Goal: Task Accomplishment & Management: Use online tool/utility

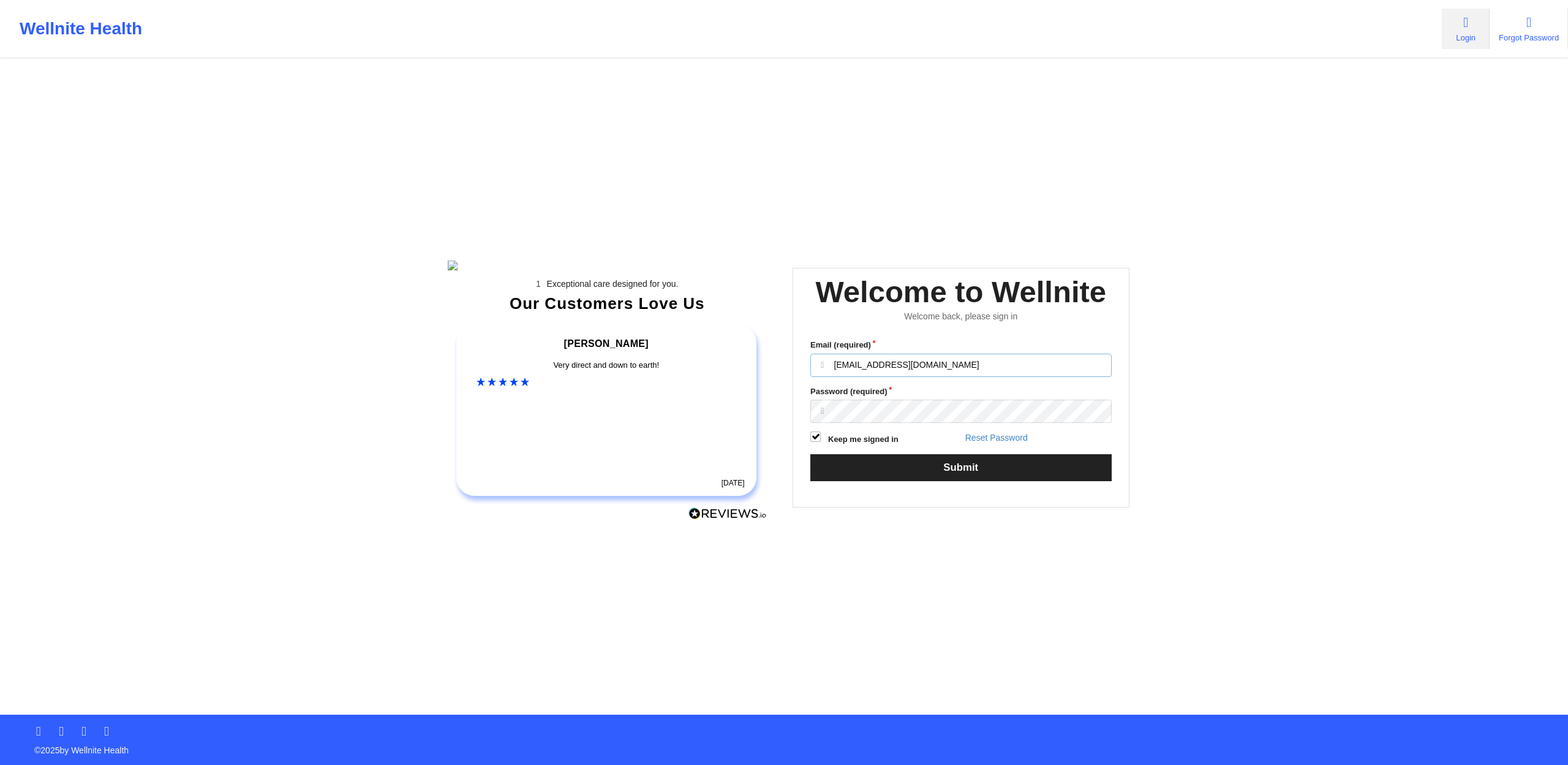
click at [950, 377] on input "[EMAIL_ADDRESS][DOMAIN_NAME]" at bounding box center [961, 365] width 301 height 23
drag, startPoint x: 954, startPoint y: 384, endPoint x: 735, endPoint y: 401, distance: 219.7
click at [735, 401] on div "Exceptional care designed for you. Our Customers Love Us [PERSON_NAME] C Amazin…" at bounding box center [784, 357] width 707 height 715
type input "h"
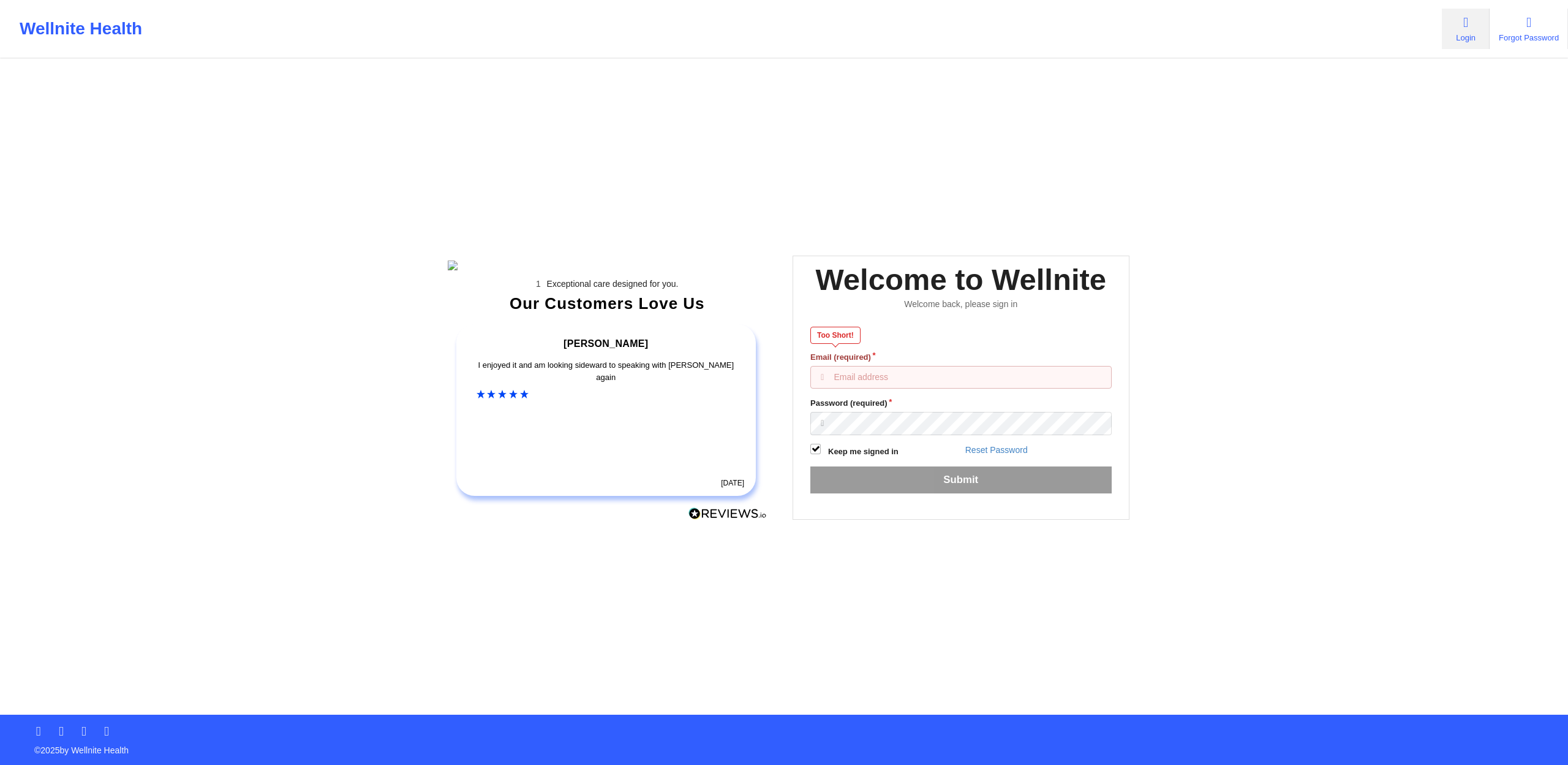
type input "g"
type input "[EMAIL_ADDRESS][DOMAIN_NAME]"
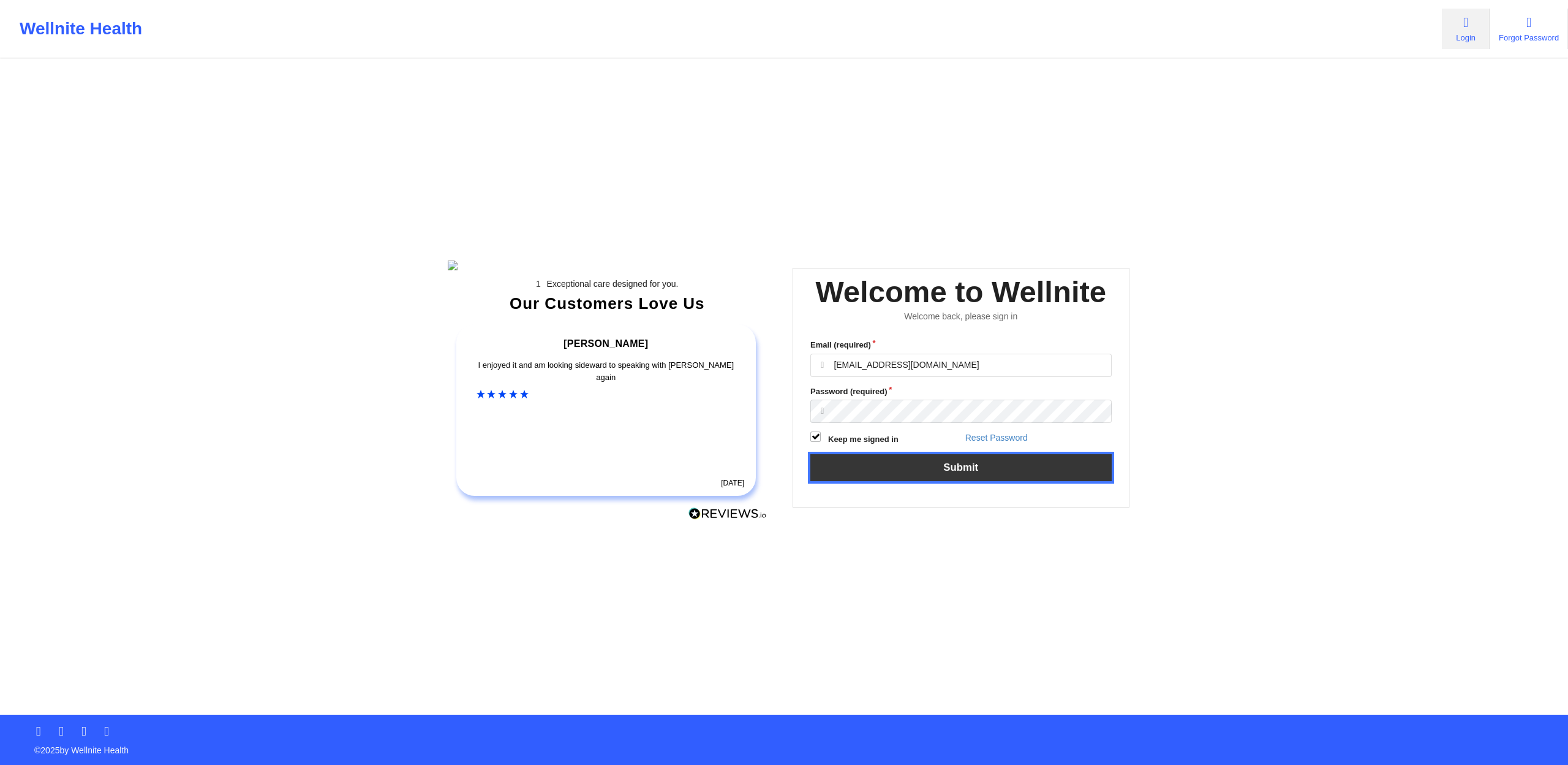
click at [1005, 481] on button "Submit" at bounding box center [961, 467] width 301 height 26
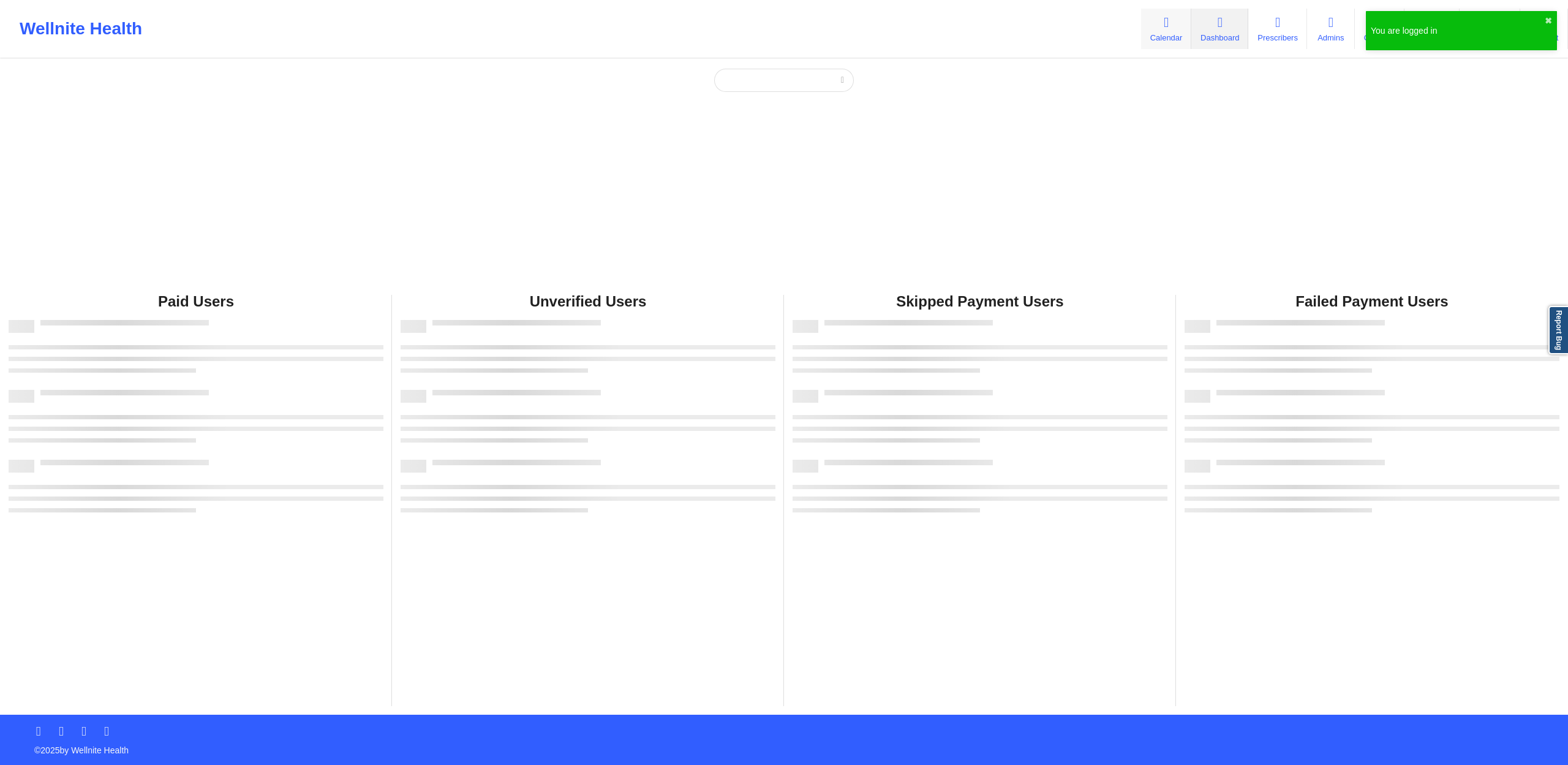
click at [1158, 25] on icon at bounding box center [1166, 23] width 16 height 13
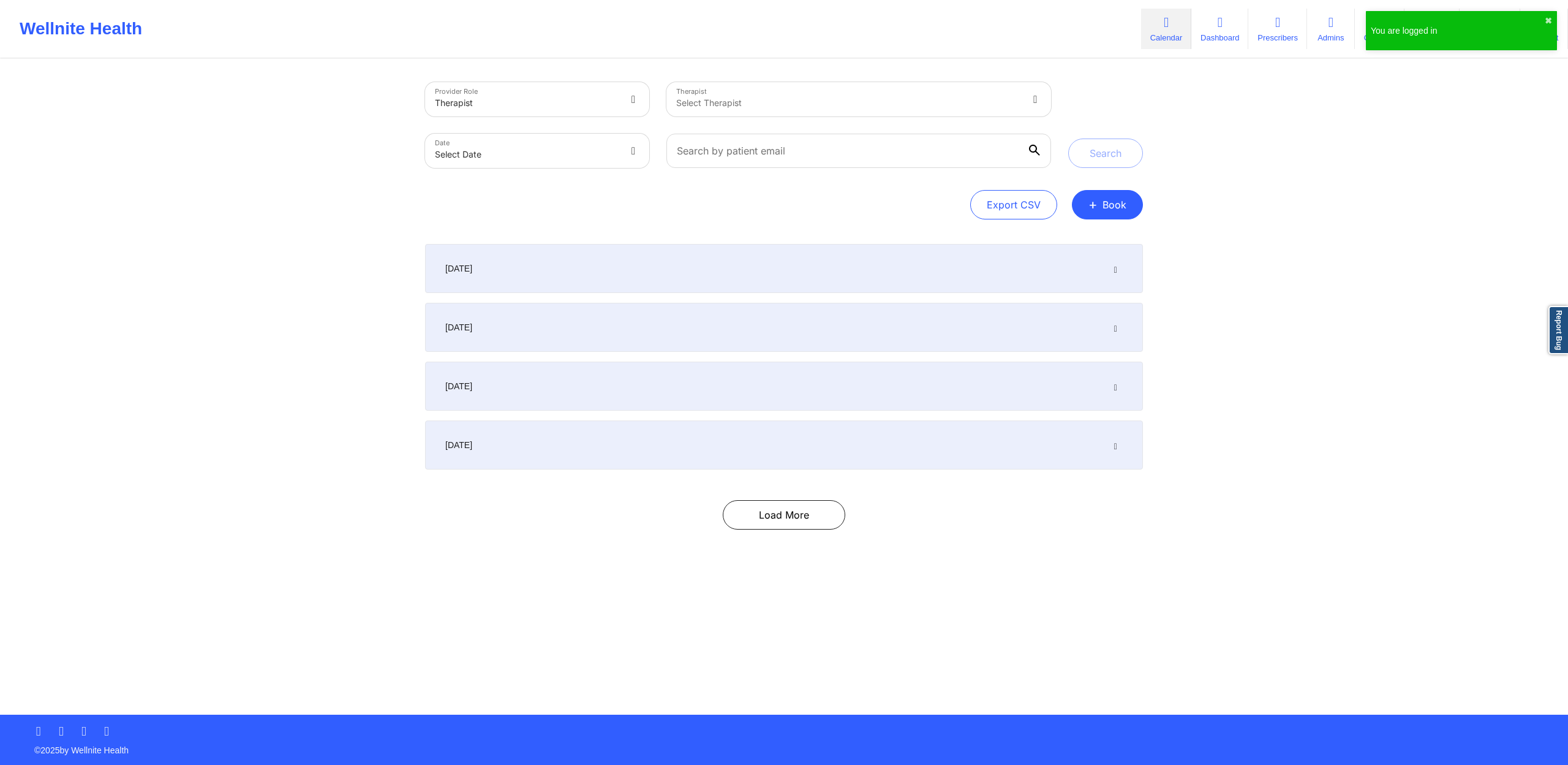
click at [748, 263] on div "[DATE]" at bounding box center [784, 268] width 718 height 49
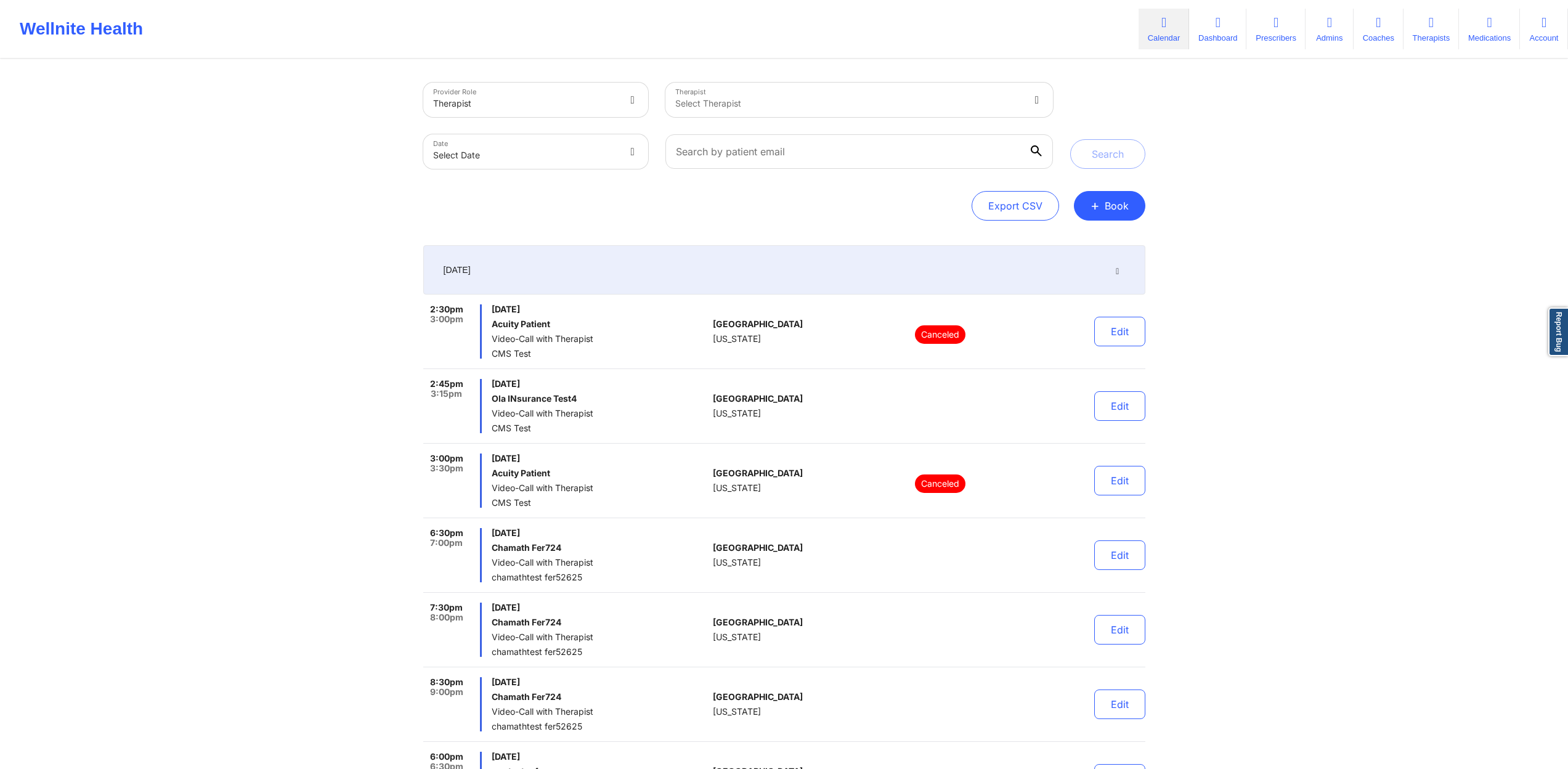
click at [756, 269] on div "[DATE]" at bounding box center [784, 270] width 722 height 49
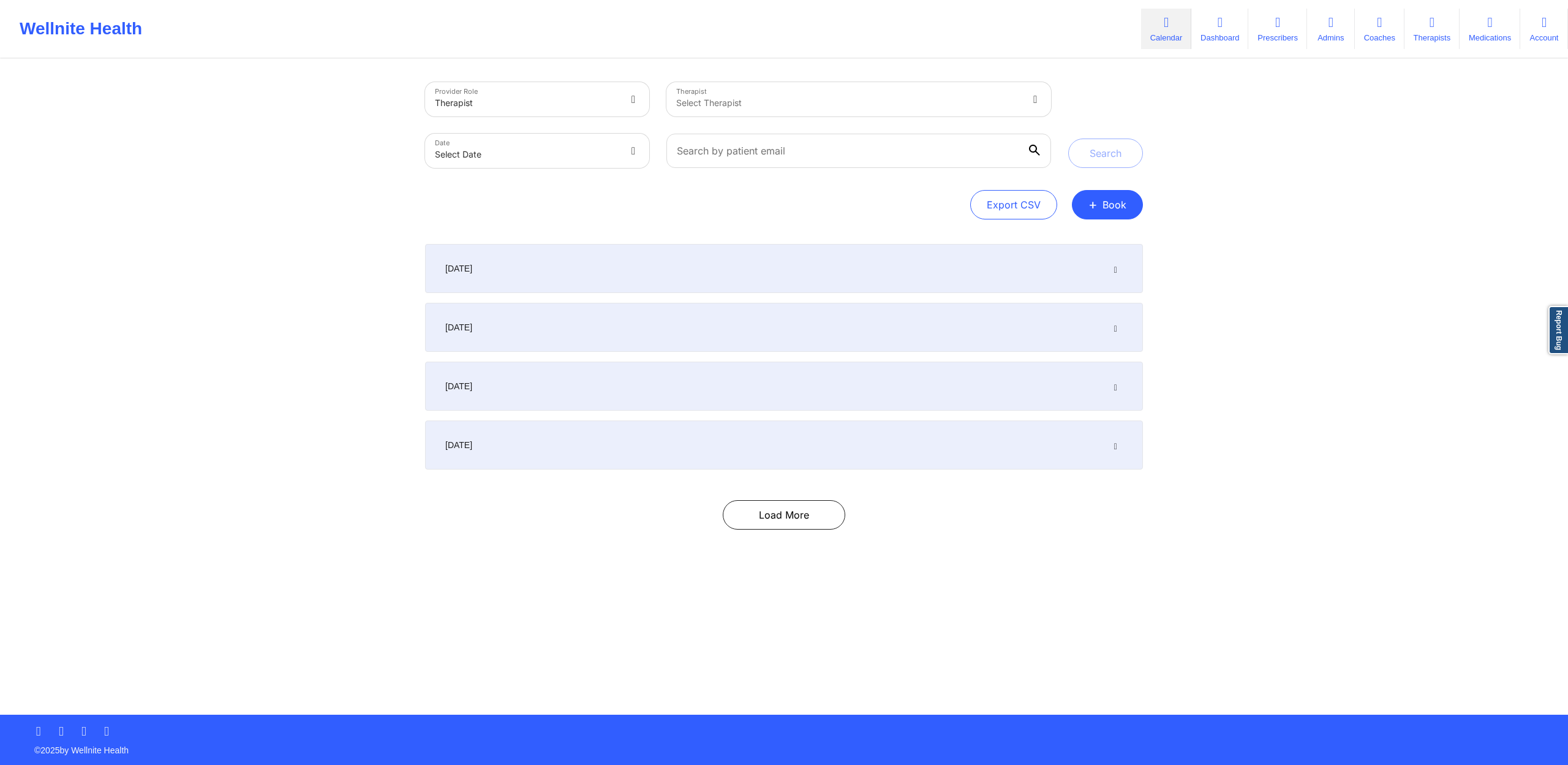
click at [1116, 328] on icon at bounding box center [1115, 327] width 11 height 8
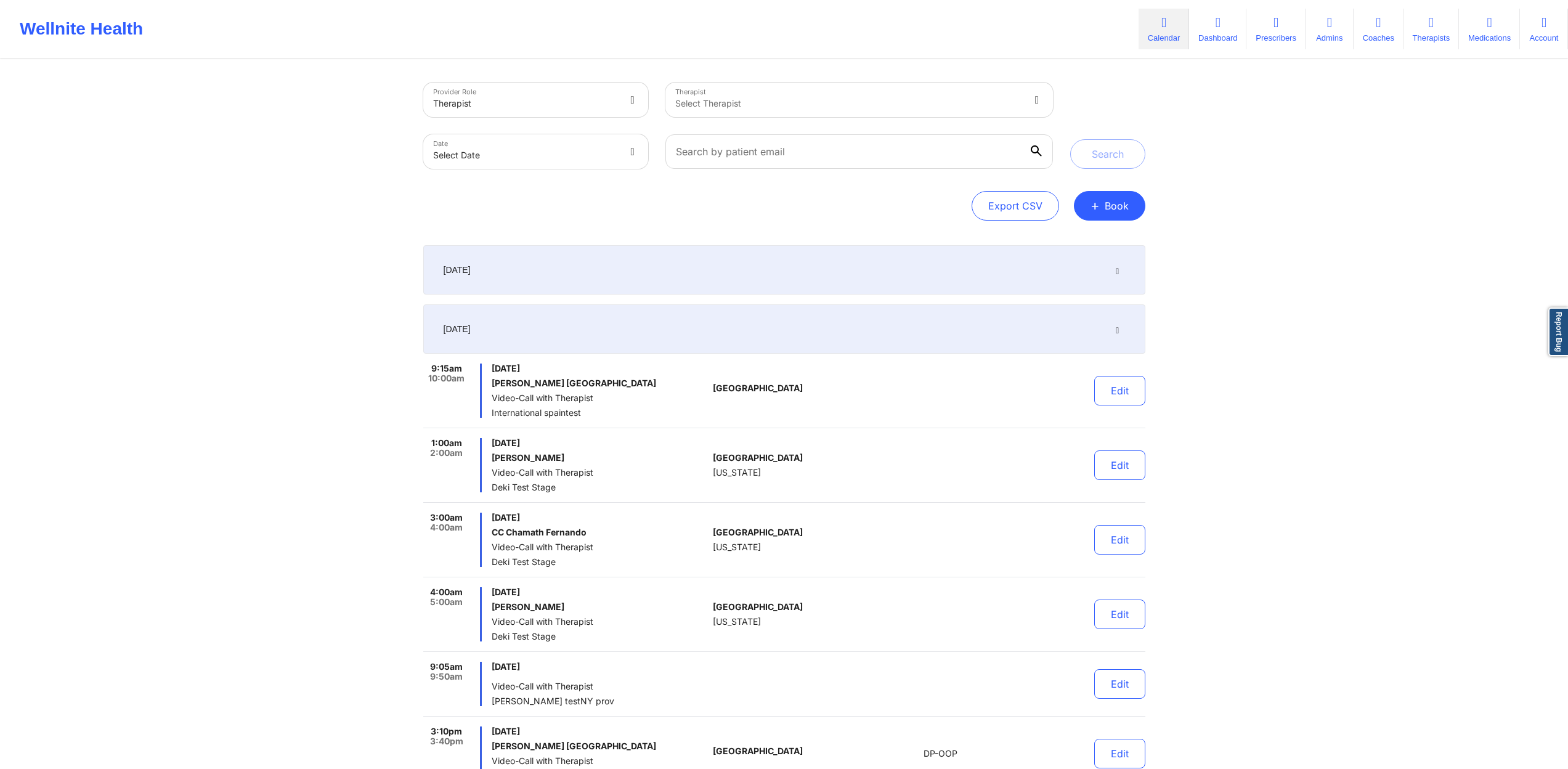
click at [1123, 329] on div "[DATE]" at bounding box center [784, 329] width 722 height 49
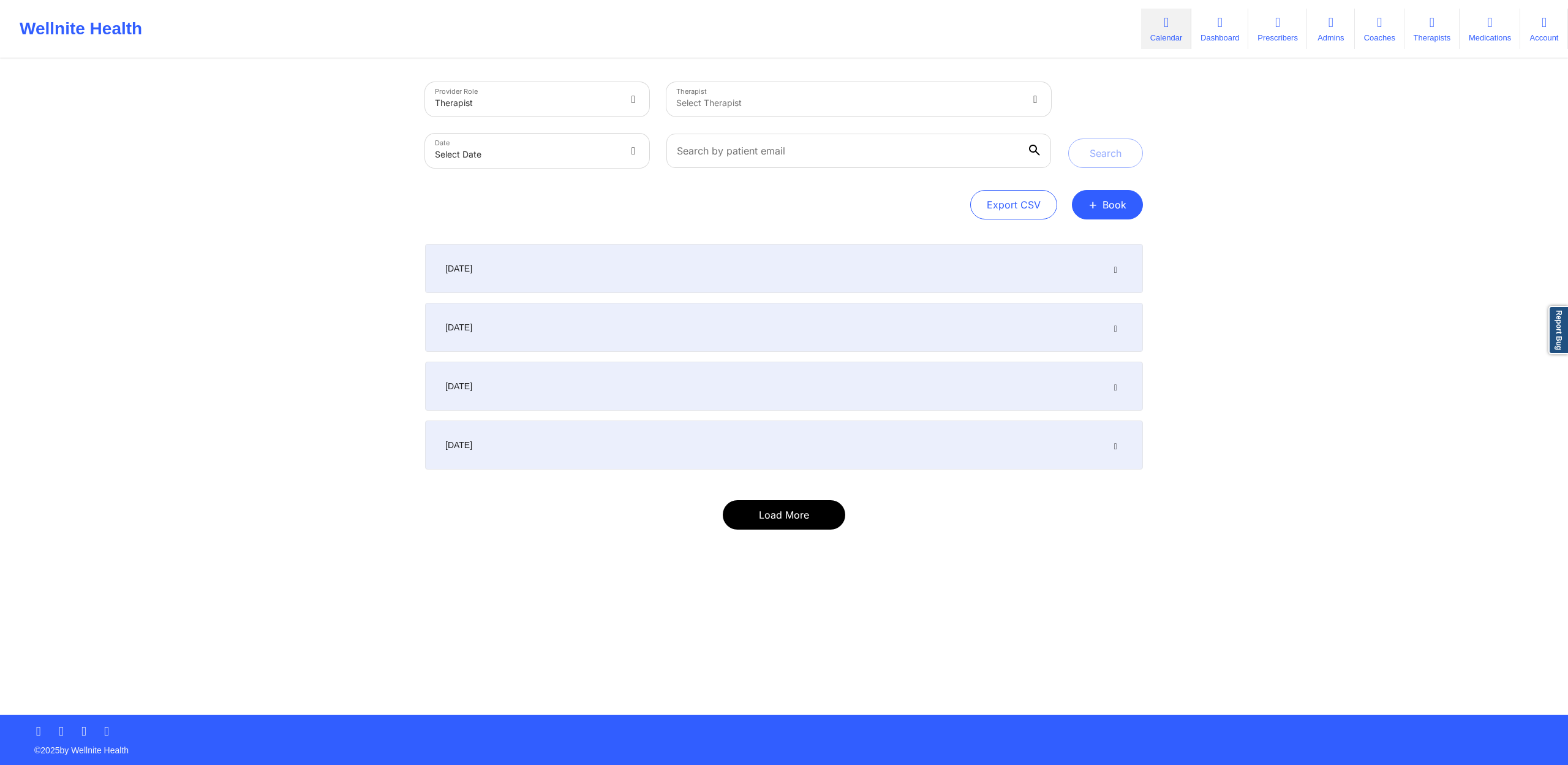
click at [772, 521] on button "Load More" at bounding box center [784, 515] width 122 height 30
click at [608, 144] on body "Wellnite Health Calendar Dashboard Prescribers Admins Coaches Therapists Medica…" at bounding box center [784, 382] width 1568 height 765
select select "2025-8"
select select "2025-9"
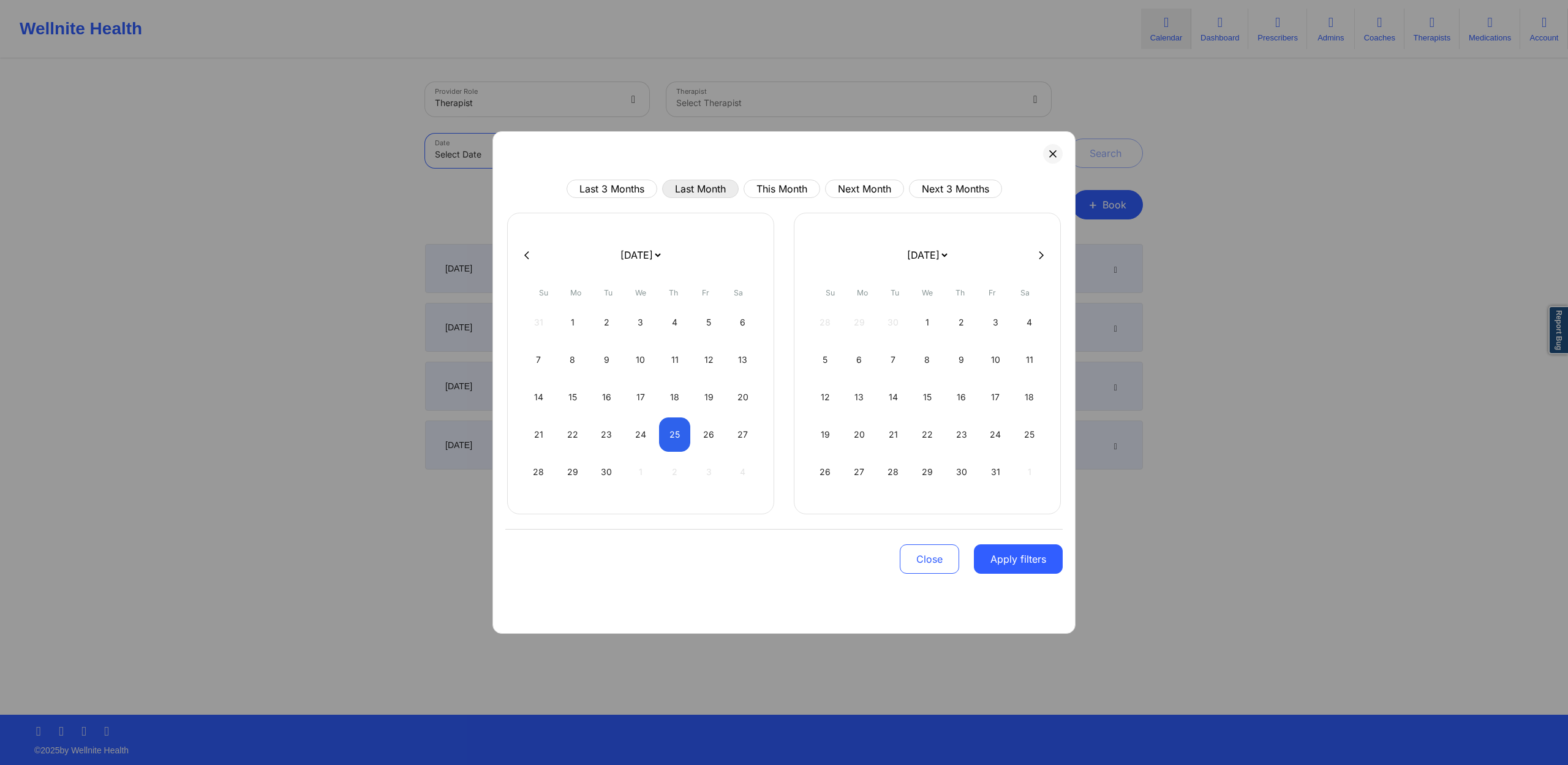
select select "2025-8"
select select "2025-9"
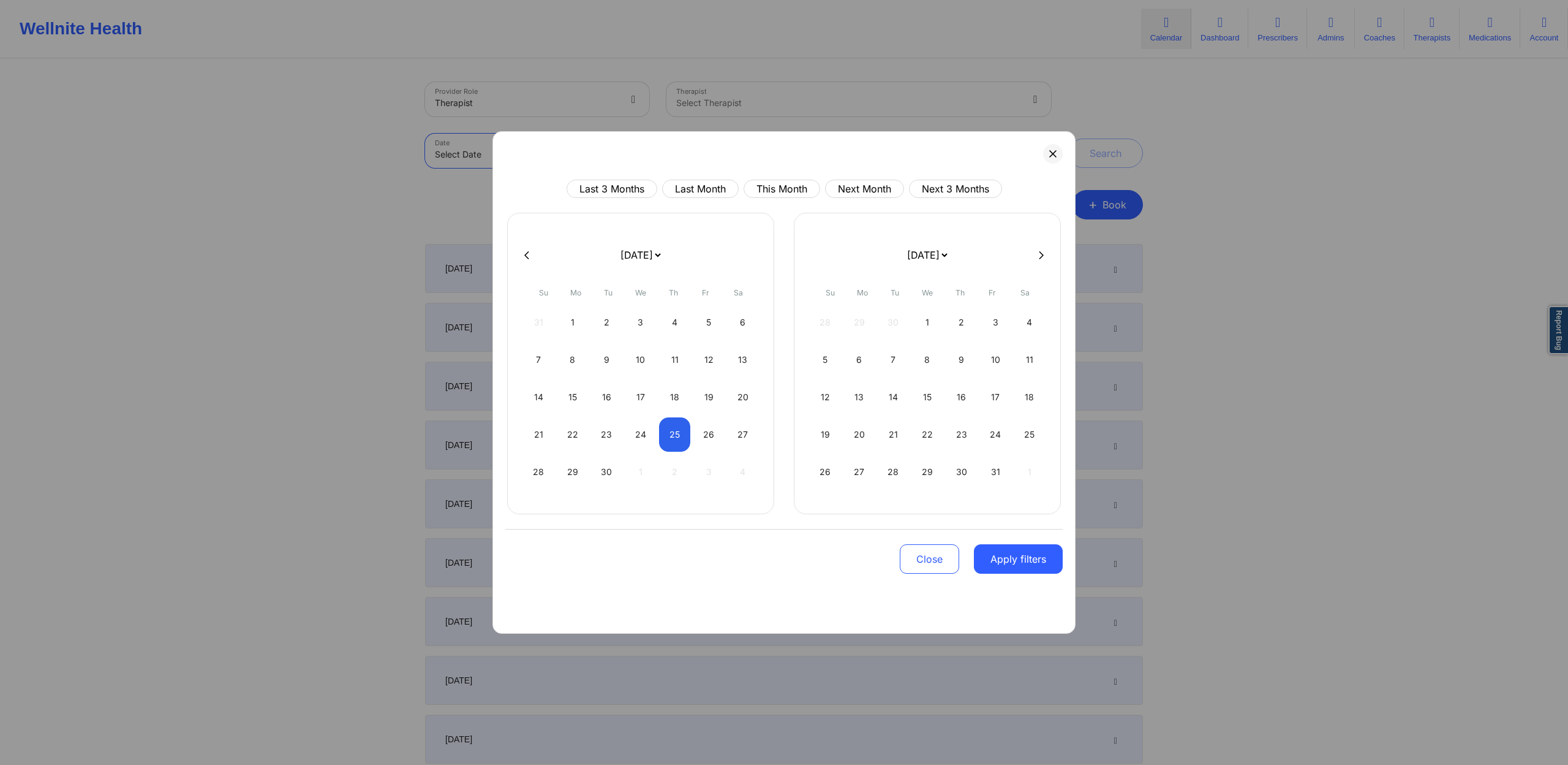
click at [528, 253] on icon at bounding box center [526, 255] width 5 height 9
select select "2025-7"
select select "2025-8"
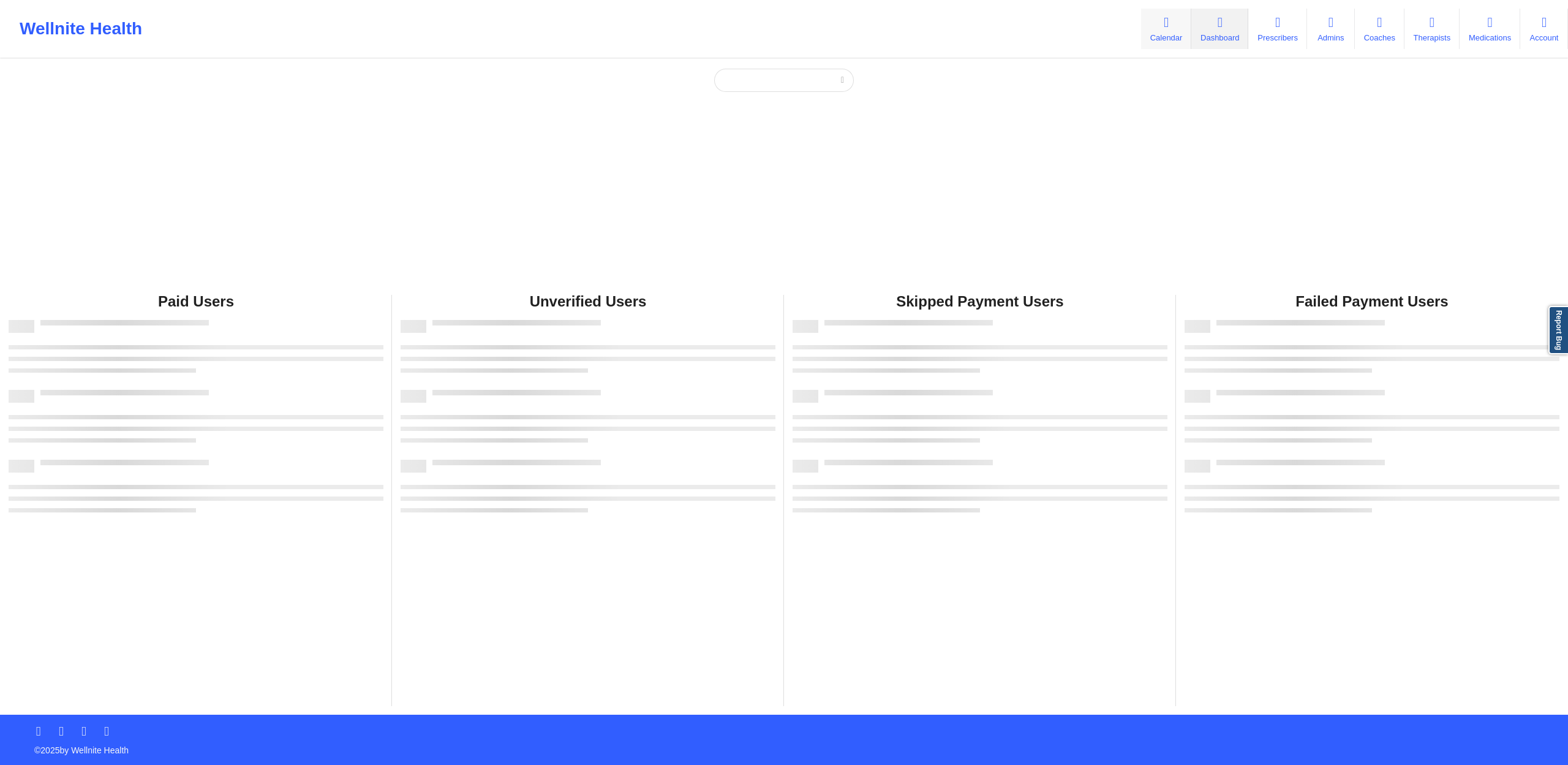
click at [1162, 34] on link "Calendar" at bounding box center [1166, 28] width 50 height 40
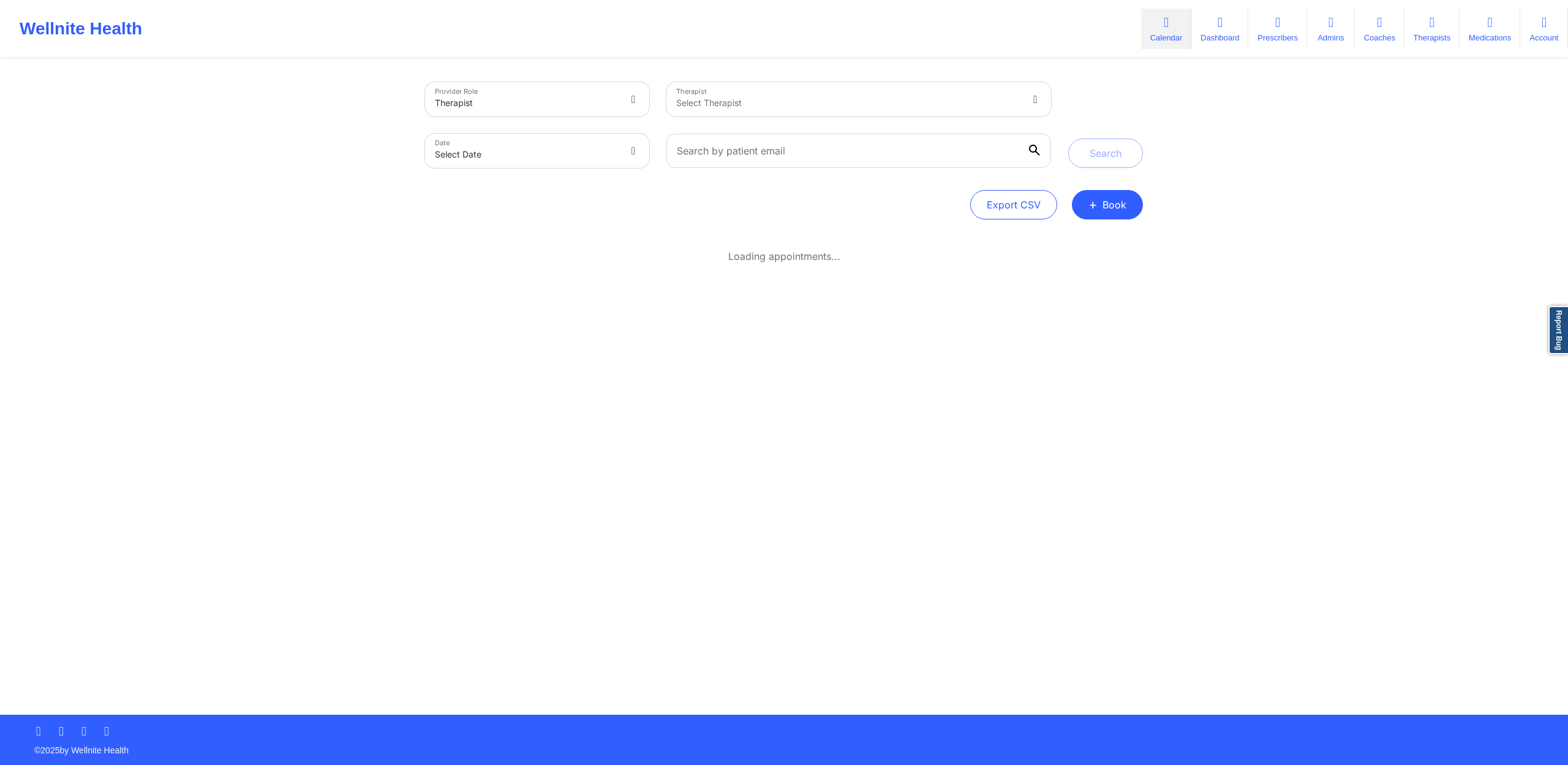
click at [581, 156] on body "Wellnite Health Calendar Dashboard Prescribers Admins Coaches Therapists Medica…" at bounding box center [784, 382] width 1568 height 765
select select "2025-8"
select select "2025-9"
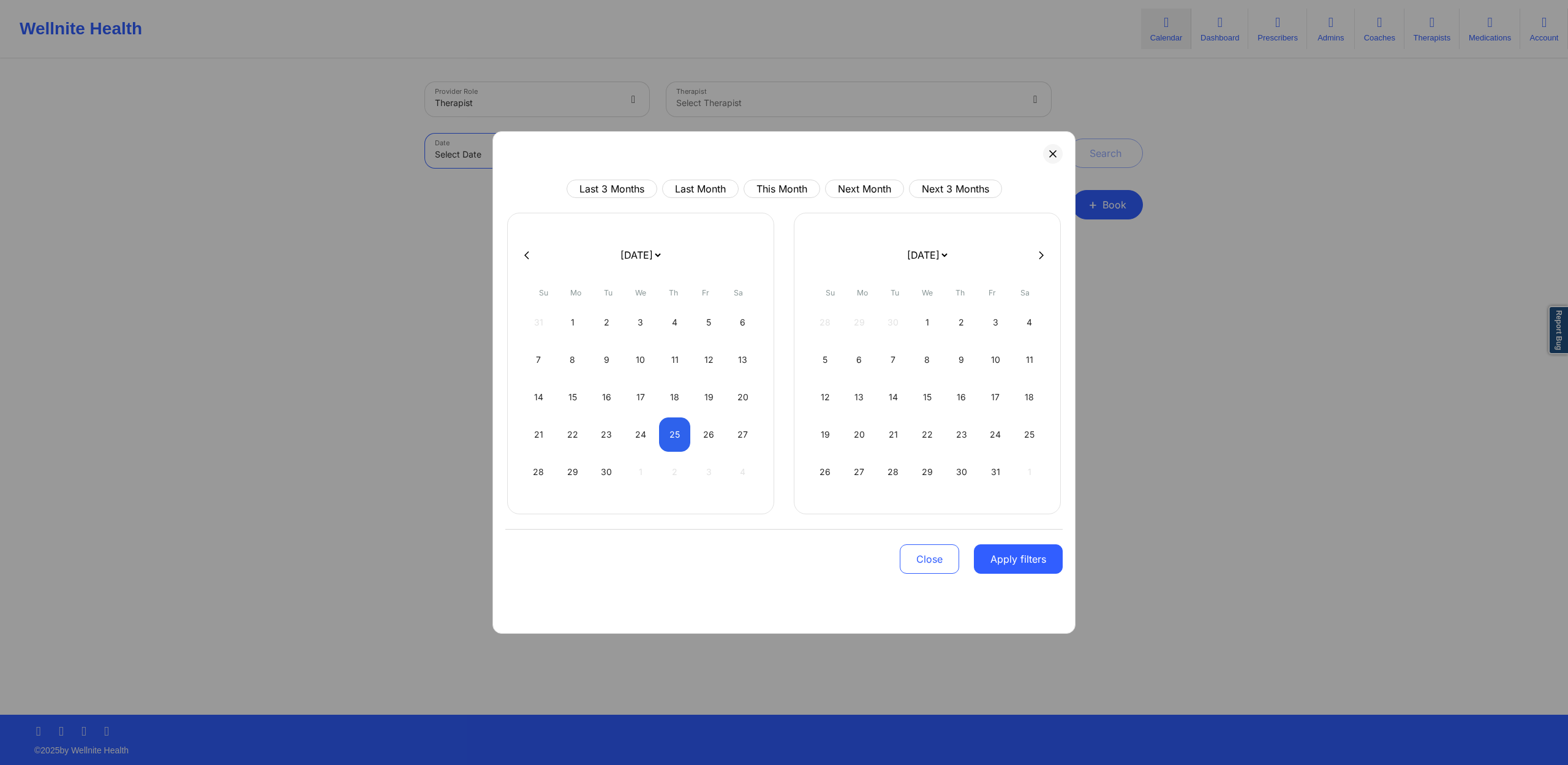
select select "2025-8"
select select "2025-9"
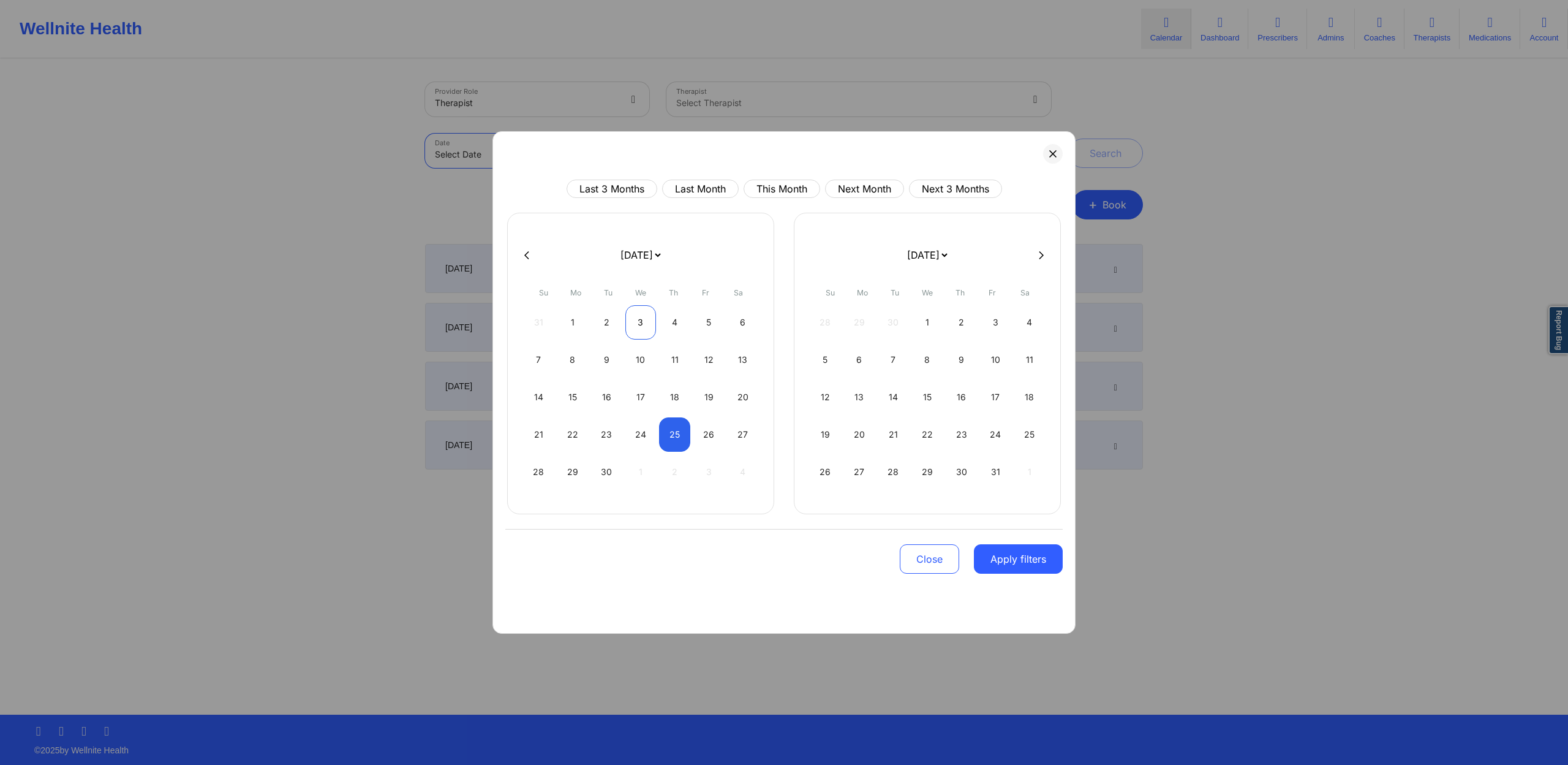
click at [637, 323] on div "3" at bounding box center [641, 322] width 31 height 35
select select "2025-8"
select select "2025-9"
select select "2025-8"
select select "2025-9"
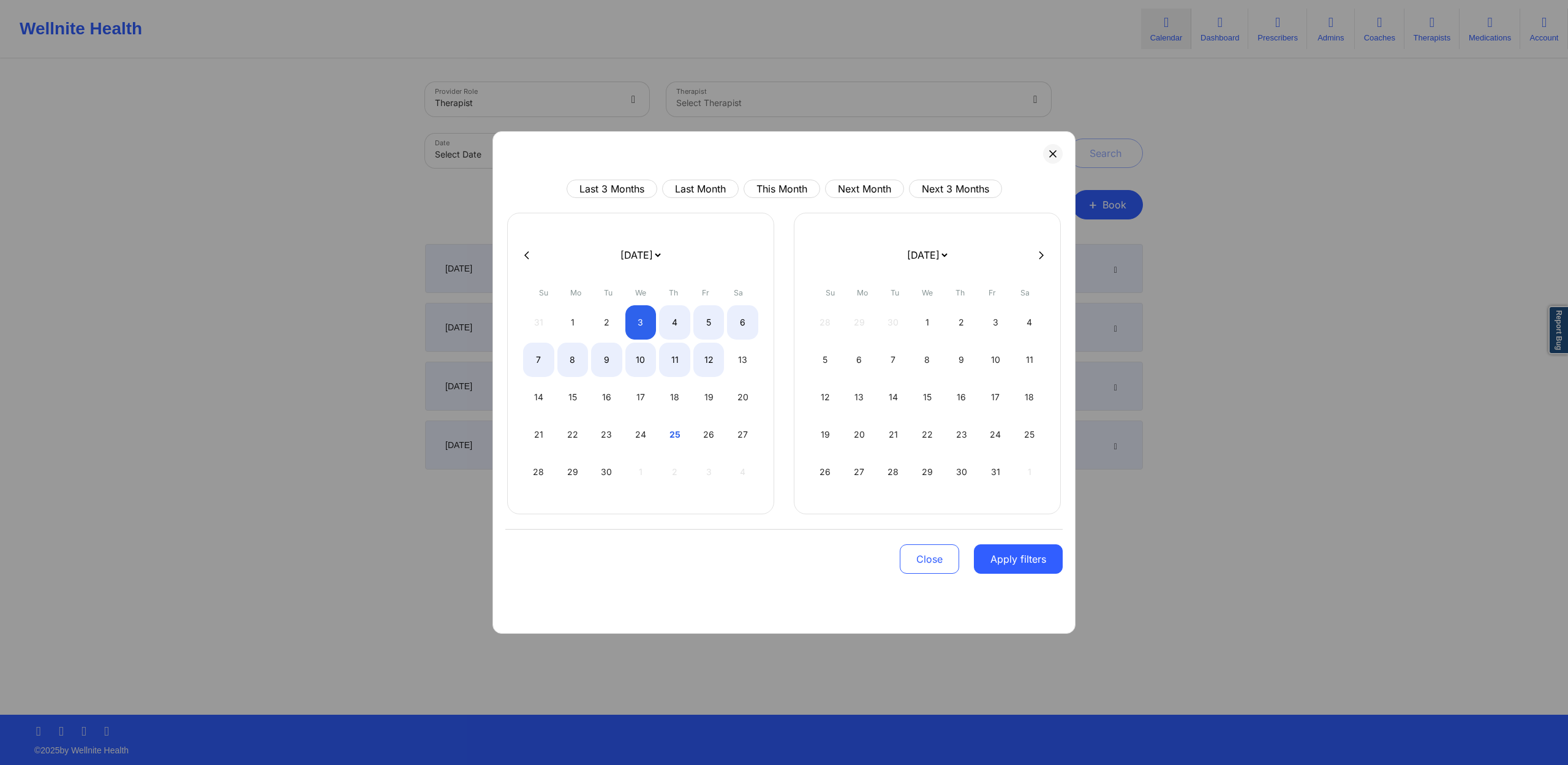
select select "2025-8"
select select "2025-9"
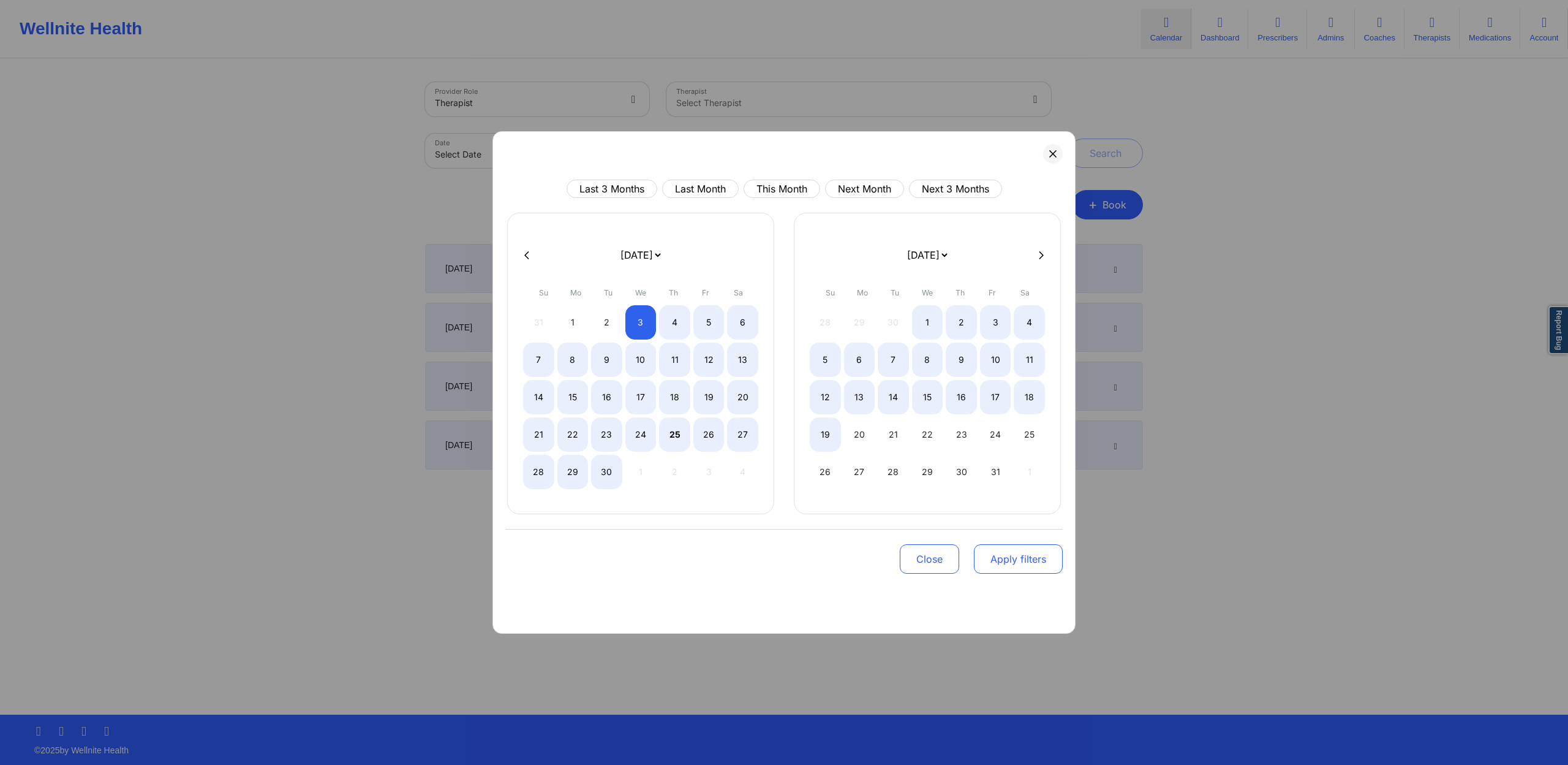
click at [1028, 556] on button "Apply filters" at bounding box center [1018, 559] width 89 height 30
select select "2025-8"
select select "2025-9"
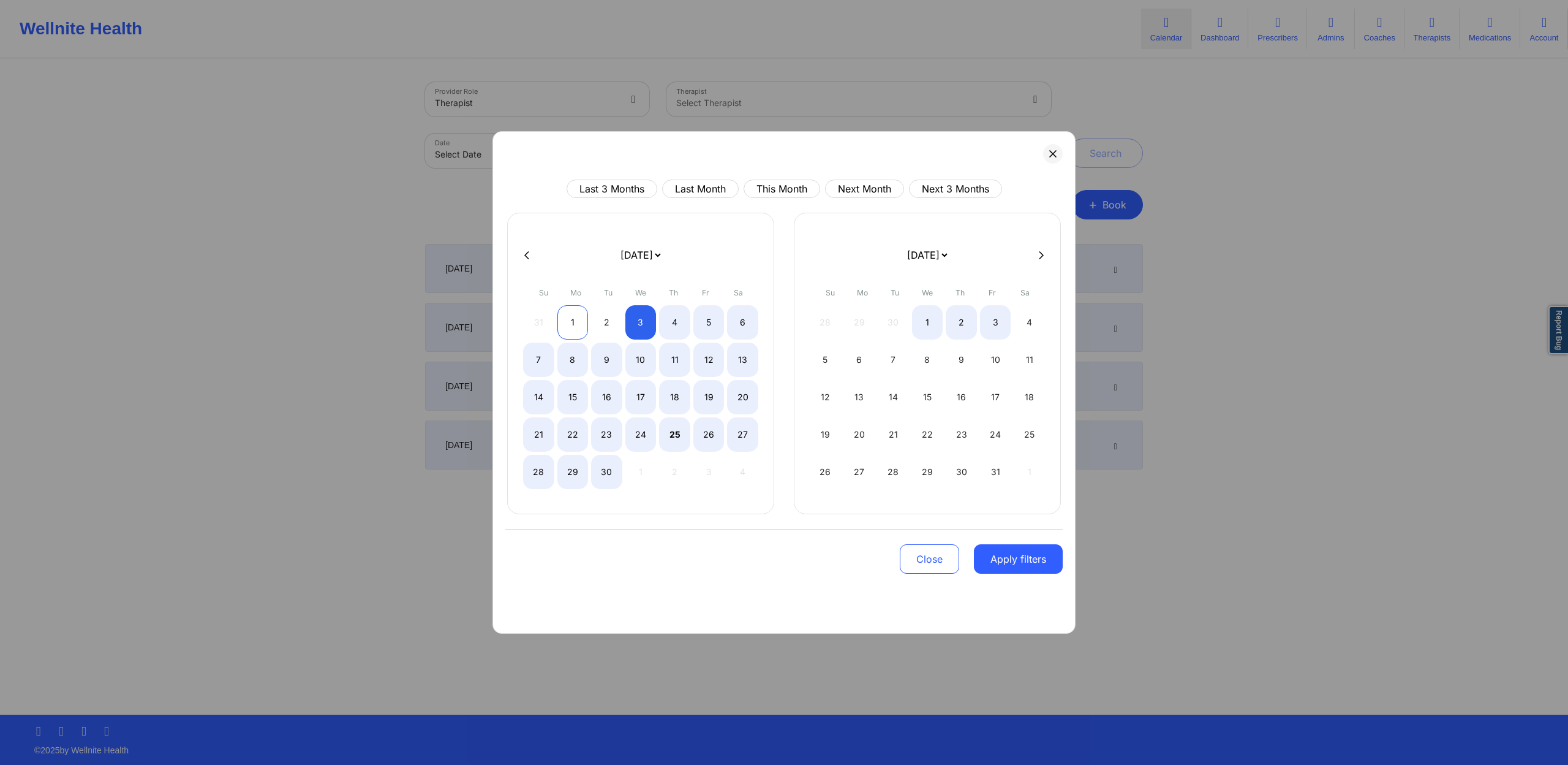
select select "2025-8"
select select "2025-9"
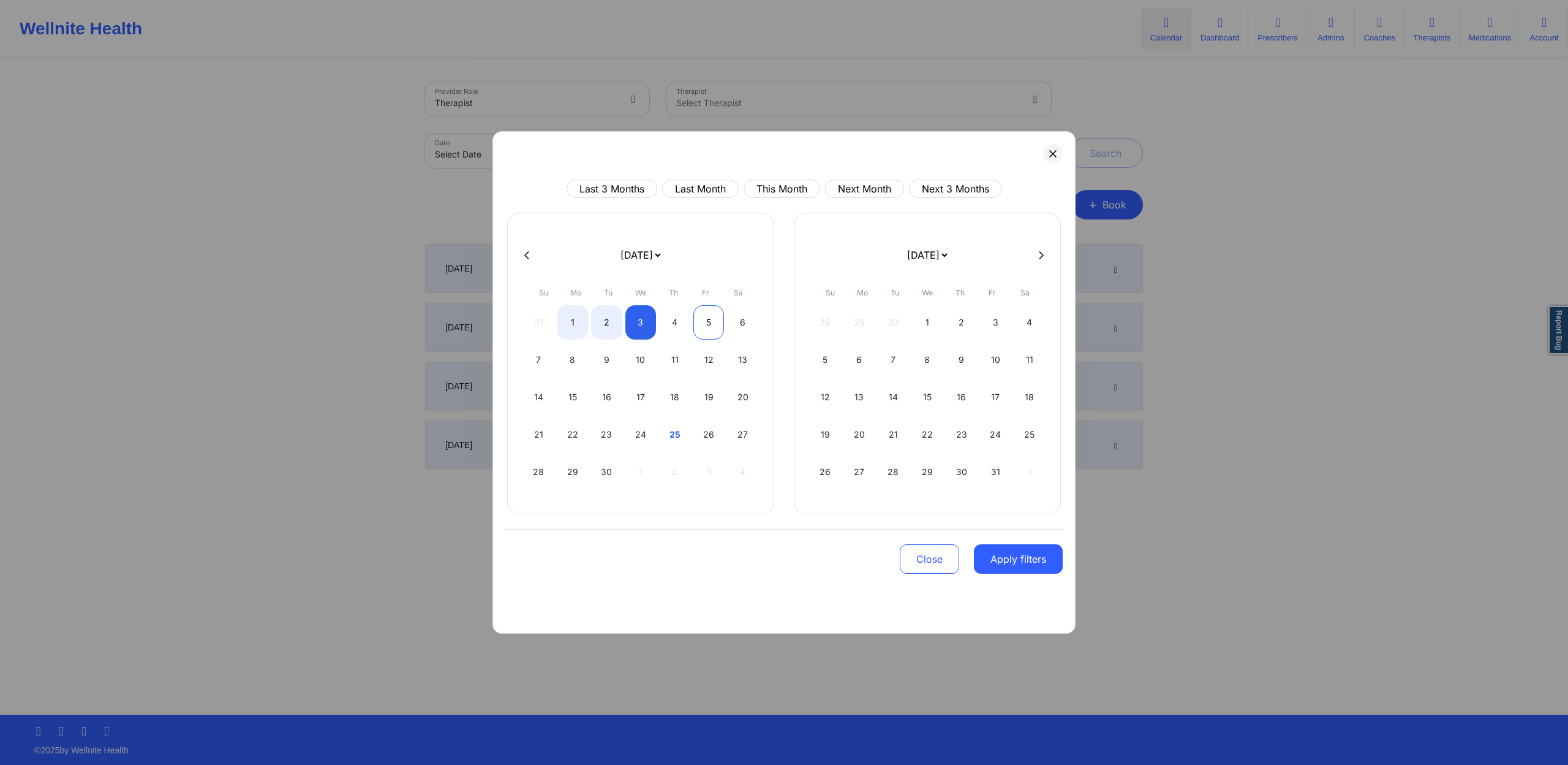
select select "2025-8"
select select "2025-9"
select select "2025-8"
select select "2025-9"
click at [644, 318] on div "3" at bounding box center [641, 322] width 31 height 35
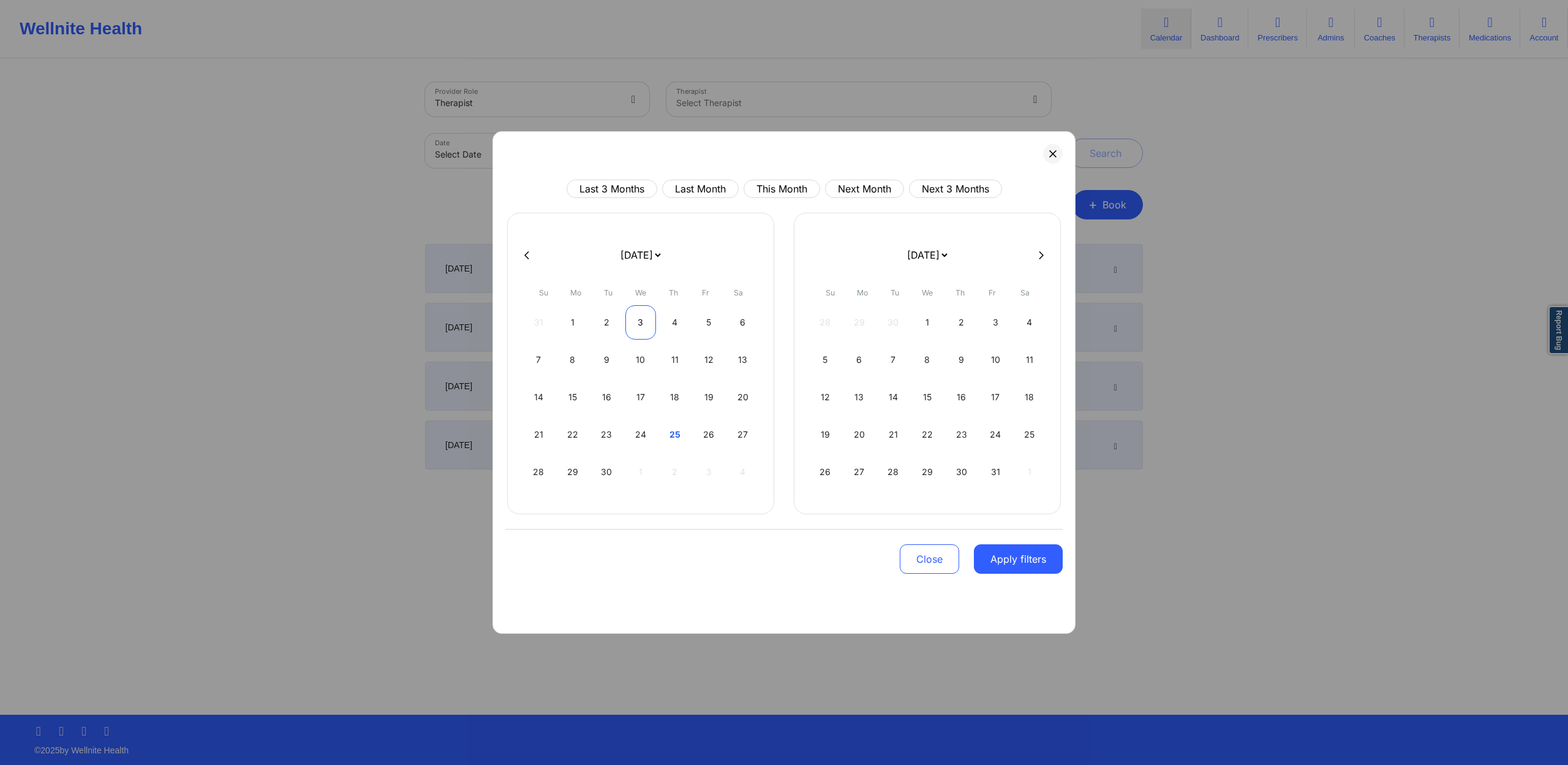
select select "2025-8"
select select "2025-9"
click at [670, 322] on div "4" at bounding box center [675, 322] width 31 height 35
select select "2025-8"
select select "2025-9"
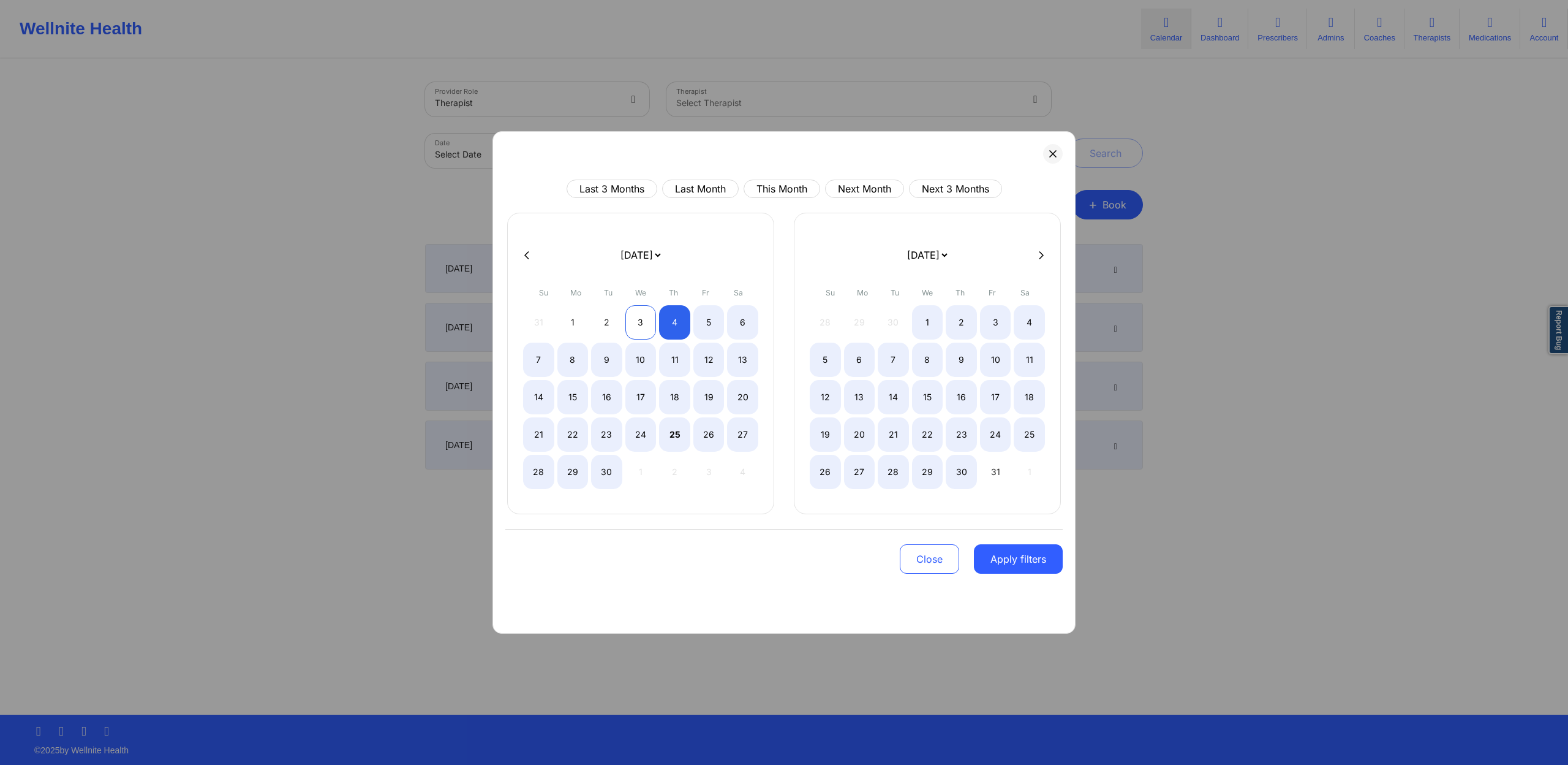
select select "2025-8"
select select "2025-9"
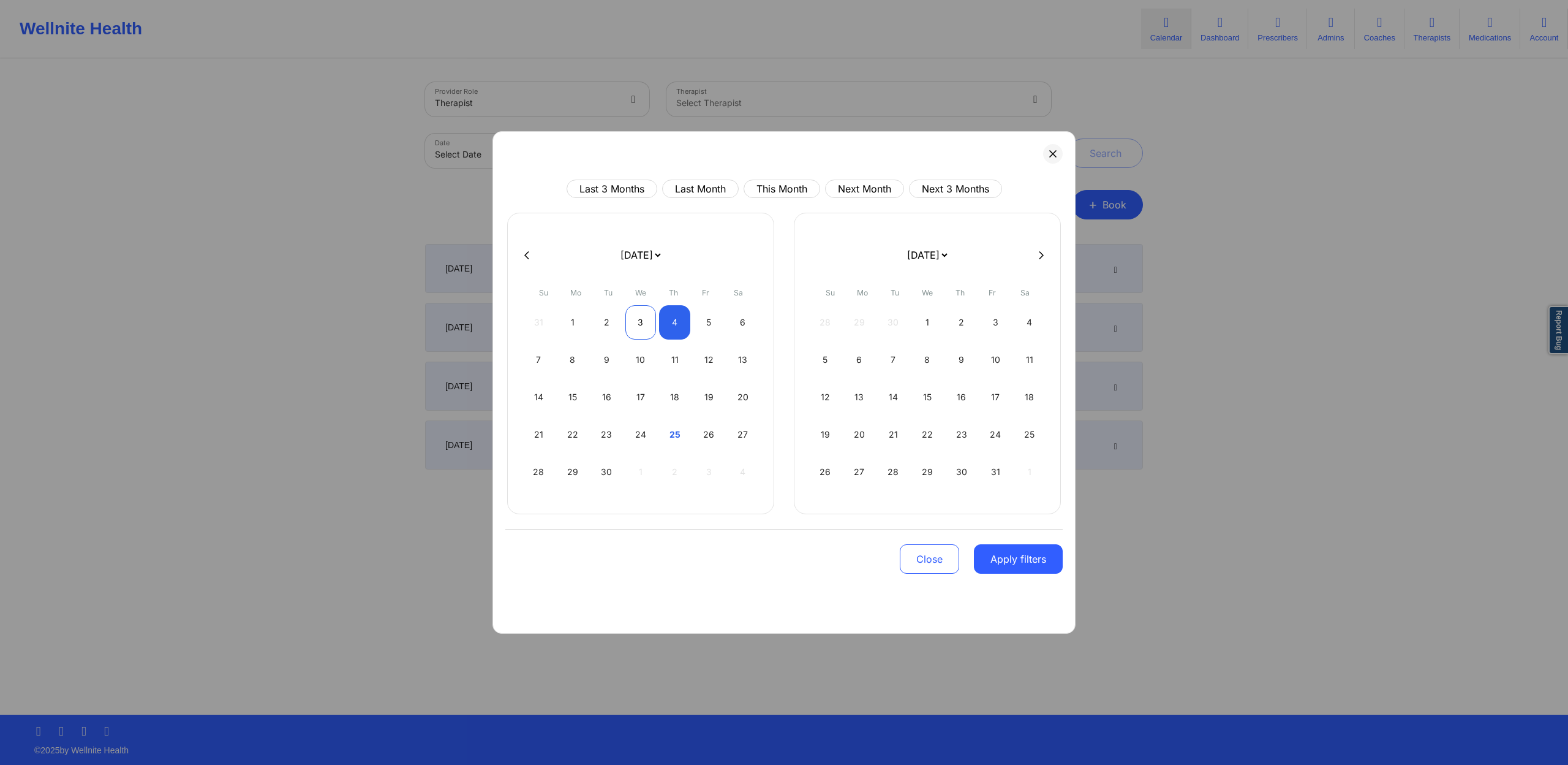
click at [631, 318] on div "3" at bounding box center [641, 322] width 31 height 35
select select "2025-8"
select select "2025-9"
click at [671, 324] on div "4" at bounding box center [675, 322] width 31 height 35
select select "2025-8"
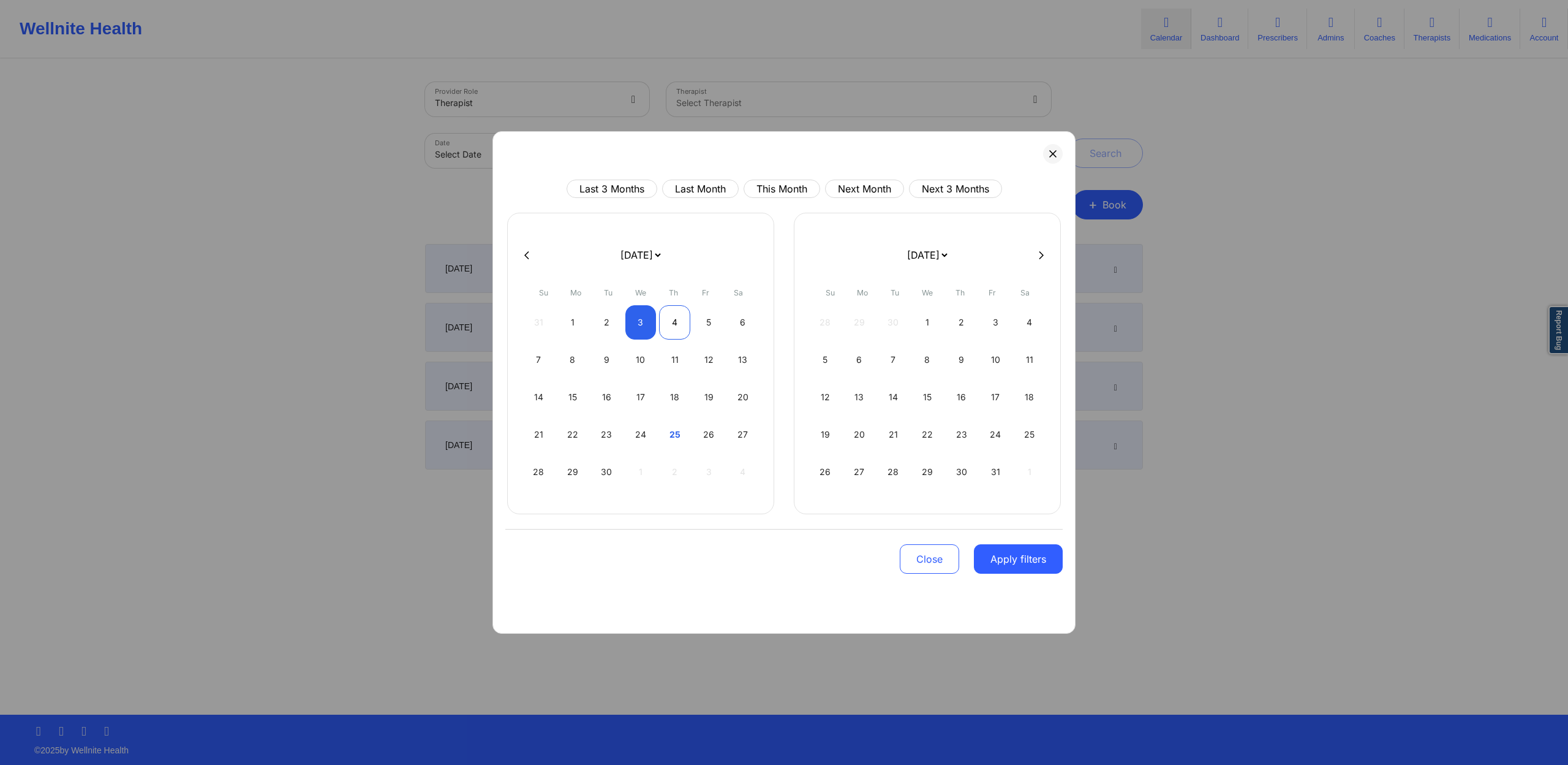
select select "2025-9"
click at [1042, 567] on button "Apply filters" at bounding box center [1018, 559] width 89 height 30
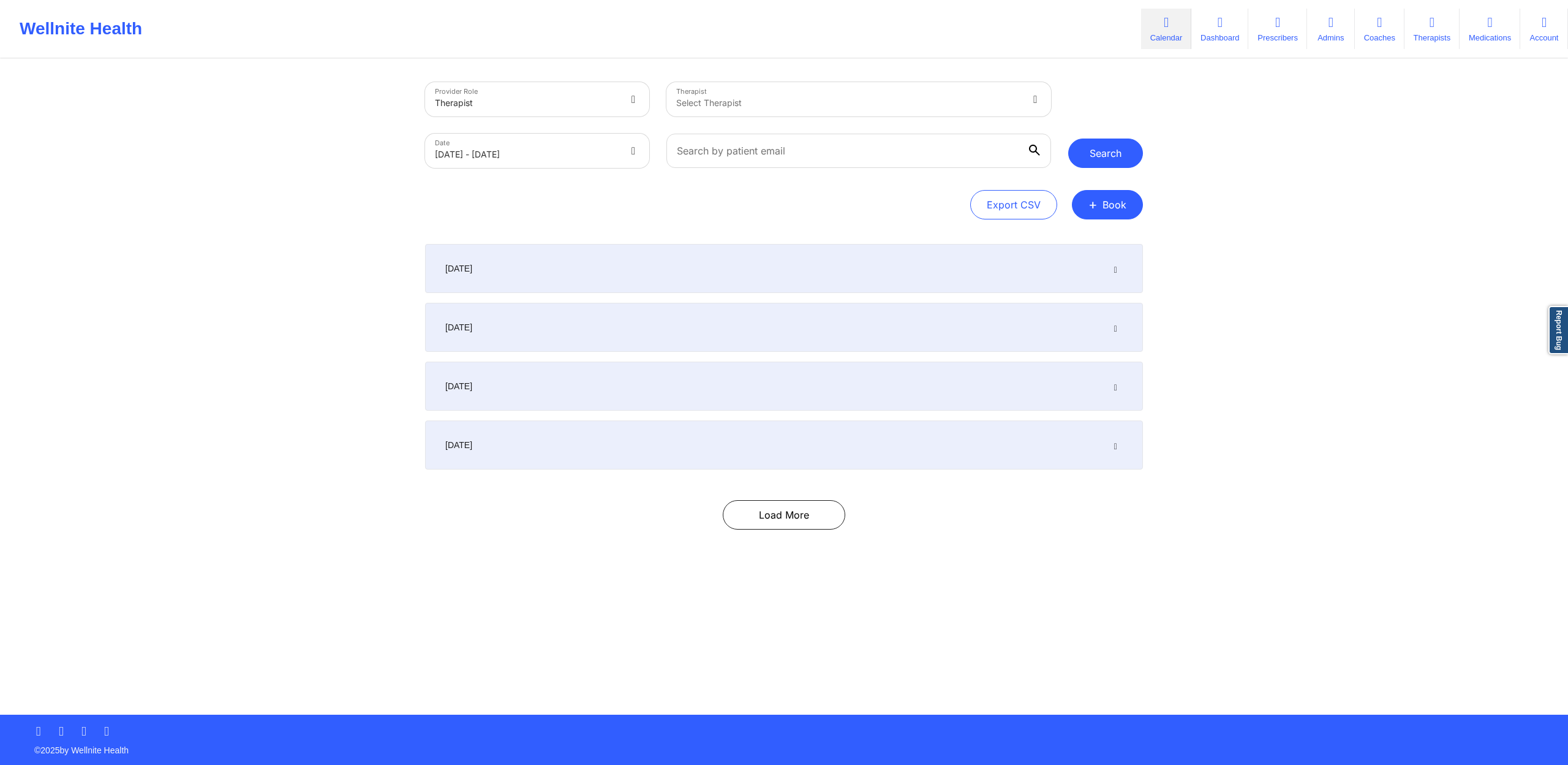
click at [1115, 163] on button "Search" at bounding box center [1106, 154] width 75 height 30
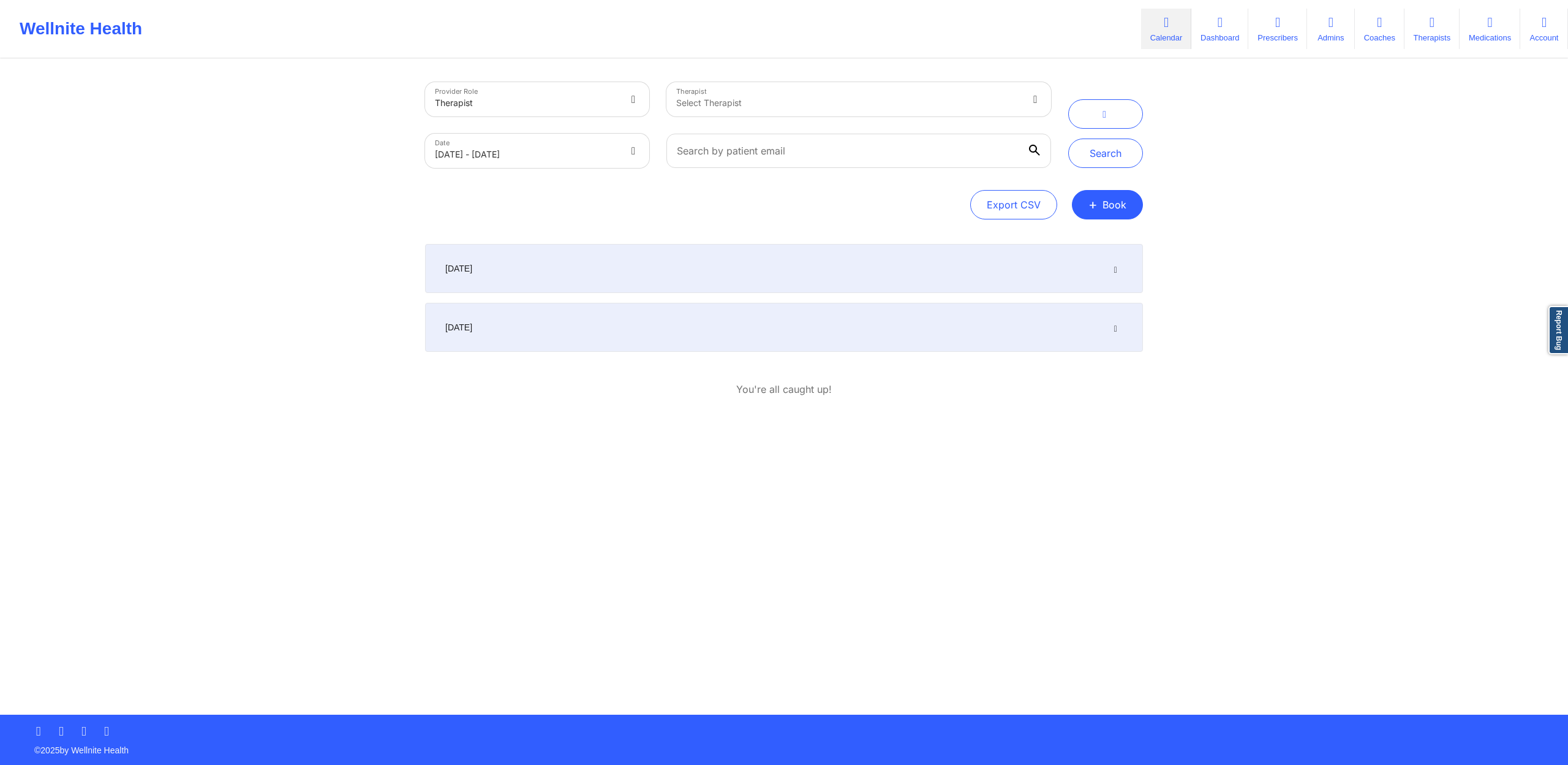
click at [670, 313] on div "September 2, 2025" at bounding box center [784, 327] width 718 height 49
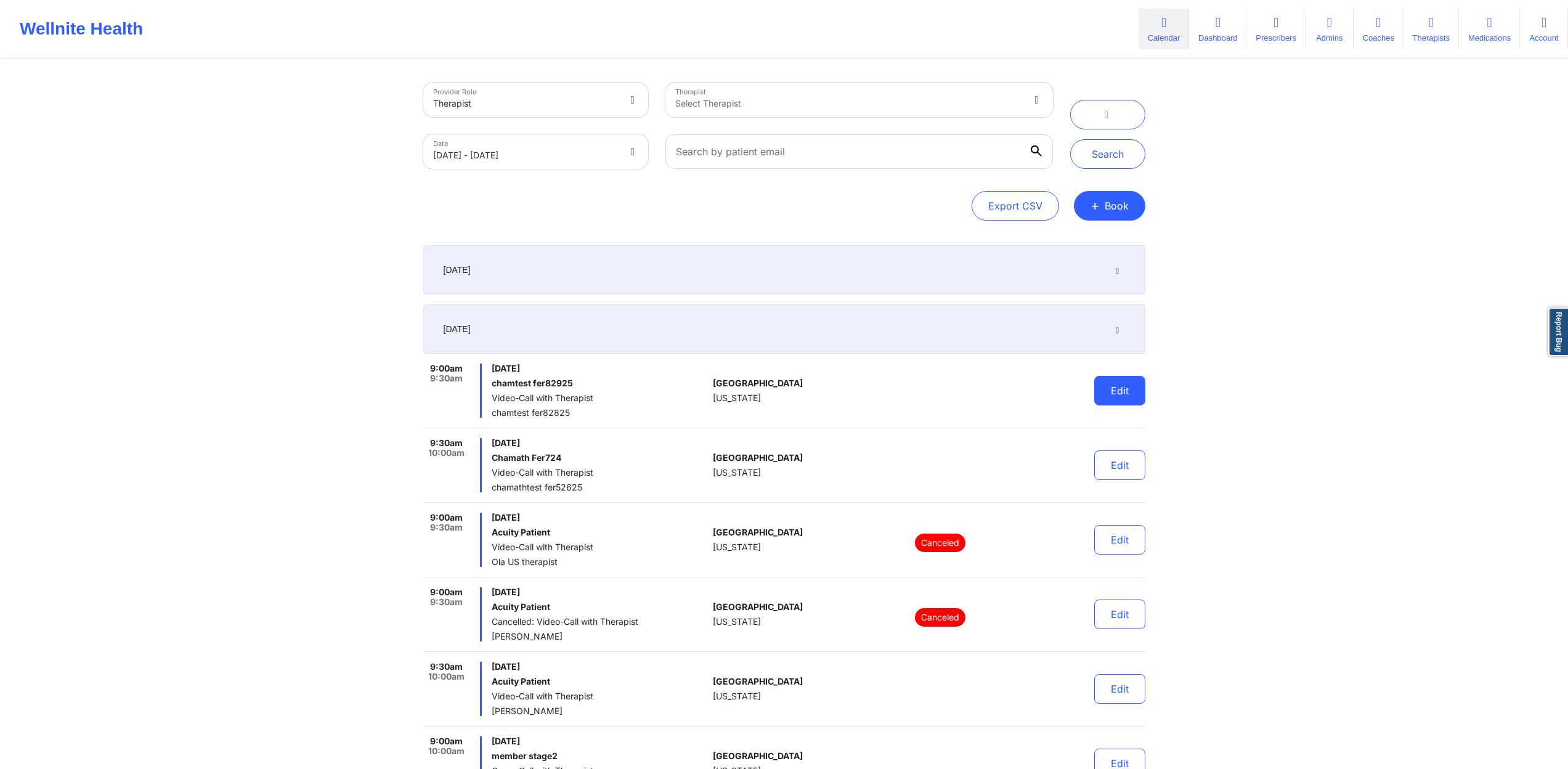
click at [1116, 393] on button "Edit" at bounding box center [1120, 391] width 51 height 30
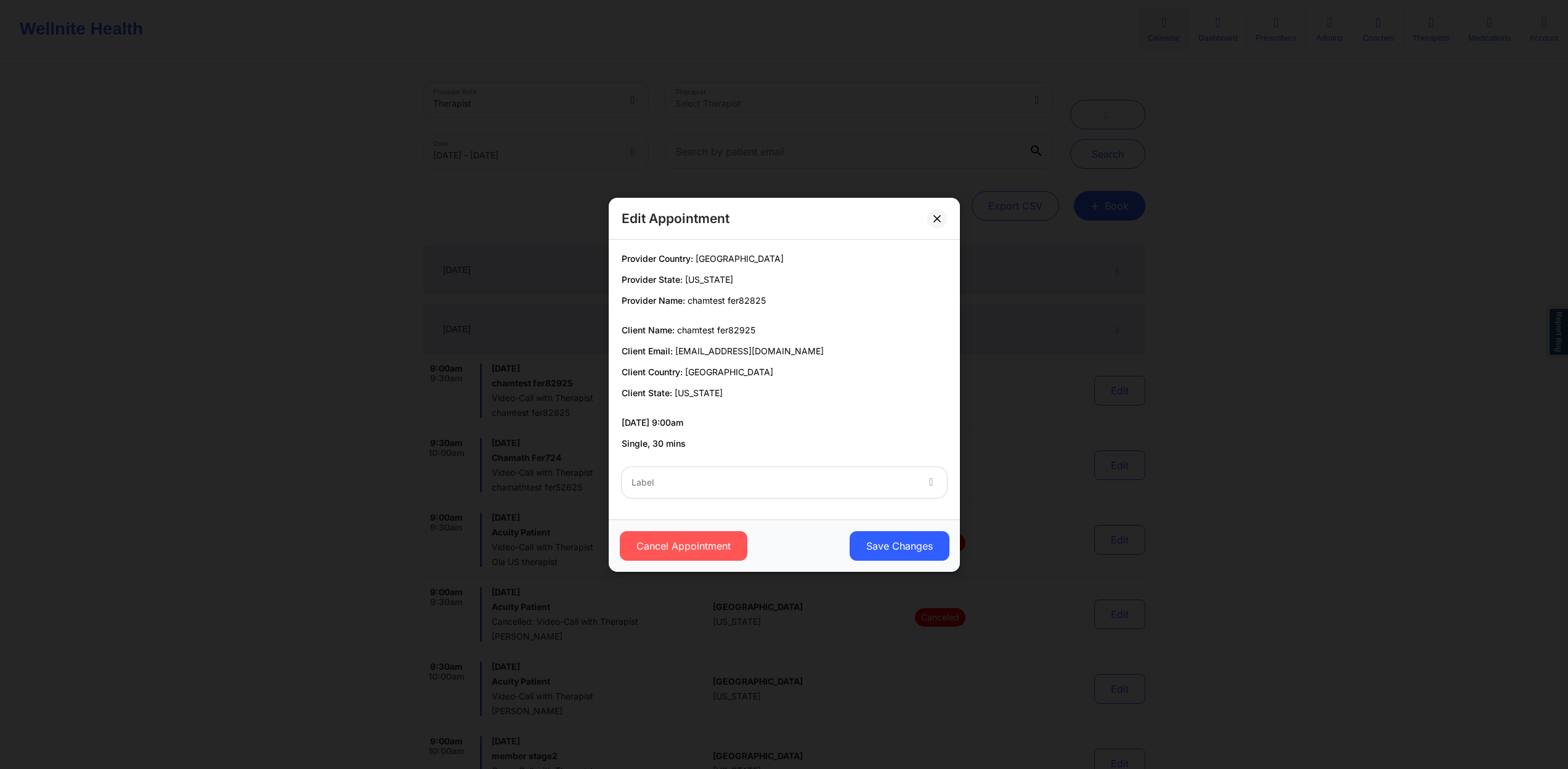
click at [815, 469] on div "Label" at bounding box center [770, 482] width 296 height 31
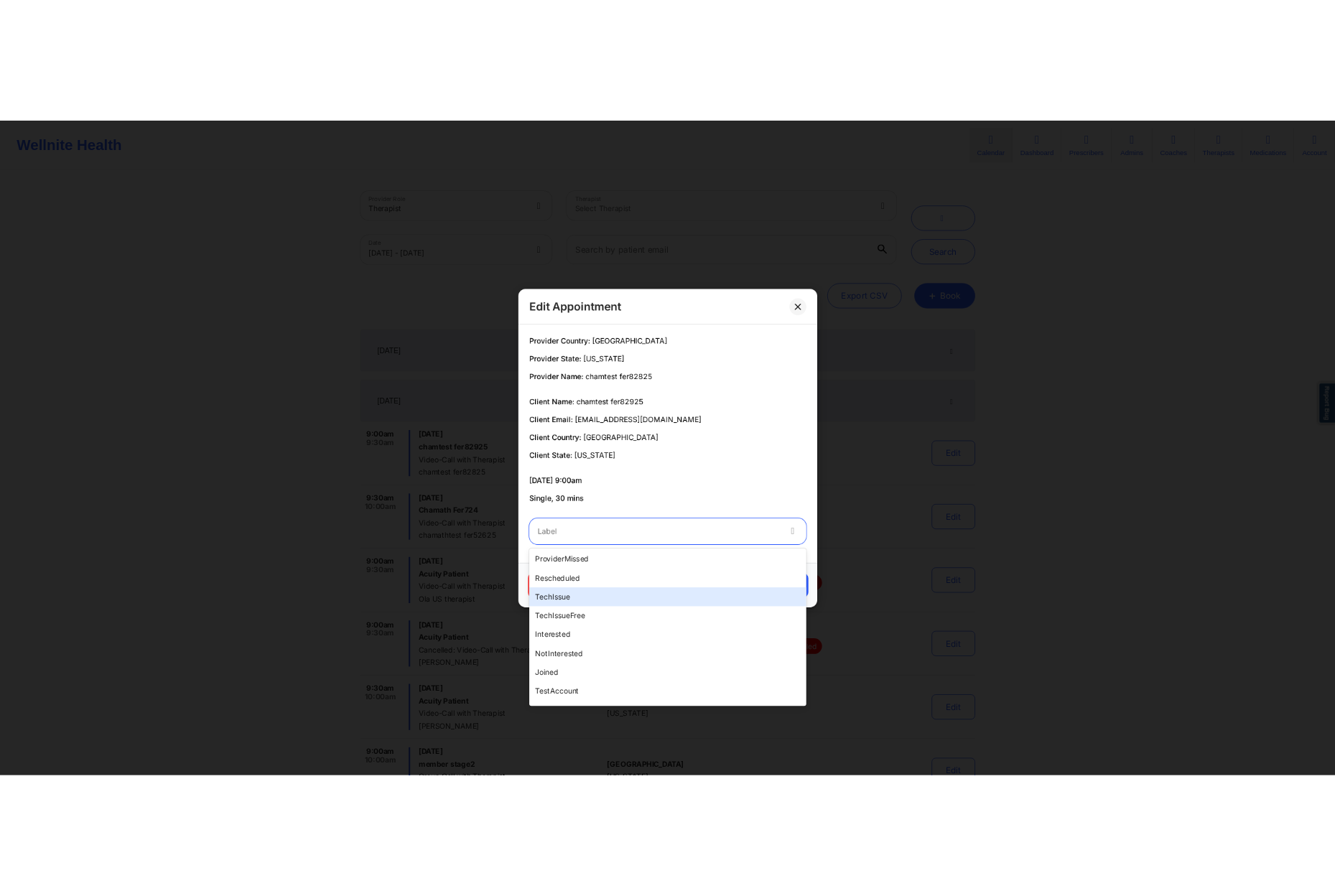
scroll to position [359, 0]
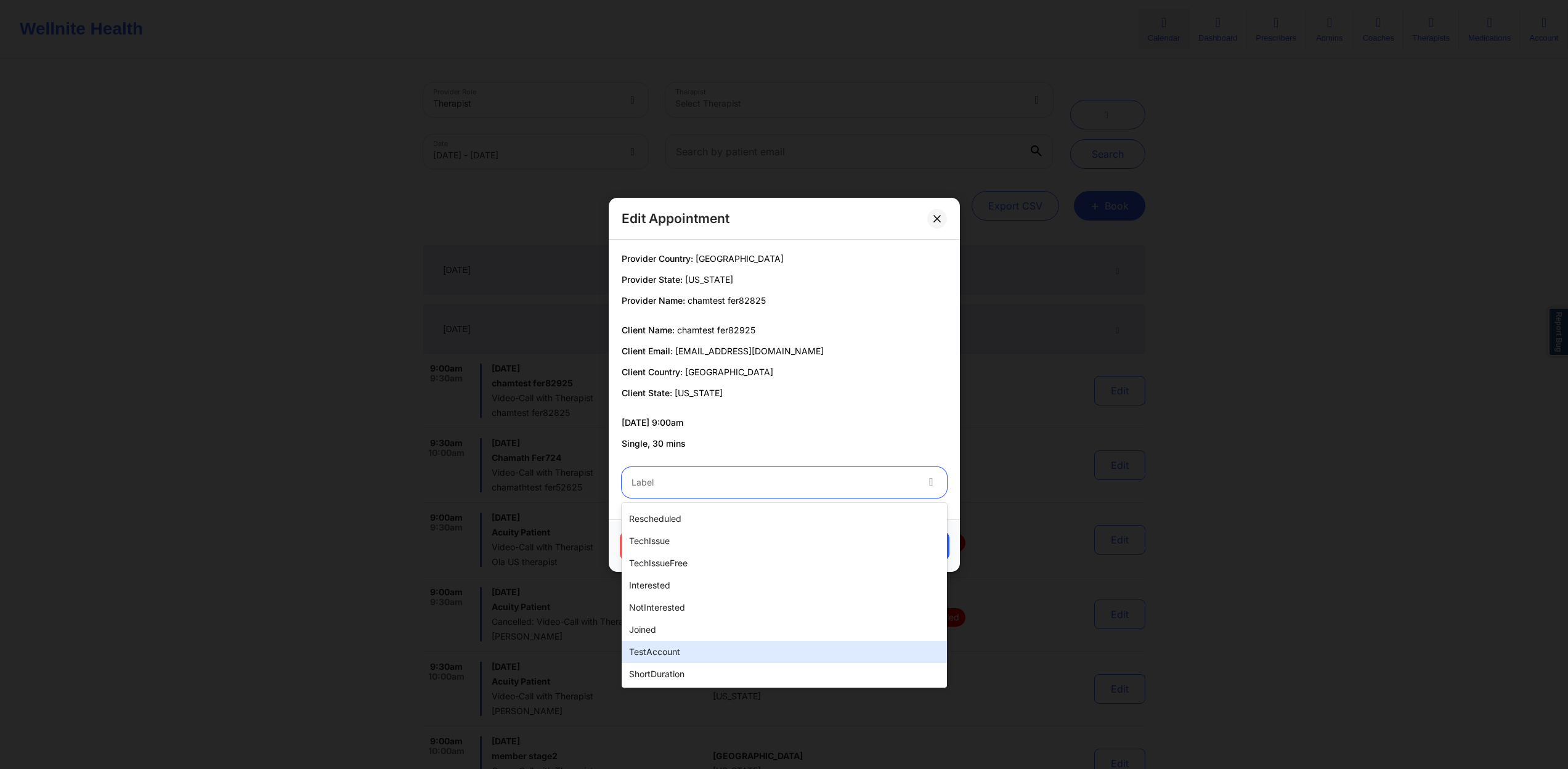
click at [749, 647] on div "testAccount" at bounding box center [784, 652] width 325 height 22
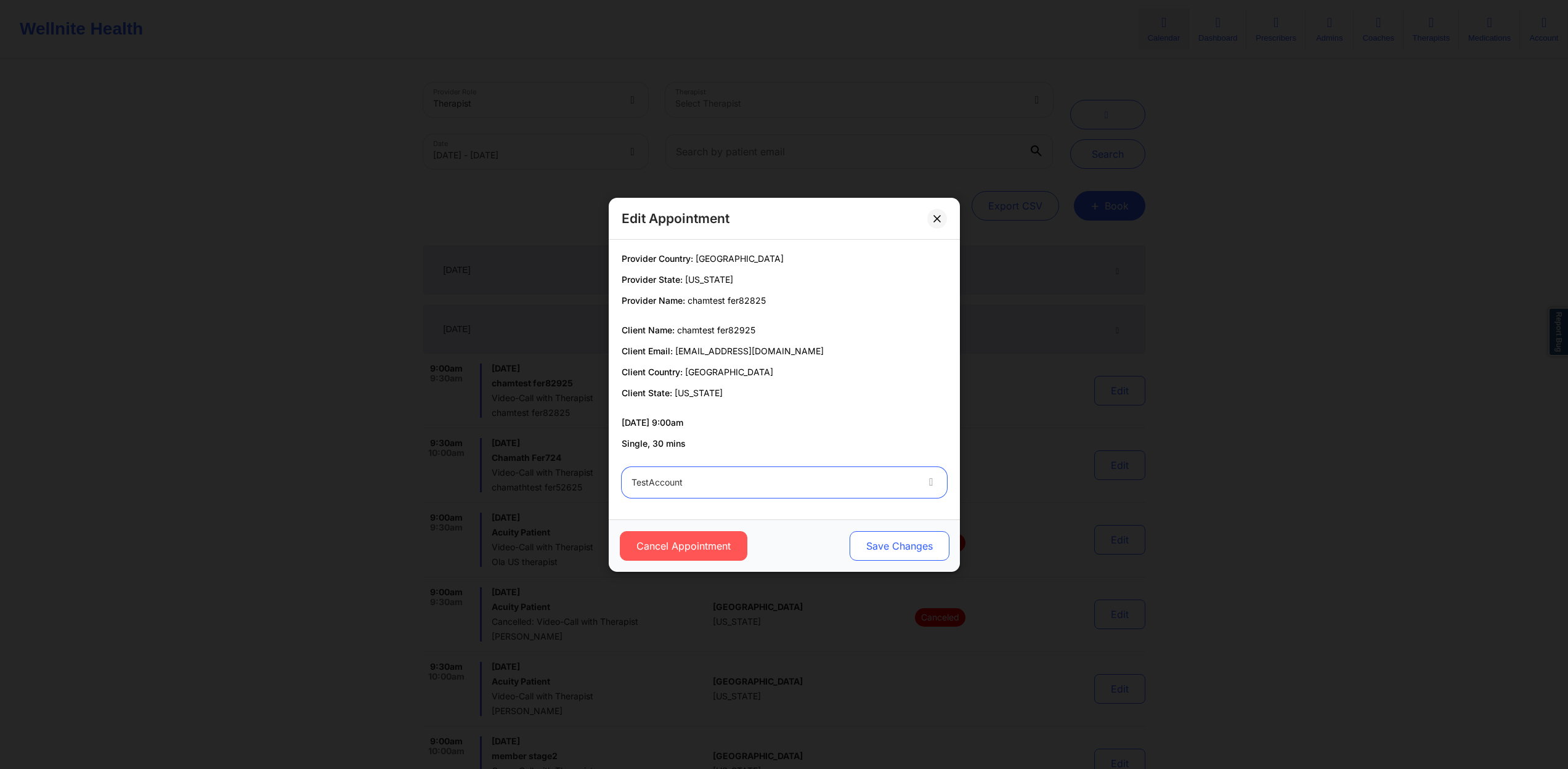
click at [905, 548] on button "Save Changes" at bounding box center [899, 546] width 100 height 30
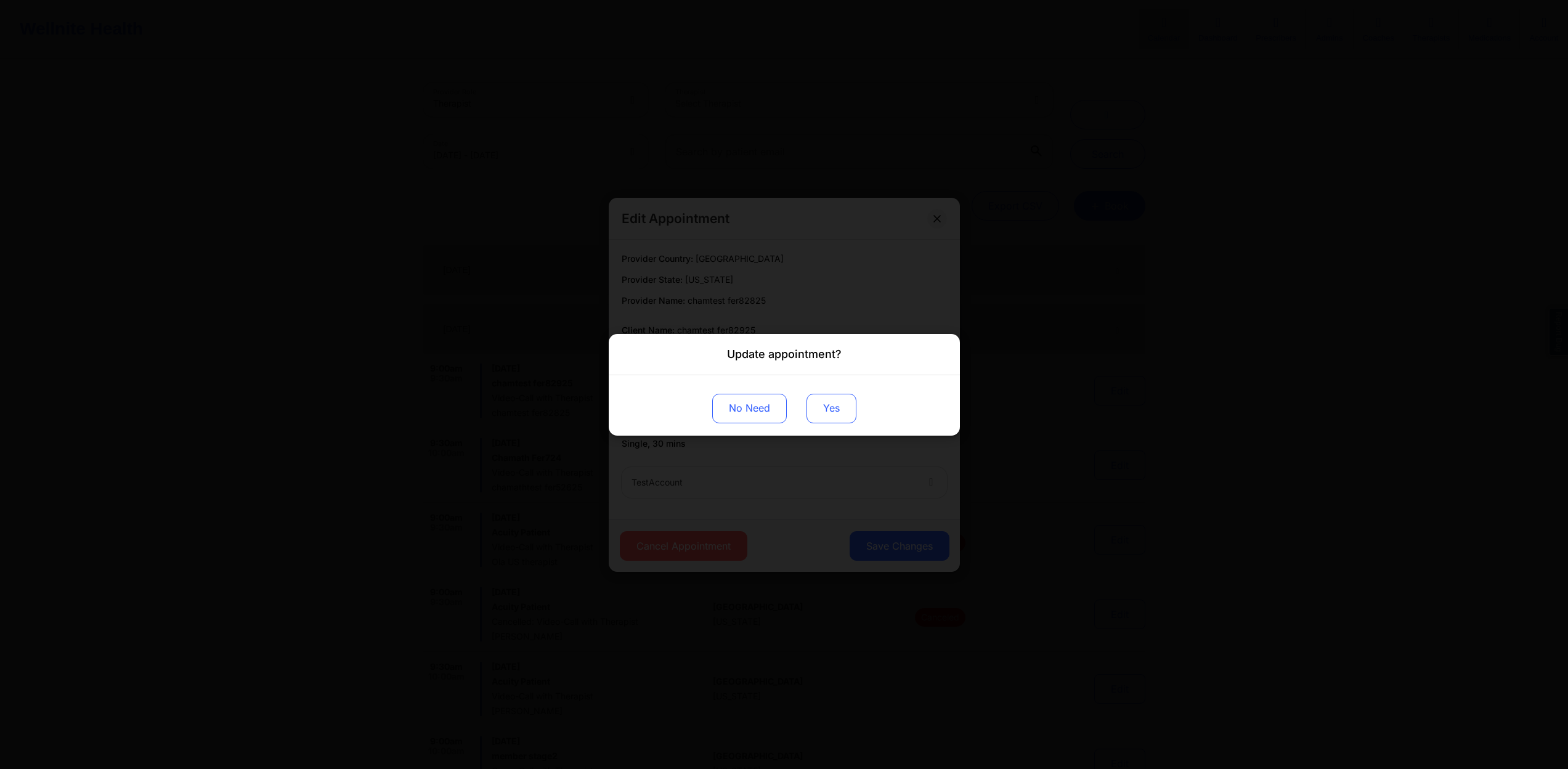
click at [838, 413] on button "Yes" at bounding box center [832, 408] width 50 height 30
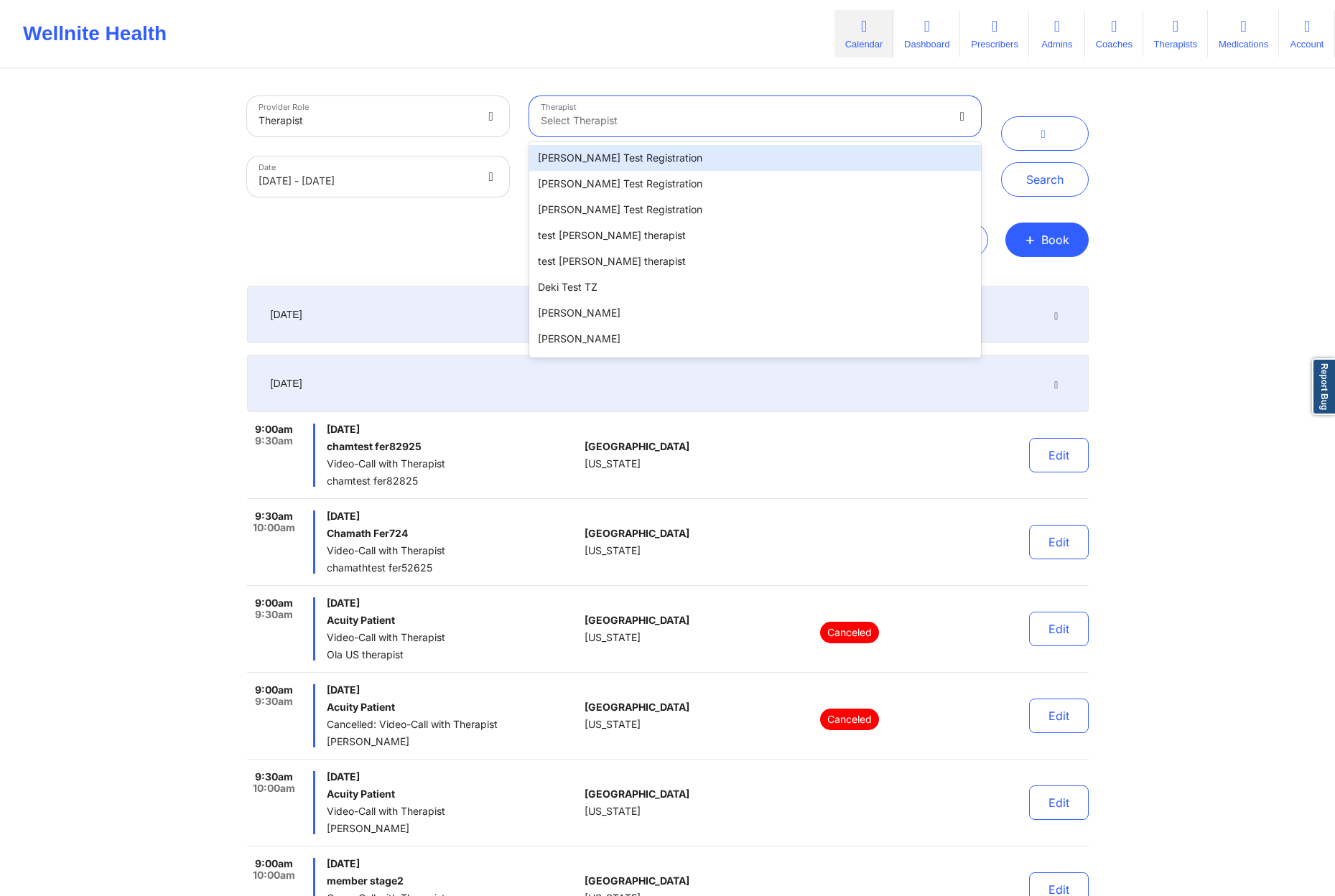
click at [650, 126] on div at bounding box center [743, 120] width 405 height 17
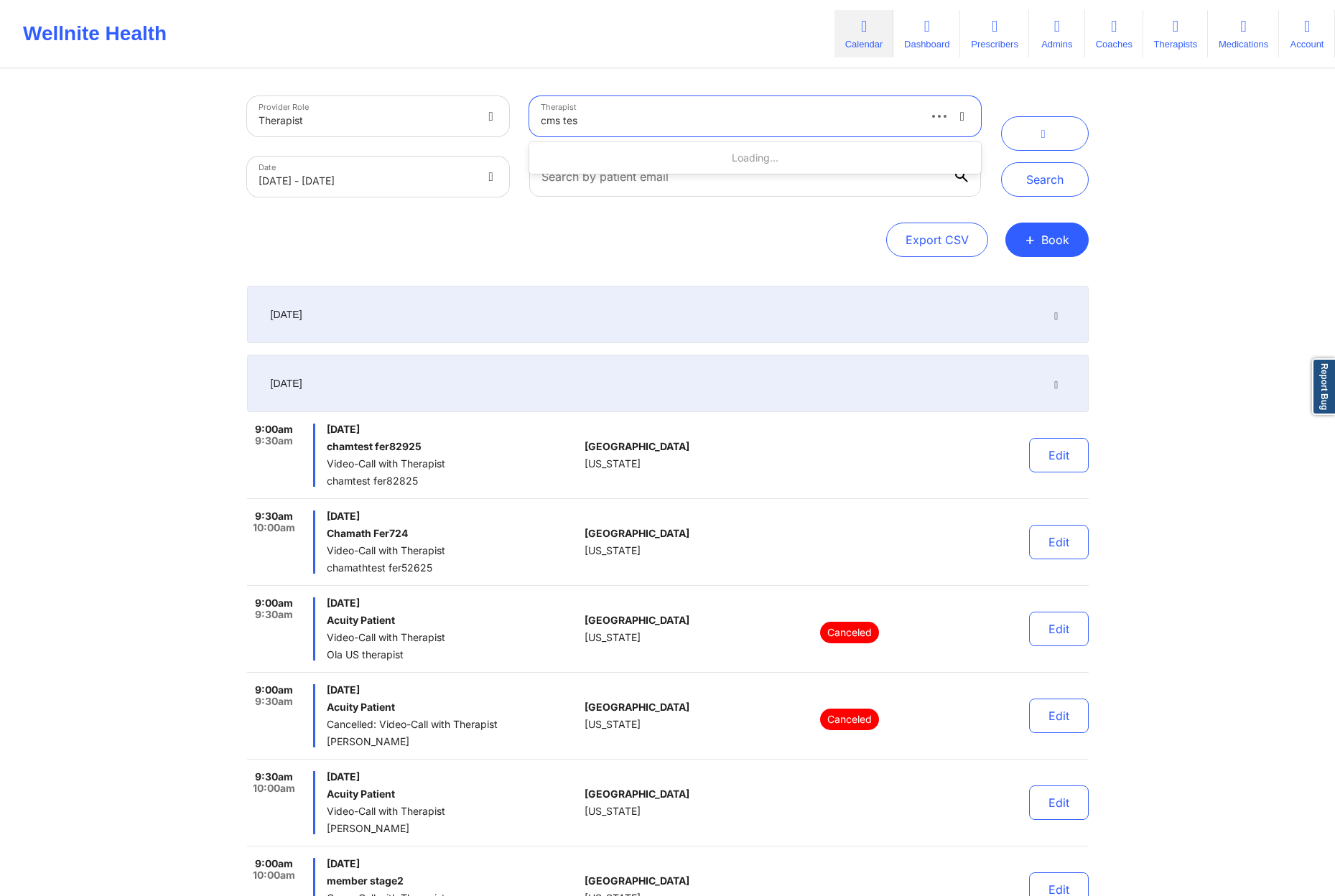
type input "cms test"
click at [591, 155] on div "CMS Test" at bounding box center [755, 157] width 451 height 26
select select "2025-8"
select select "2025-9"
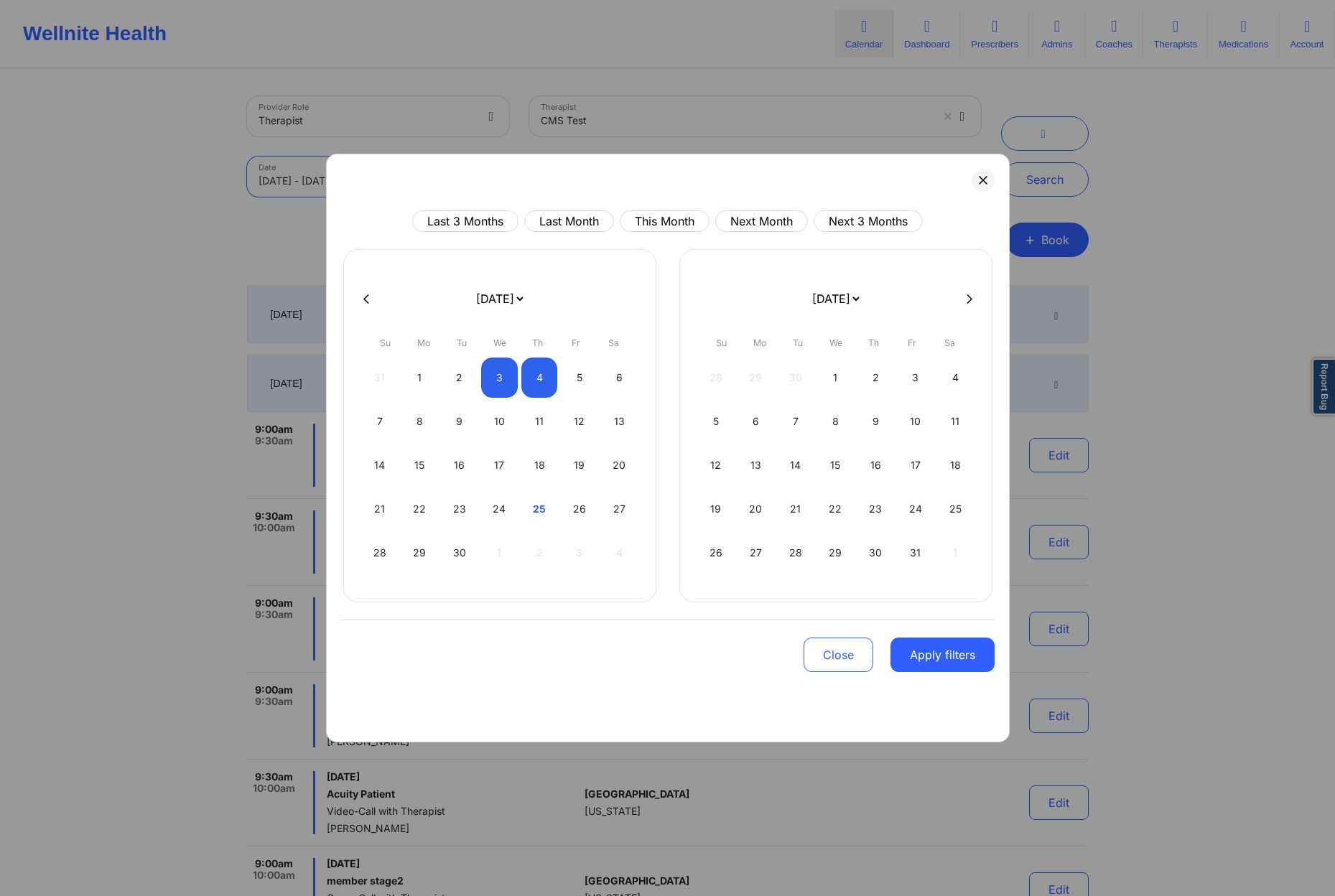
click at [438, 166] on body "Wellnite Health Calendar Dashboard Prescribers Admins Coaches Therapists Medica…" at bounding box center [668, 448] width 1335 height 896
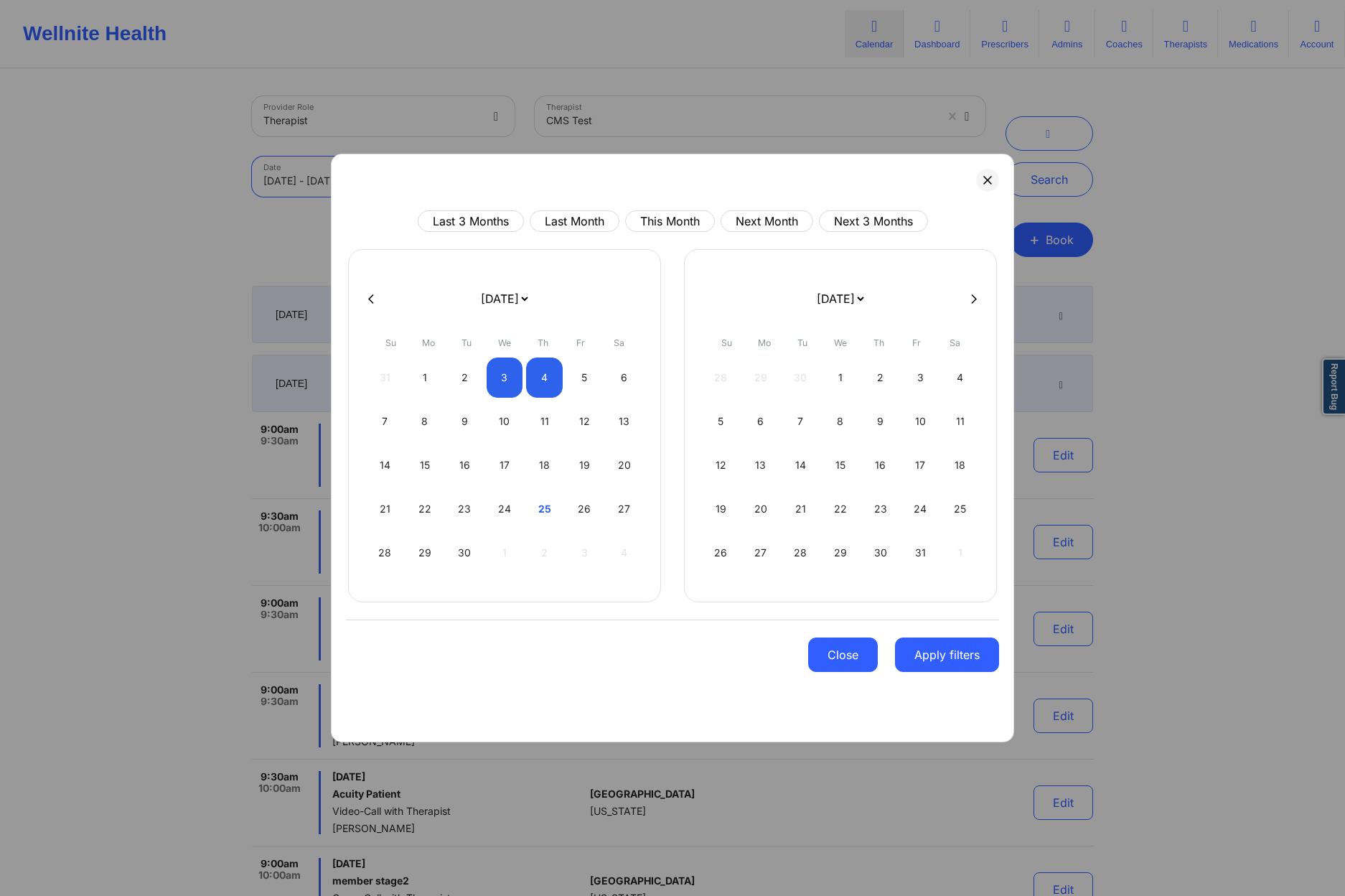
click at [838, 669] on button "Close" at bounding box center [843, 655] width 70 height 35
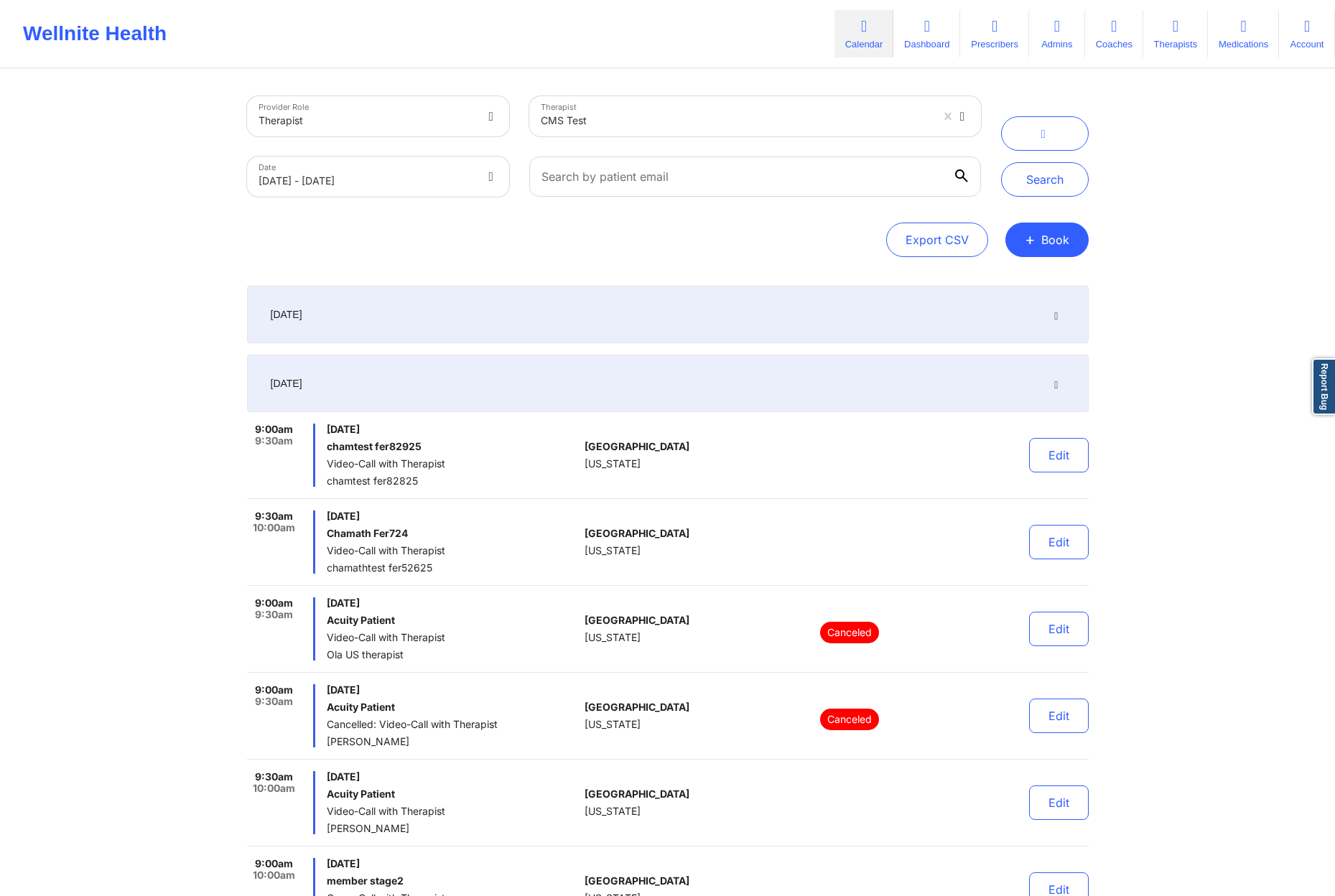
click at [430, 170] on body "Wellnite Health Calendar Dashboard Prescribers Admins Coaches Therapists Medica…" at bounding box center [668, 448] width 1335 height 896
select select "2025-8"
select select "2025-9"
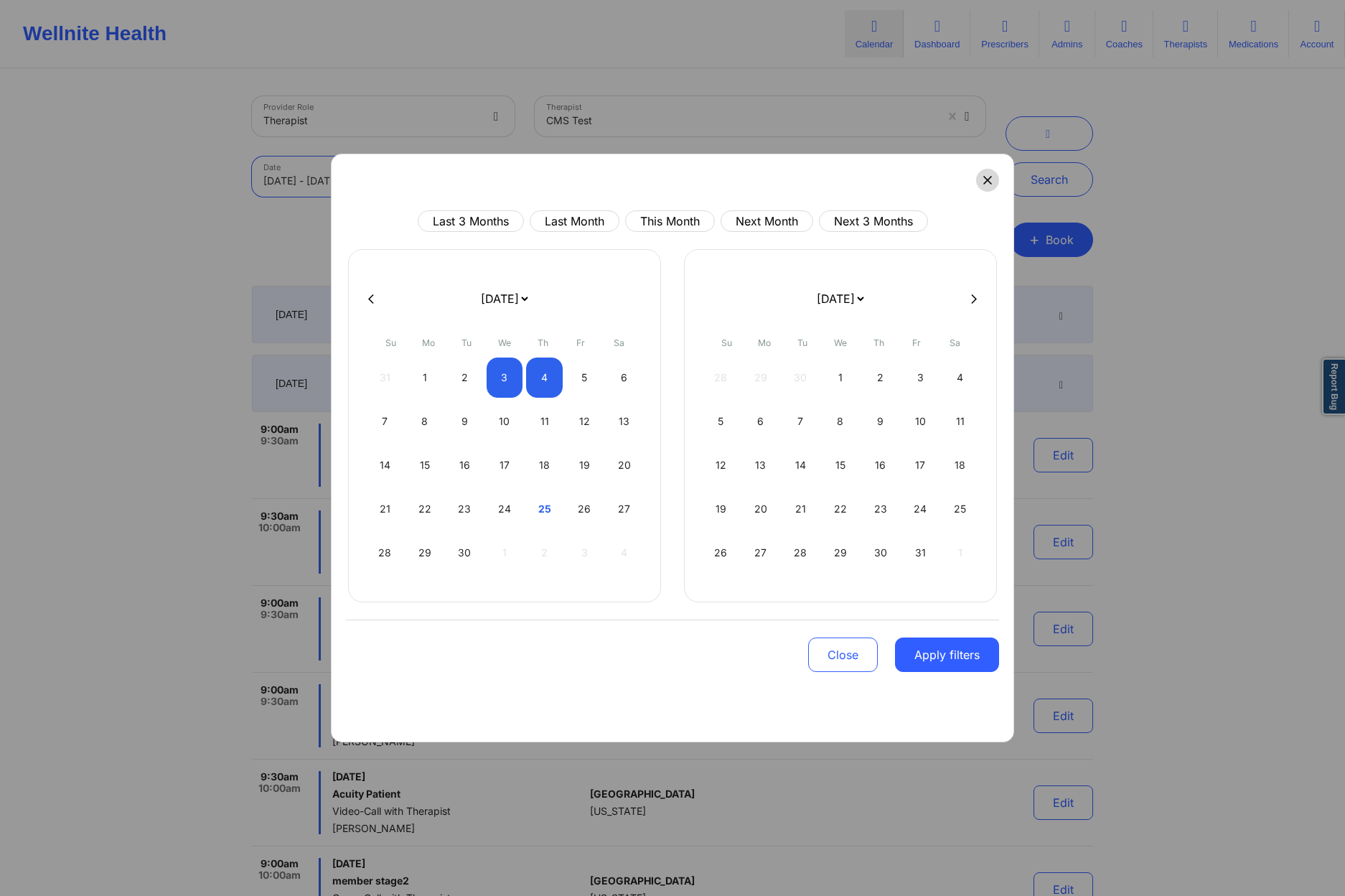
click at [984, 181] on icon at bounding box center [988, 180] width 8 height 8
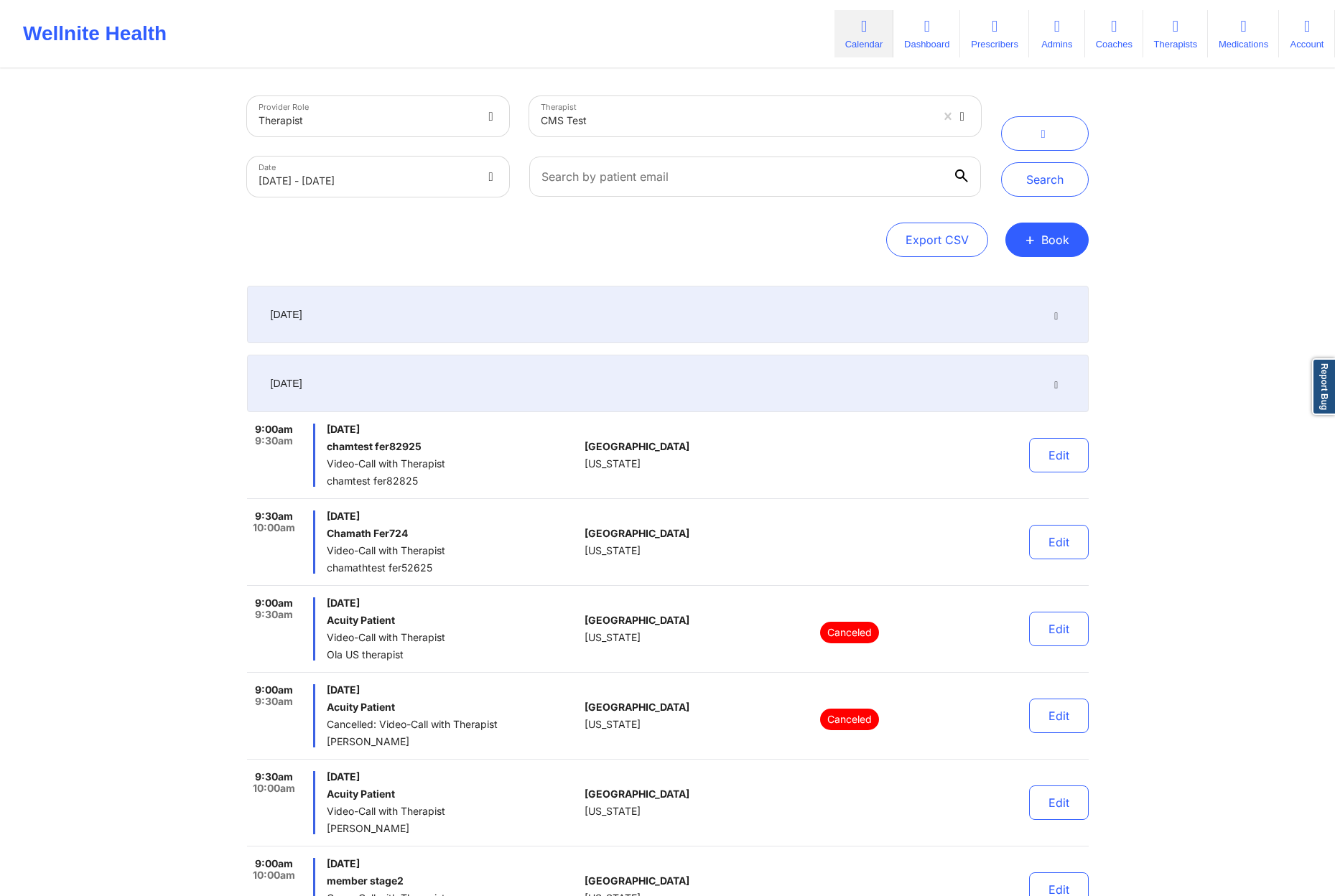
click at [456, 181] on body "Wellnite Health Calendar Dashboard Prescribers Admins Coaches Therapists Medica…" at bounding box center [668, 448] width 1335 height 896
select select "2025-8"
select select "2025-9"
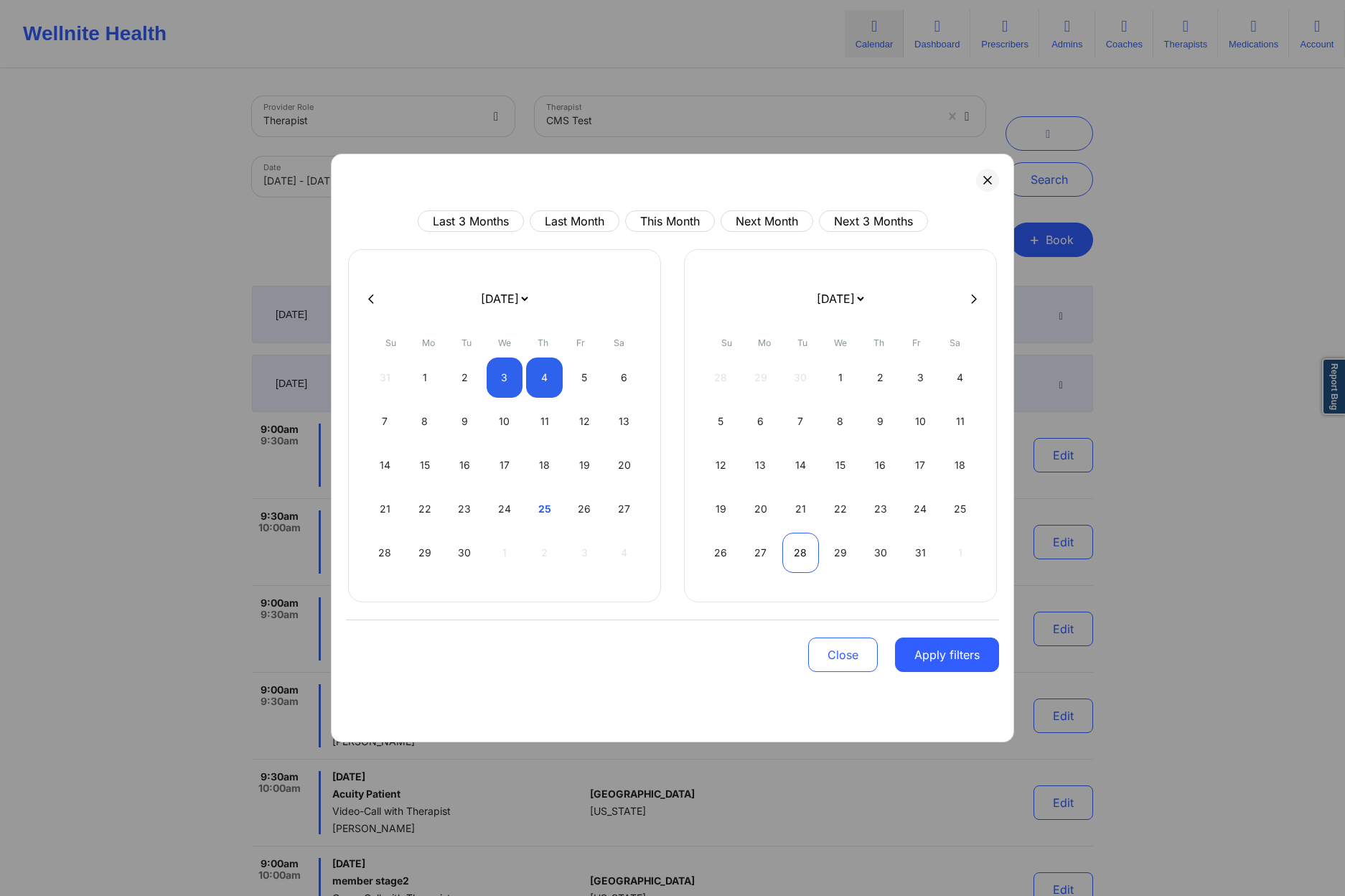
click at [791, 545] on div "28" at bounding box center [801, 553] width 36 height 41
select select "2025-9"
select select "2025-10"
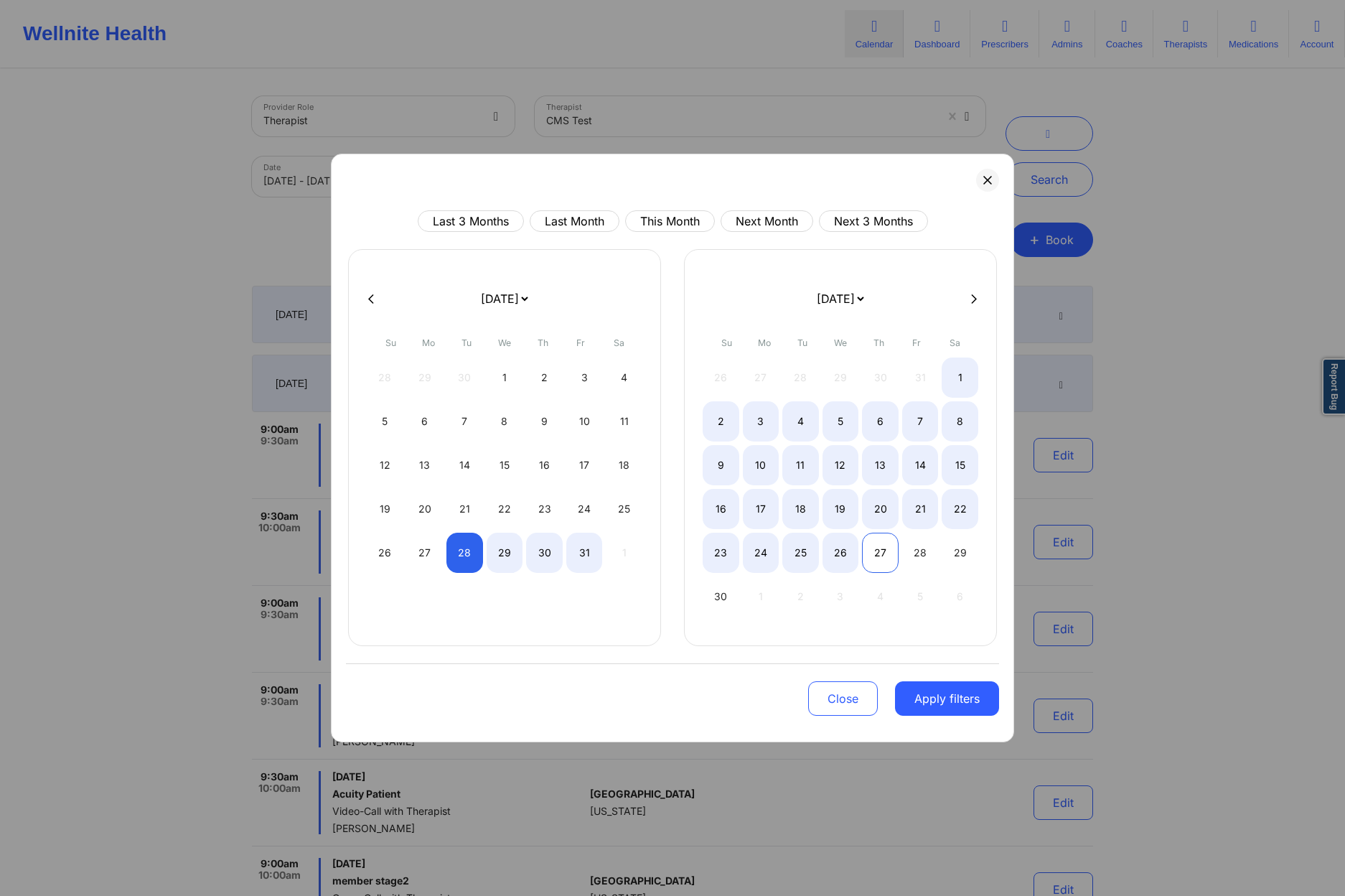
select select "2025-9"
select select "2025-10"
select select "2025-9"
select select "2025-10"
click at [869, 555] on div "27" at bounding box center [880, 553] width 36 height 41
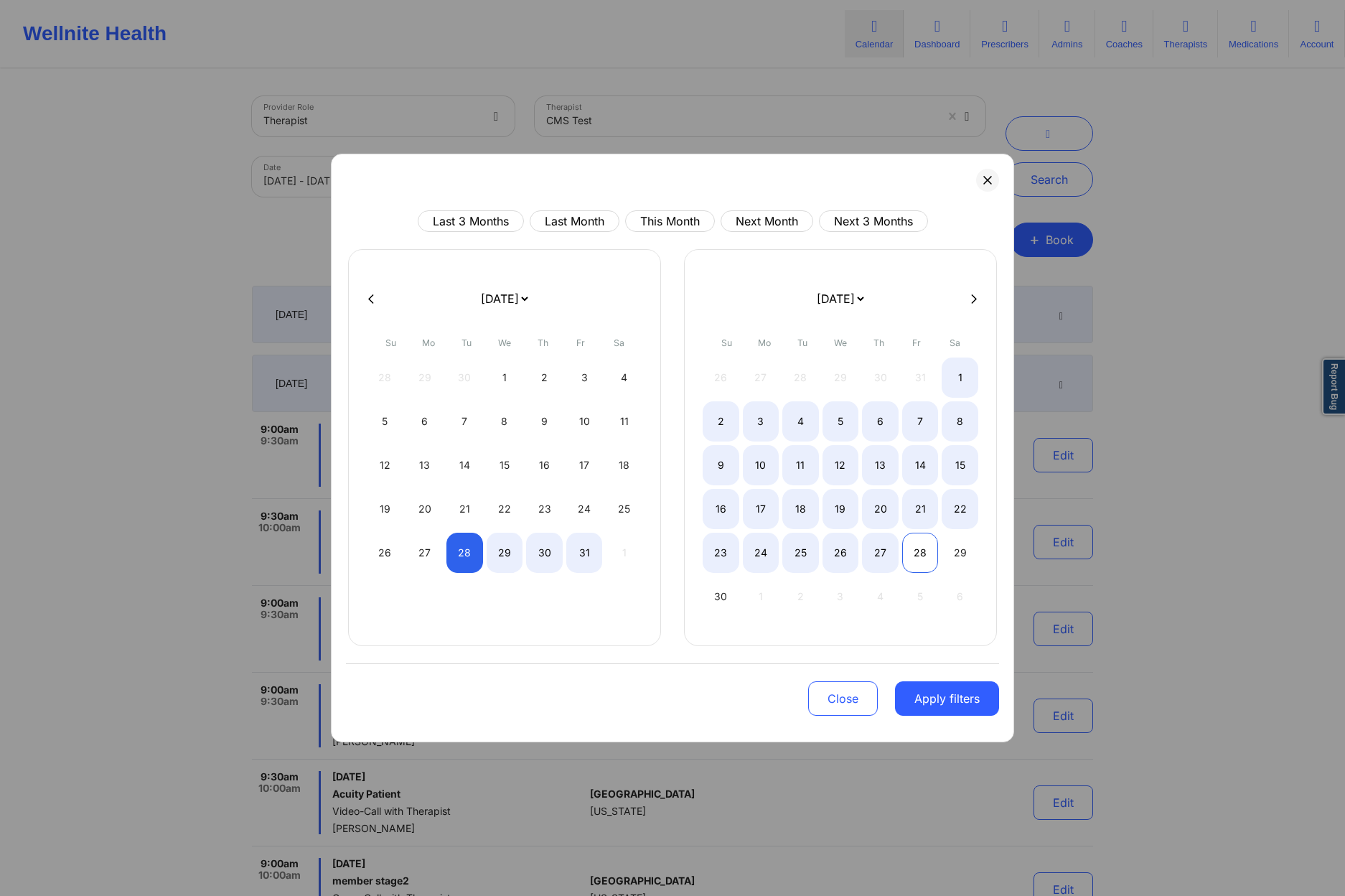
select select "2025-9"
select select "2025-10"
click at [510, 555] on div "29" at bounding box center [505, 553] width 36 height 41
select select "2025-9"
select select "2025-10"
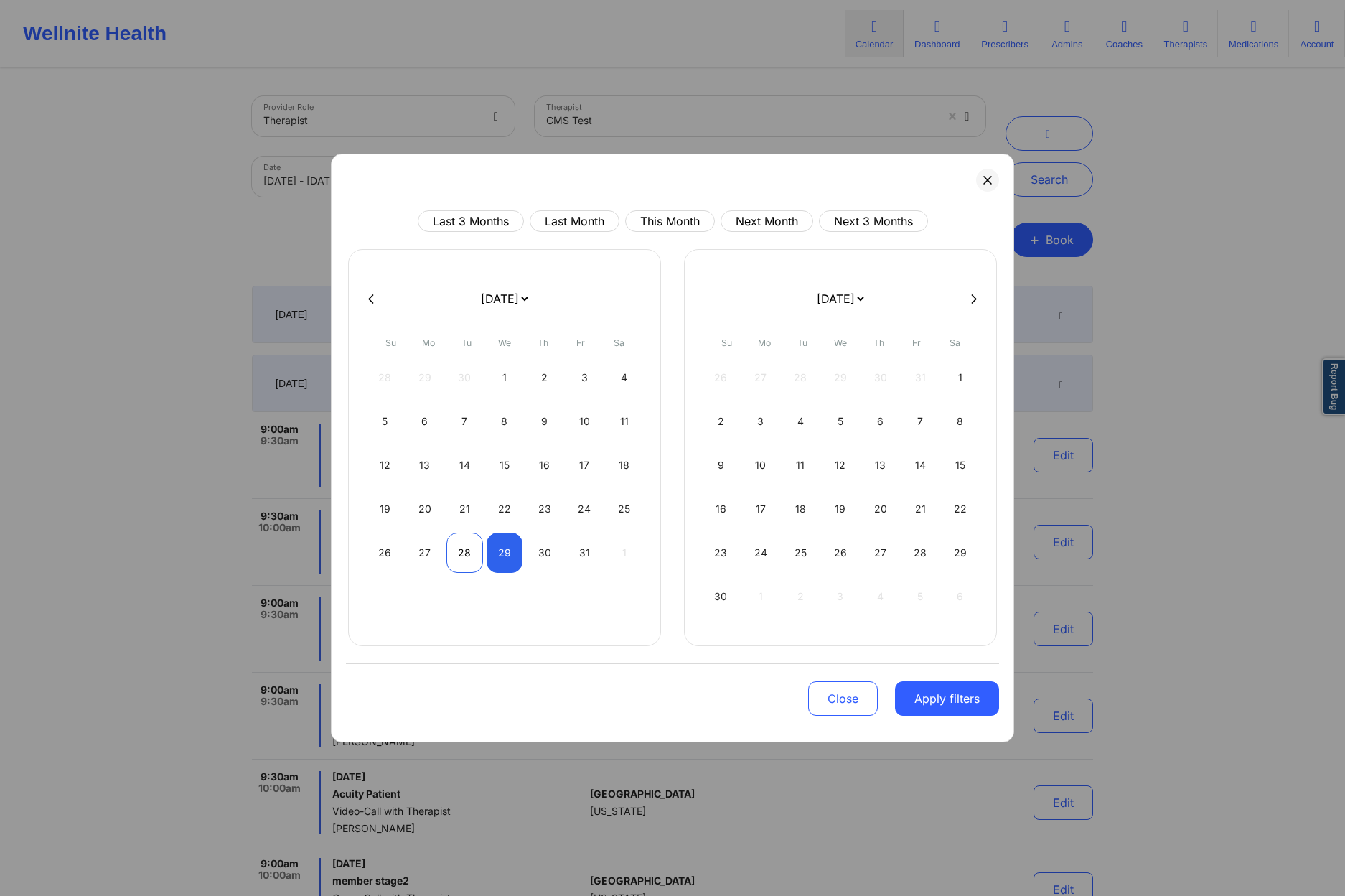
select select "2025-9"
select select "2025-10"
select select "2025-9"
select select "2025-10"
select select "2025-9"
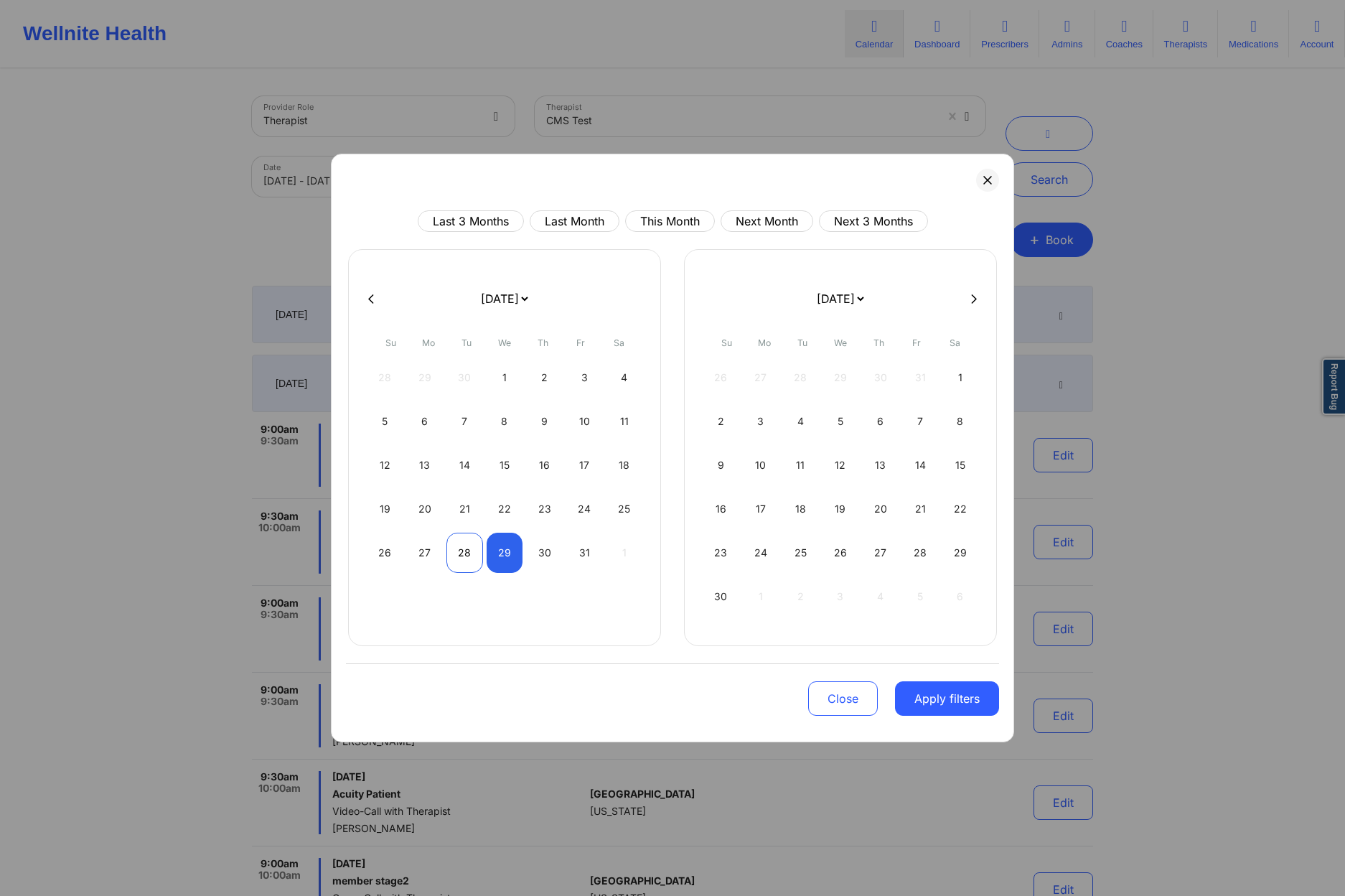
select select "2025-10"
click at [467, 558] on div "28" at bounding box center [465, 553] width 36 height 41
select select "2025-9"
select select "2025-10"
select select "2025-9"
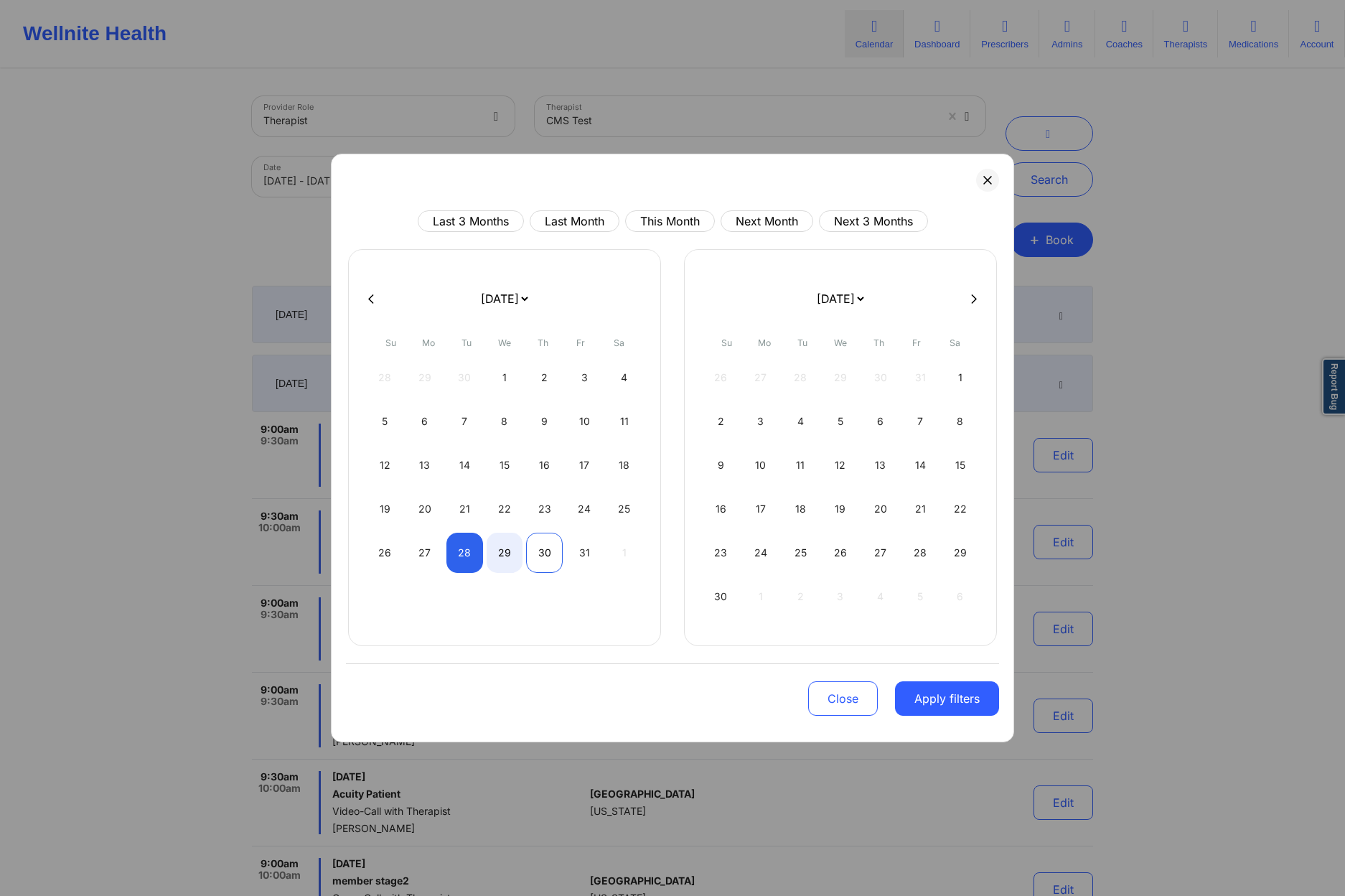
select select "2025-10"
click at [537, 552] on div "30" at bounding box center [544, 553] width 36 height 41
select select "2025-9"
select select "2025-10"
click at [964, 702] on button "Apply filters" at bounding box center [947, 699] width 104 height 35
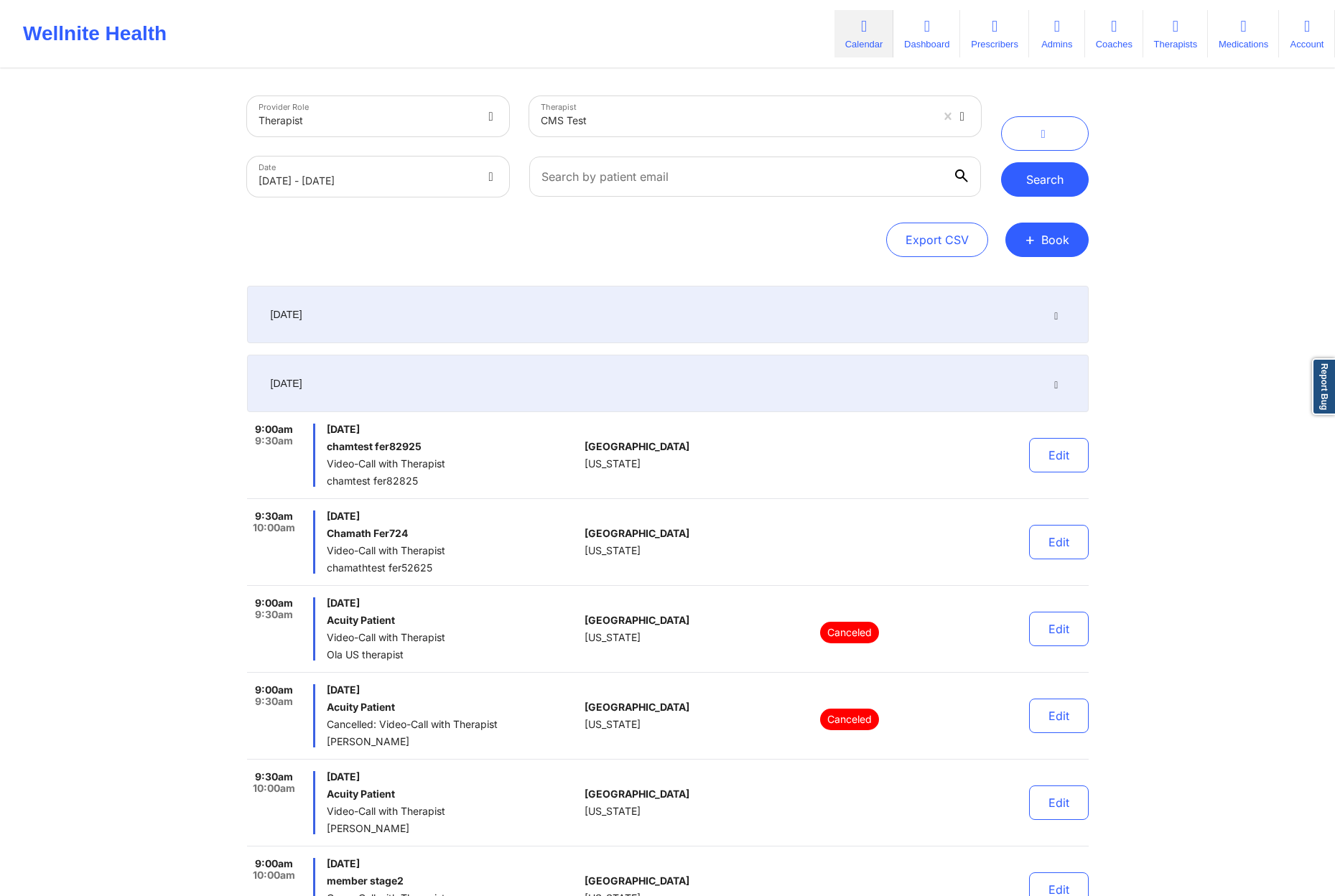
click at [1070, 176] on button "Search" at bounding box center [1045, 180] width 88 height 35
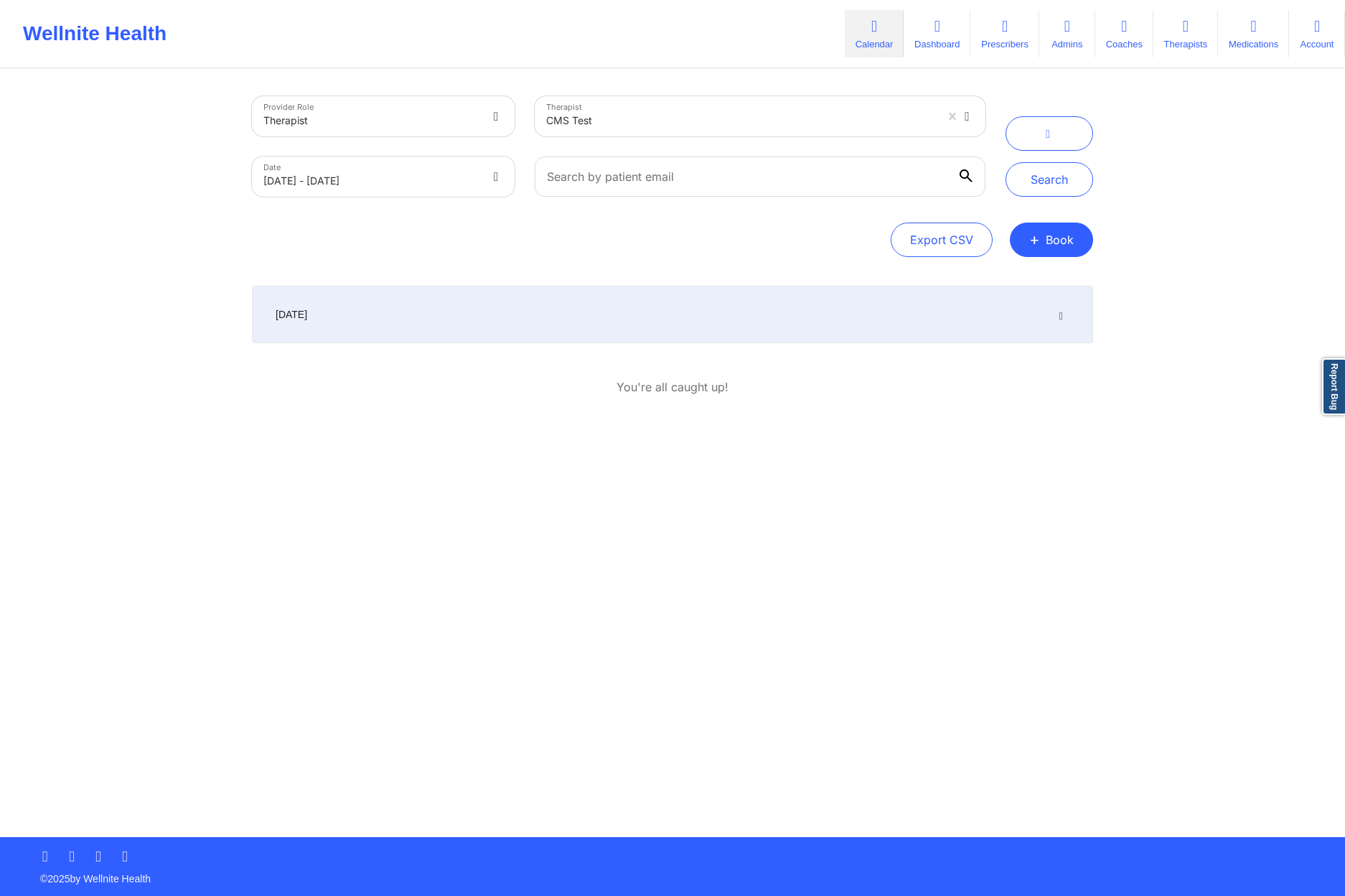
click at [486, 185] on body "Wellnite Health Calendar Dashboard Prescribers Admins Coaches Therapists Medica…" at bounding box center [672, 448] width 1345 height 896
select select "2025-9"
select select "2025-10"
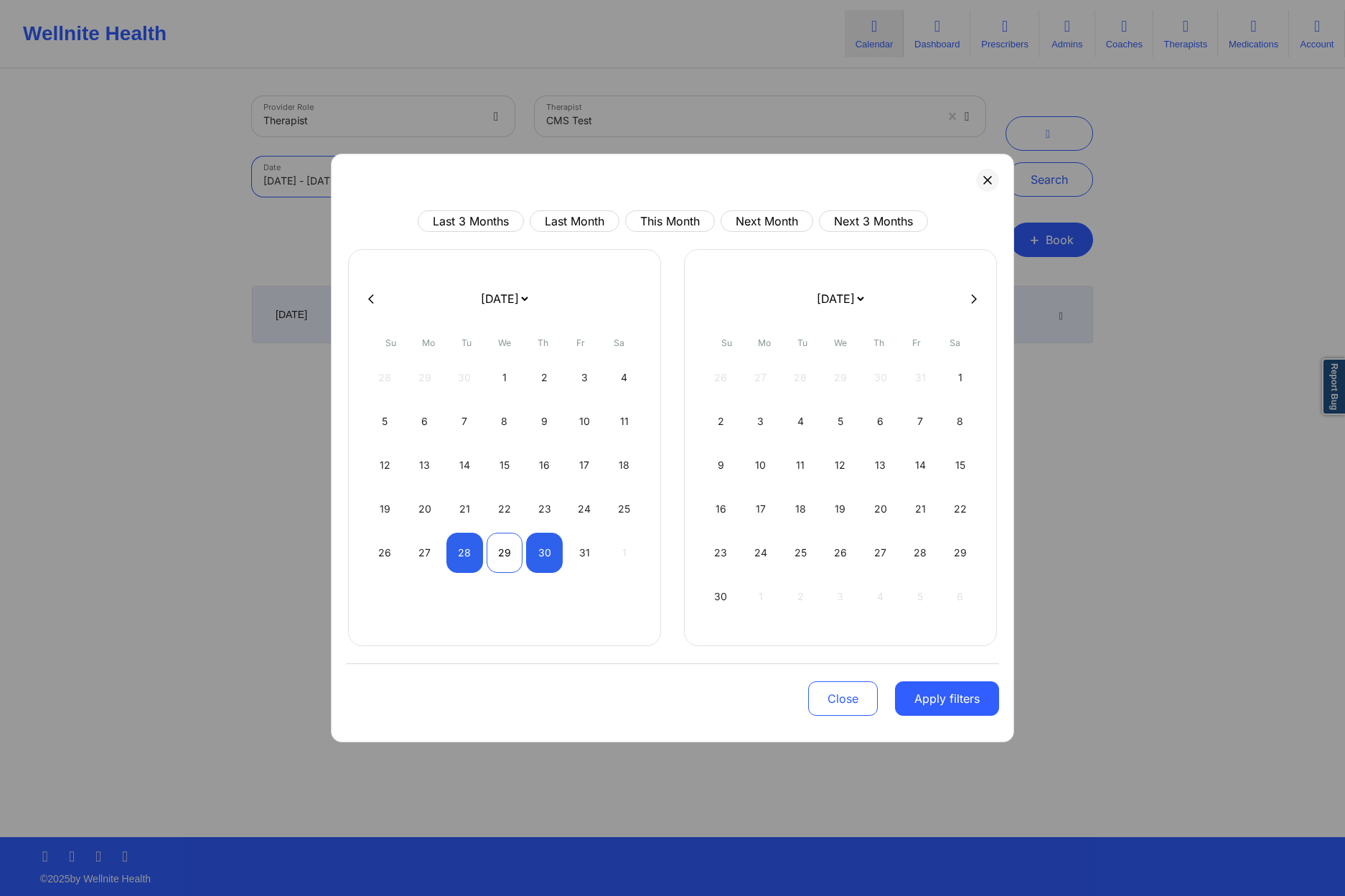
click at [518, 559] on div "29" at bounding box center [505, 553] width 36 height 41
select select "2025-9"
select select "2025-10"
click at [515, 559] on div "29" at bounding box center [505, 553] width 36 height 41
select select "2025-9"
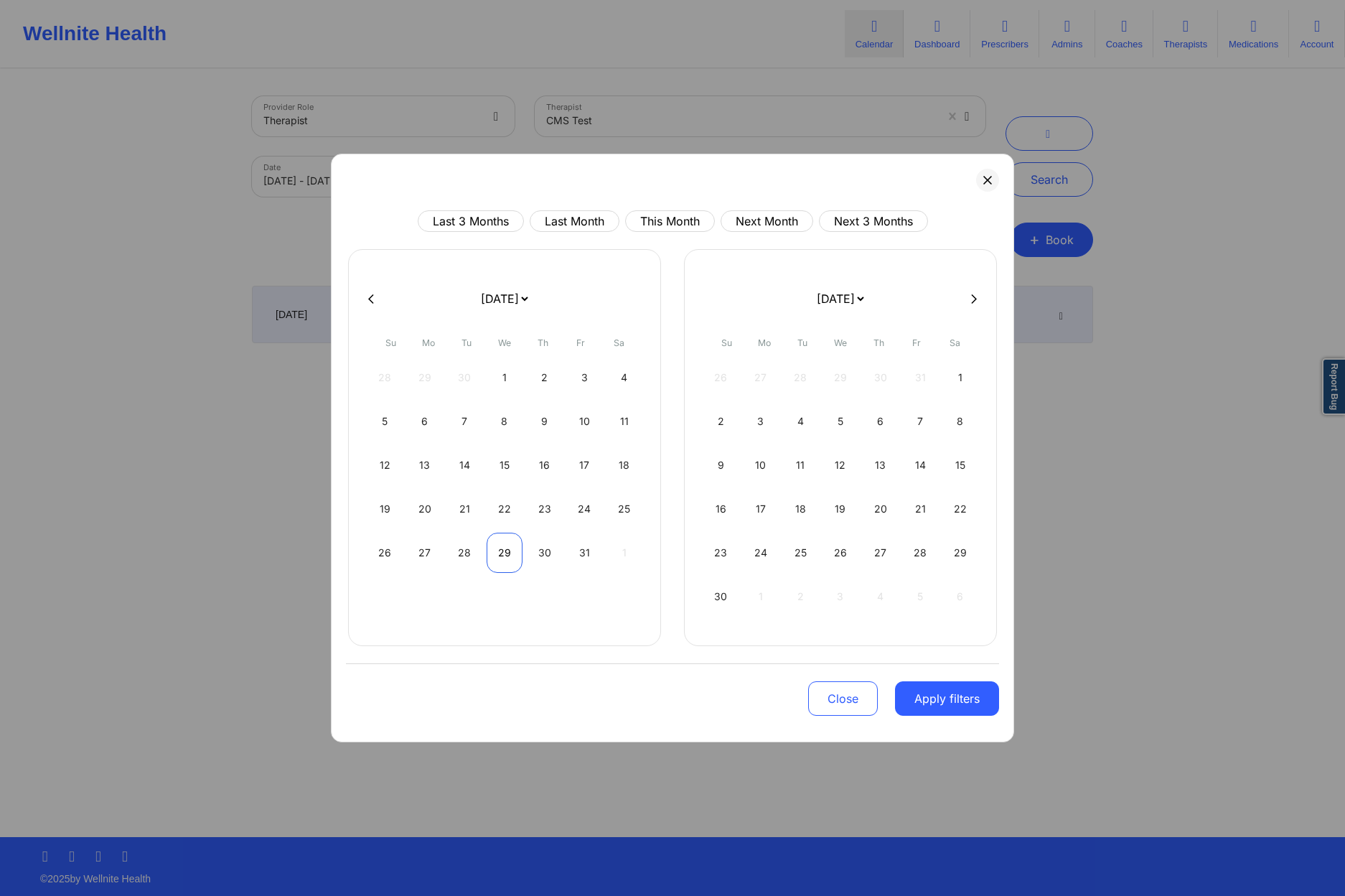
select select "2025-10"
click at [986, 710] on button "Apply filters" at bounding box center [947, 699] width 104 height 35
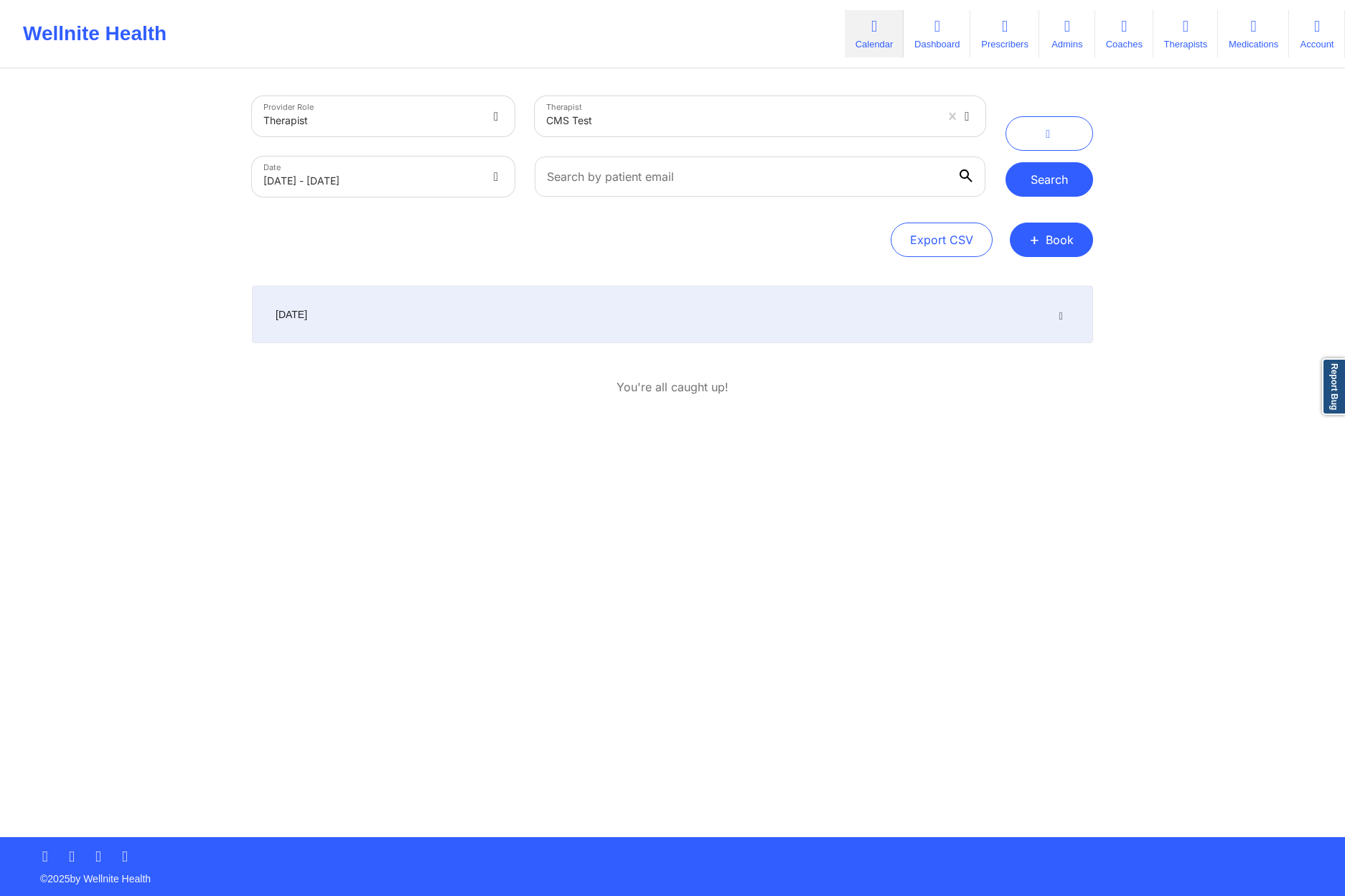
click at [1071, 175] on button "Search" at bounding box center [1050, 180] width 88 height 35
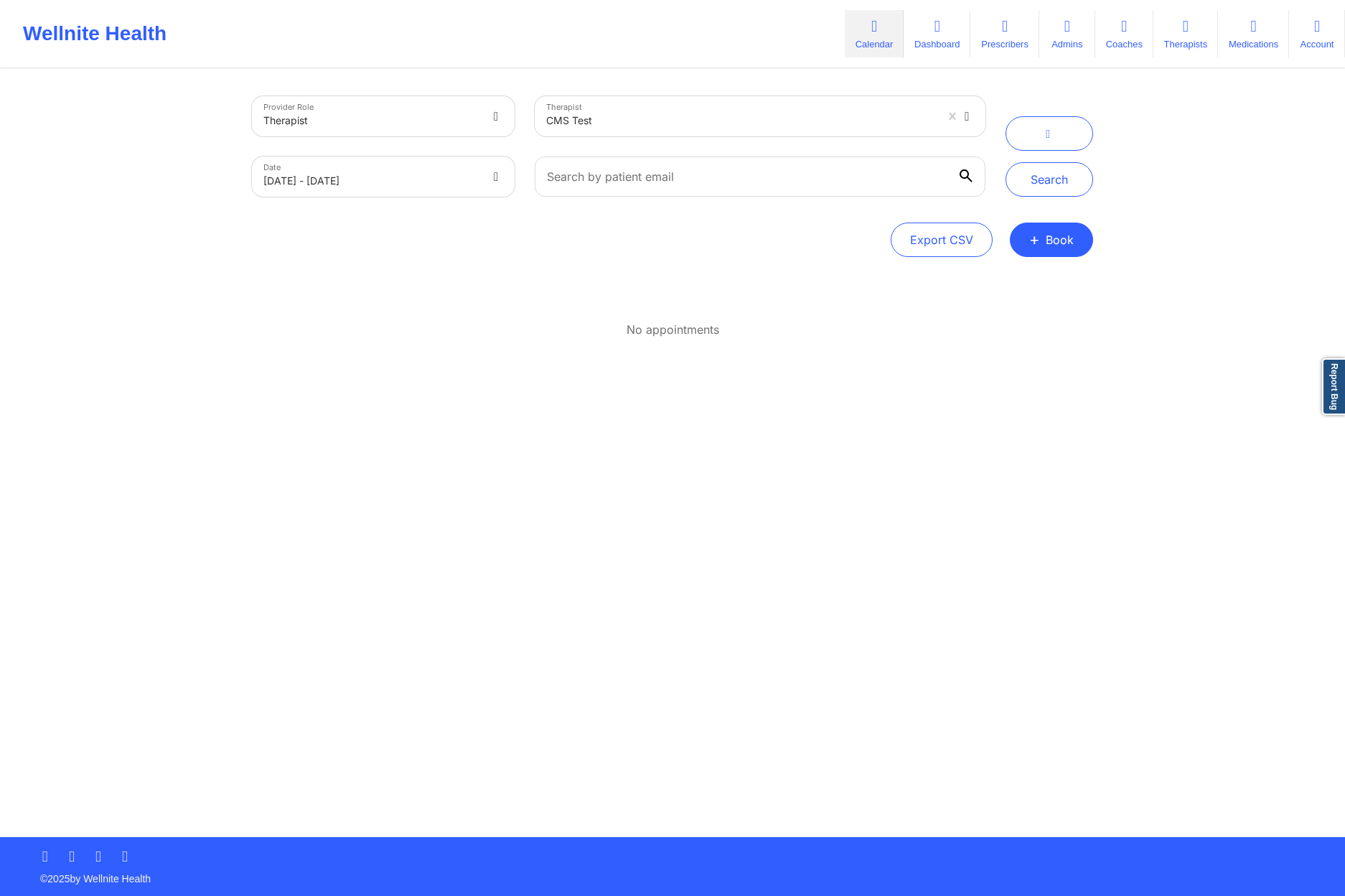
select select "2025-9"
select select "2025-10"
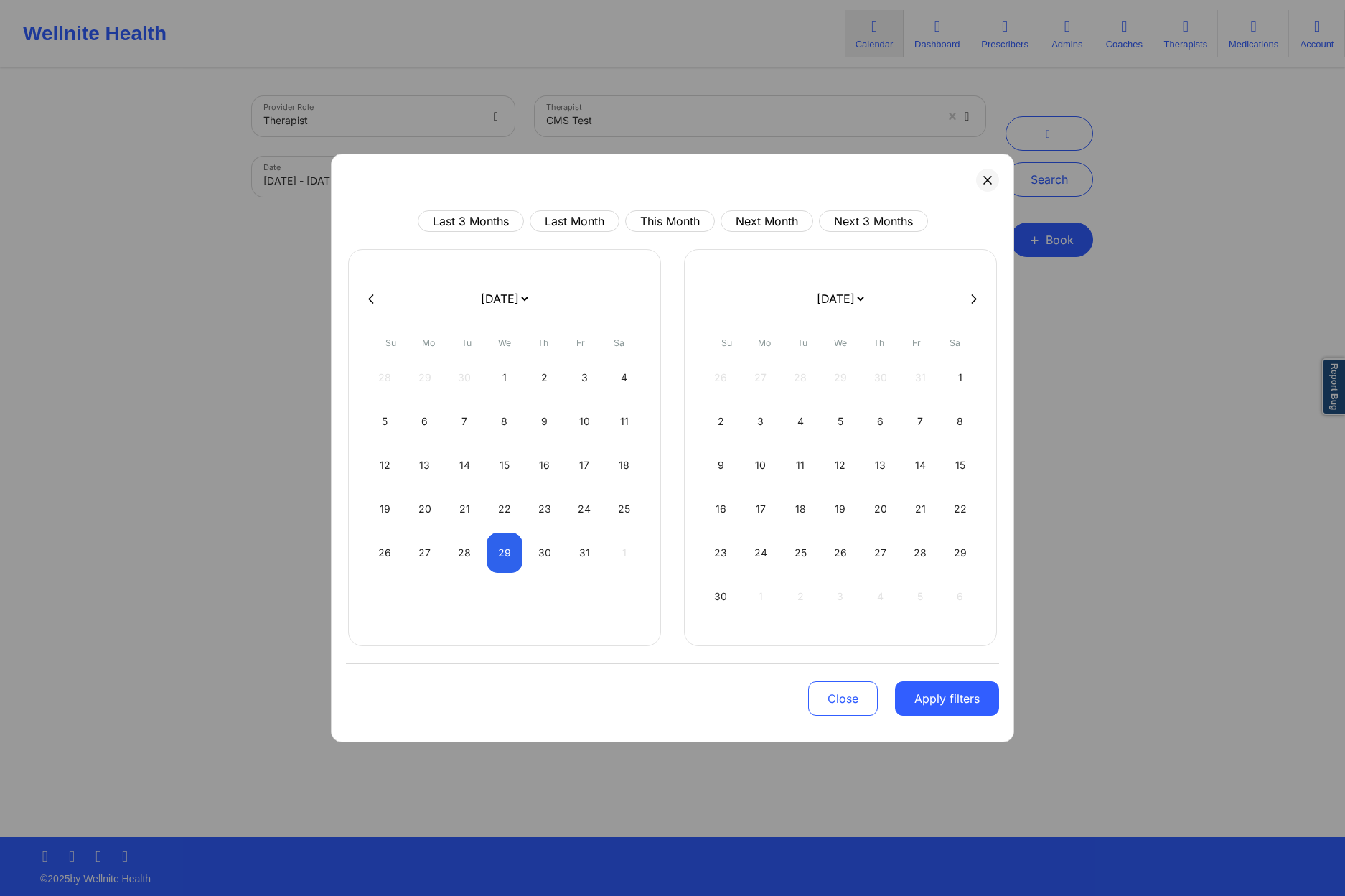
click at [839, 698] on button "Close" at bounding box center [843, 699] width 70 height 35
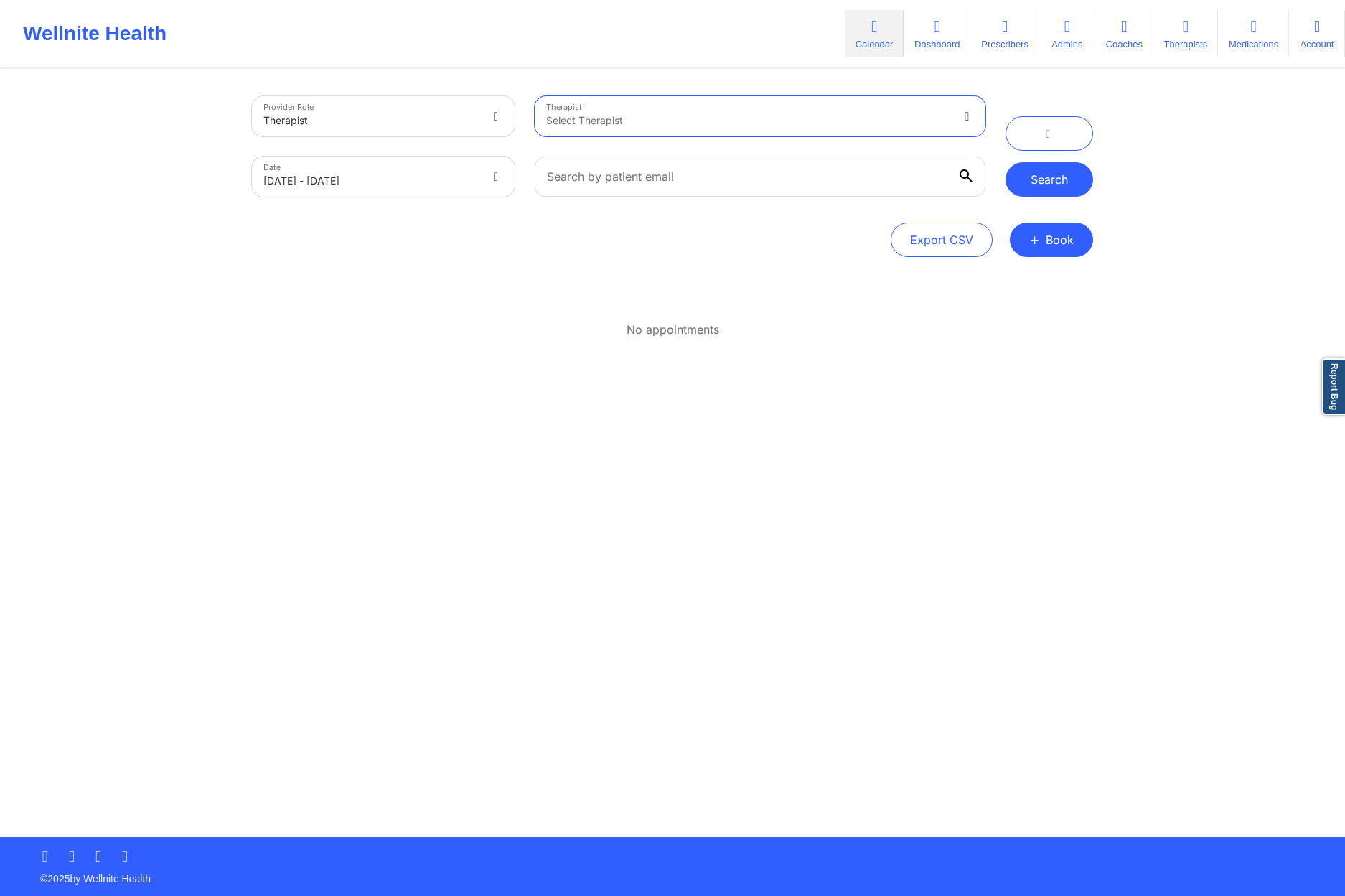
click at [1067, 174] on button "Search" at bounding box center [1050, 180] width 88 height 35
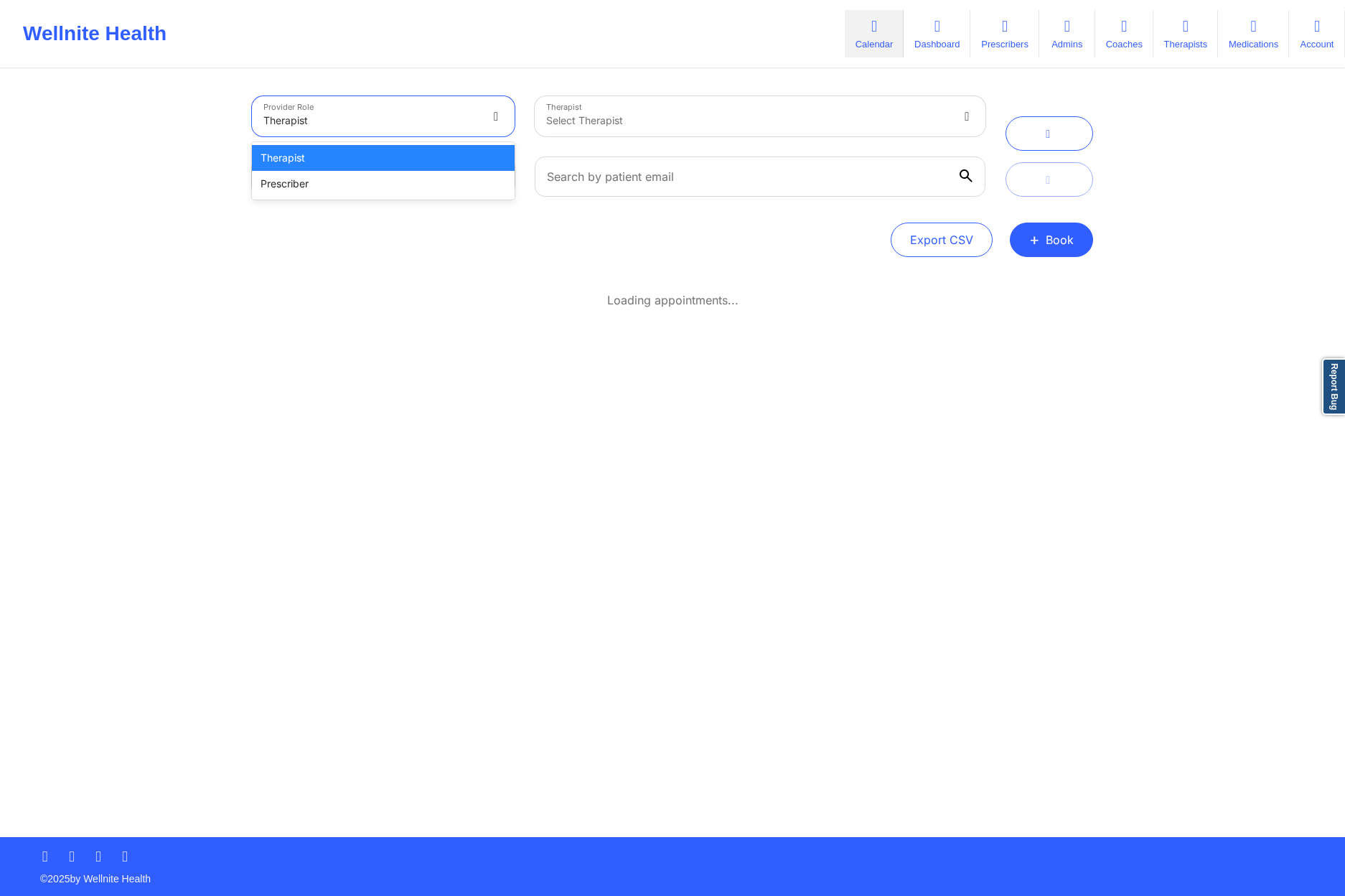
click at [481, 114] on div at bounding box center [497, 116] width 35 height 41
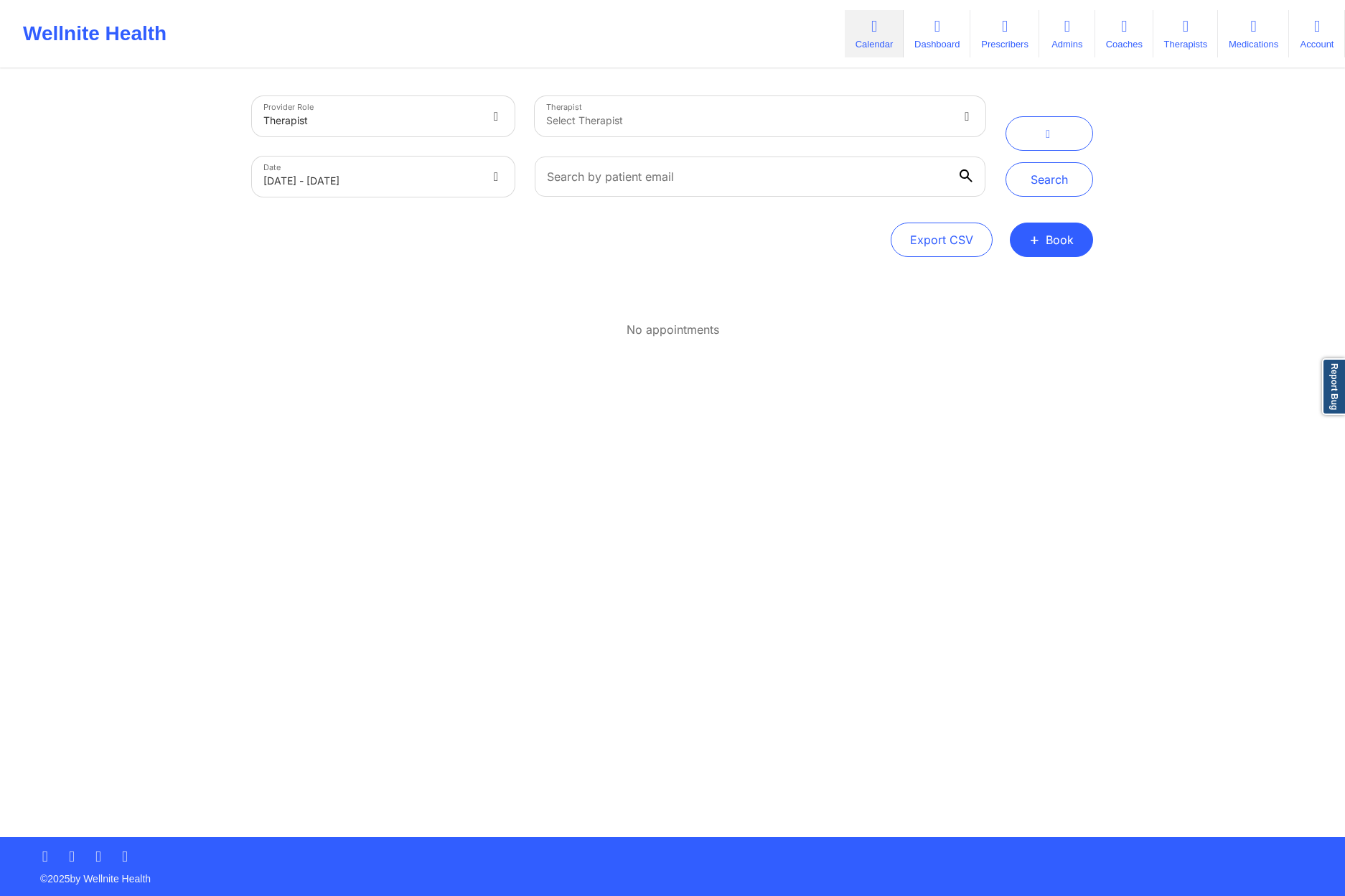
click at [530, 78] on div "Provider Role Therapist Therapist Select Therapist Date 10/29/2025 - 10/29/2025…" at bounding box center [672, 453] width 861 height 767
click at [1059, 144] on button "button" at bounding box center [1050, 133] width 88 height 35
click at [1114, 158] on div "Provider Role Therapist Therapist Select Therapist Date Select Date Search Expo…" at bounding box center [672, 419] width 1345 height 837
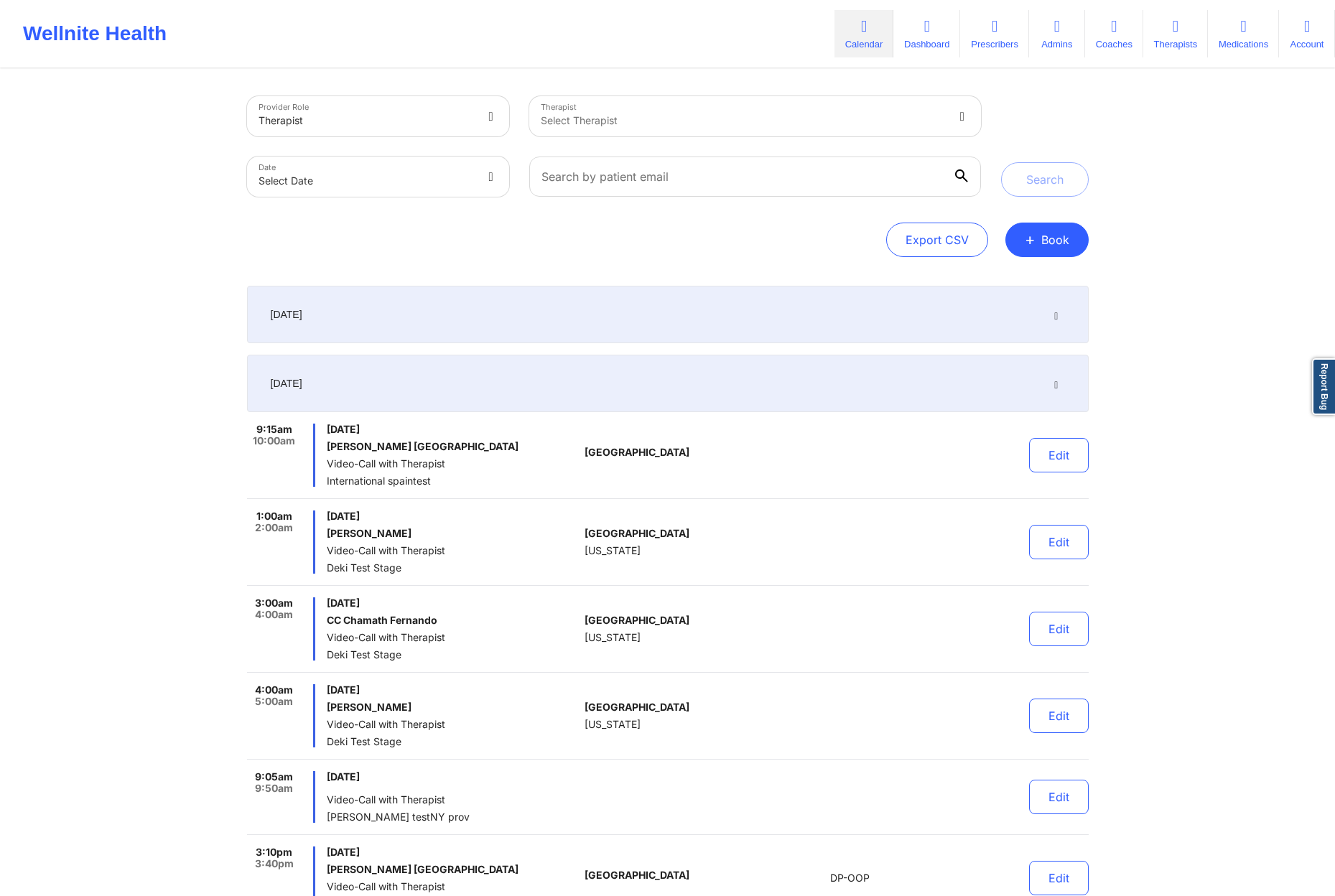
click at [508, 382] on div "[DATE]" at bounding box center [668, 383] width 842 height 57
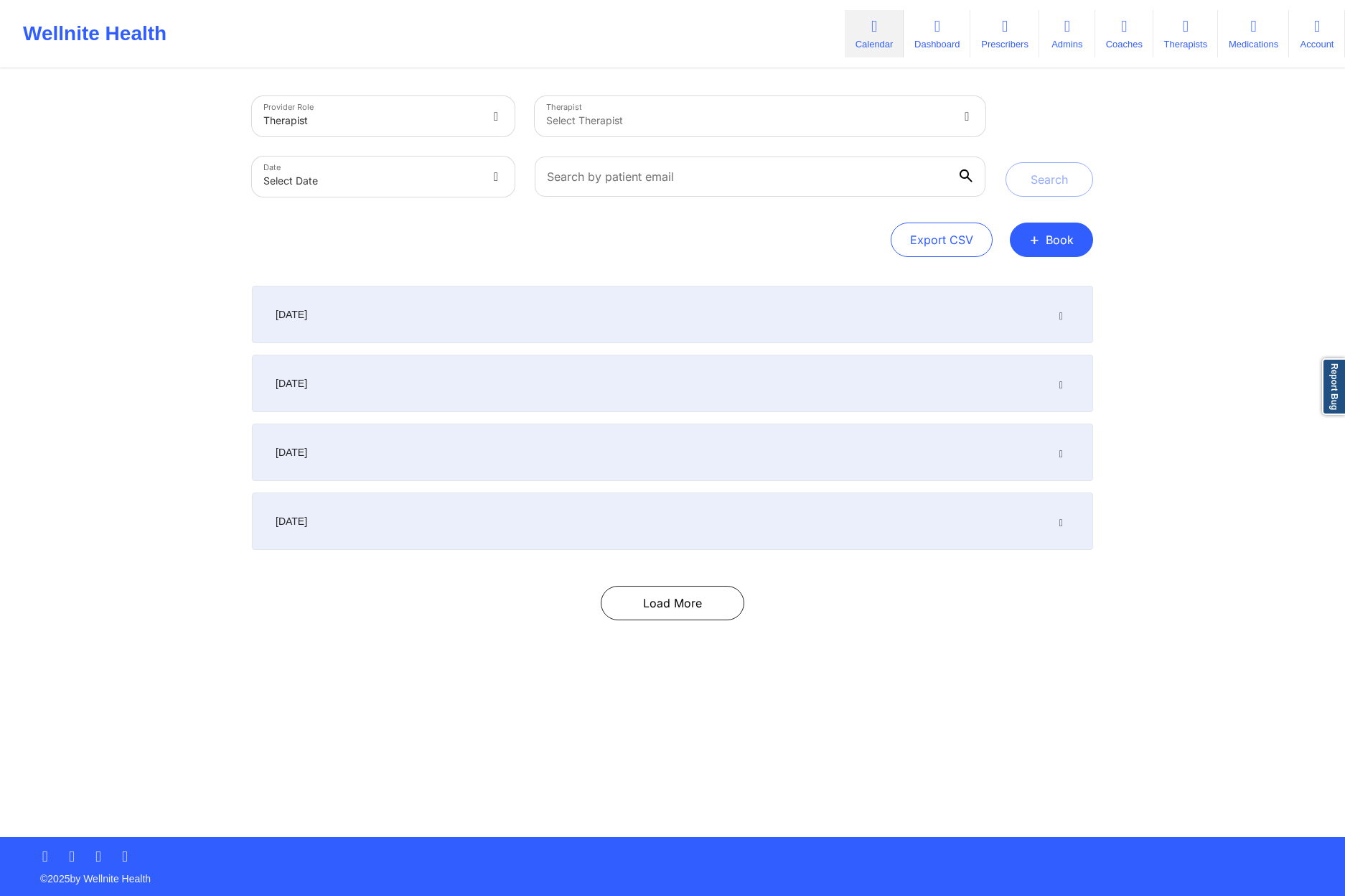
select select "2025-8"
select select "2025-9"
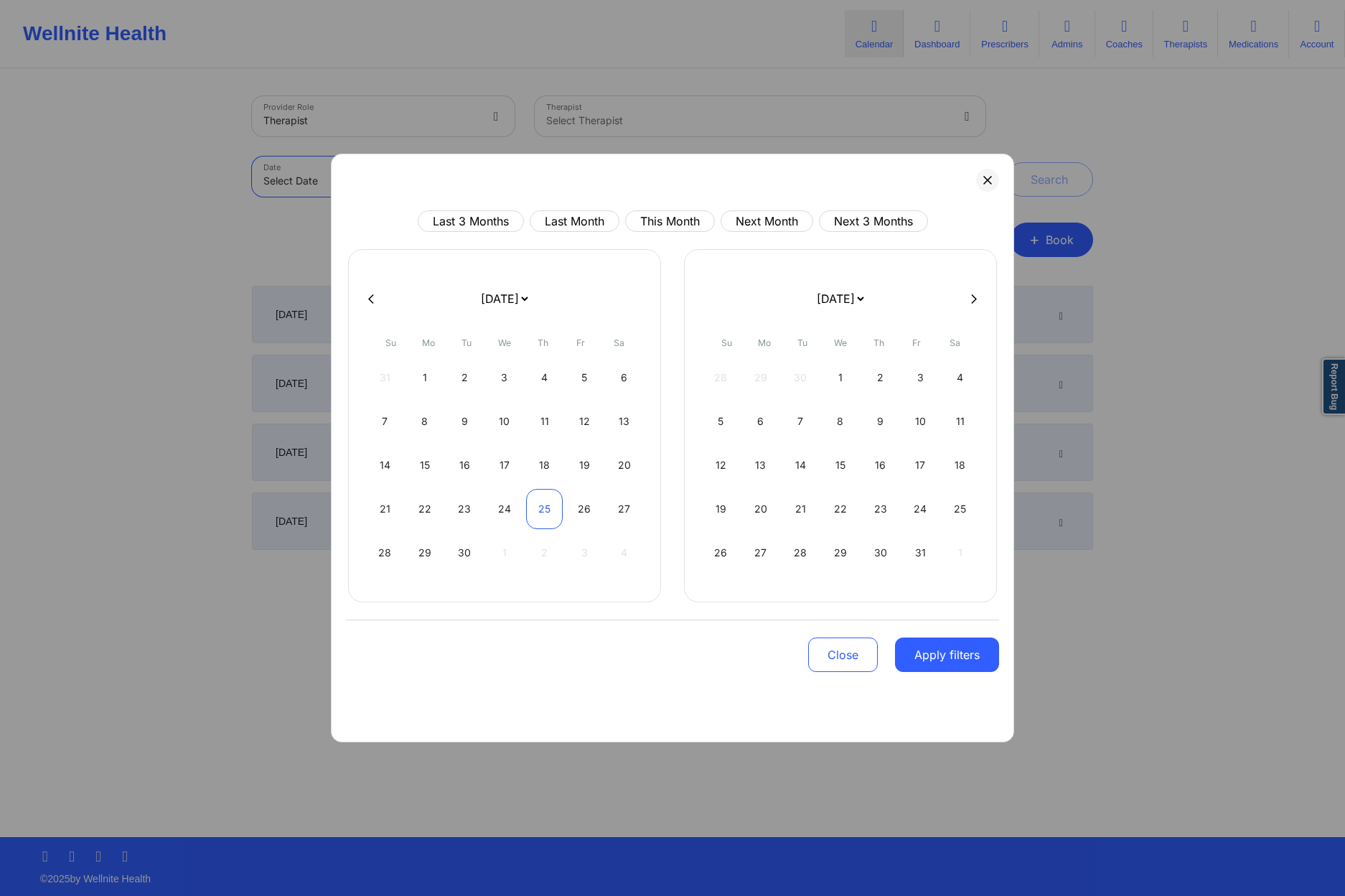
click at [545, 512] on div "25" at bounding box center [544, 509] width 36 height 41
select select "2025-8"
select select "2025-9"
click at [545, 512] on div "25" at bounding box center [544, 509] width 36 height 41
select select "2025-8"
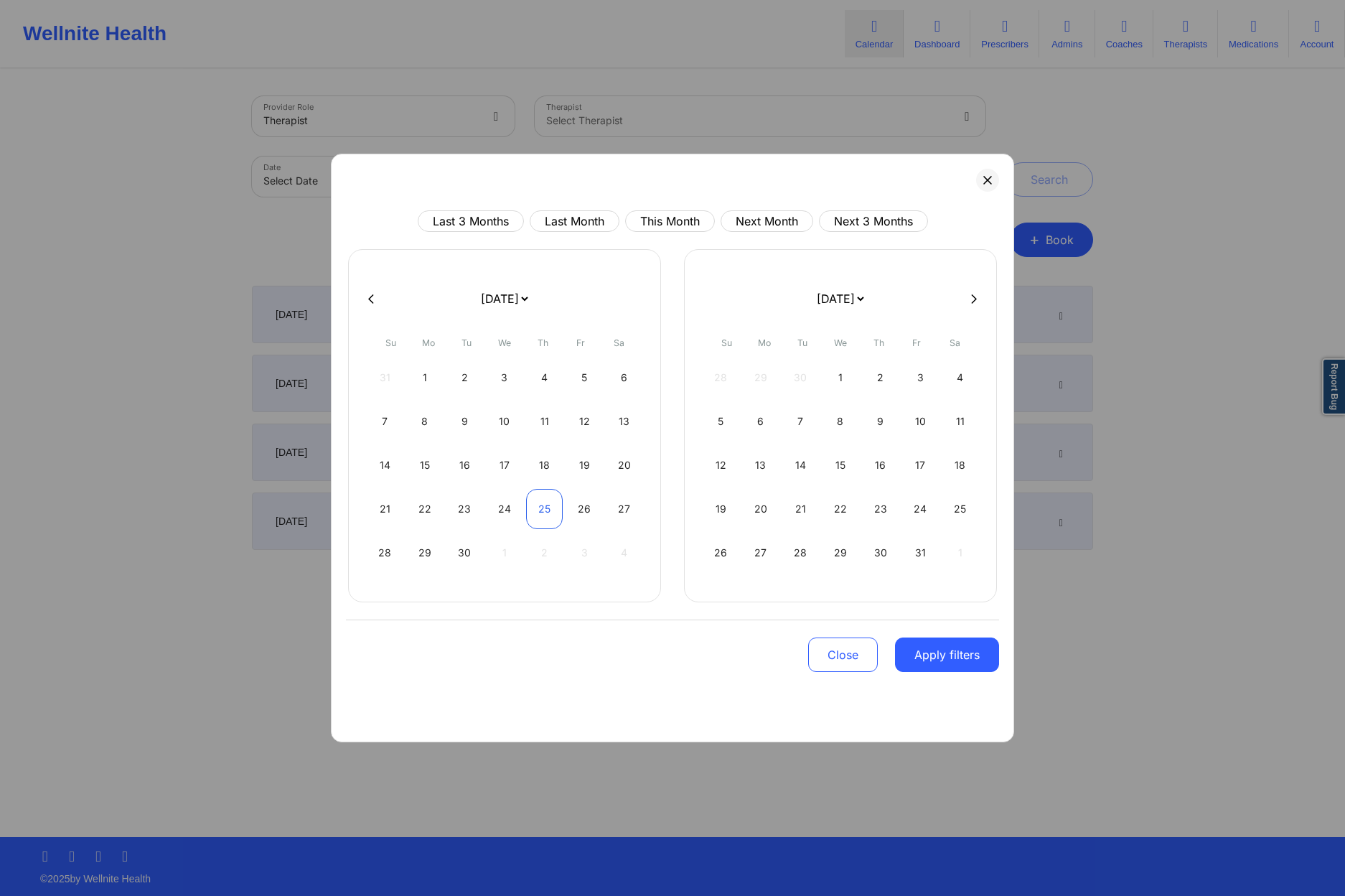
select select "2025-9"
click at [950, 661] on button "Apply filters" at bounding box center [947, 655] width 104 height 35
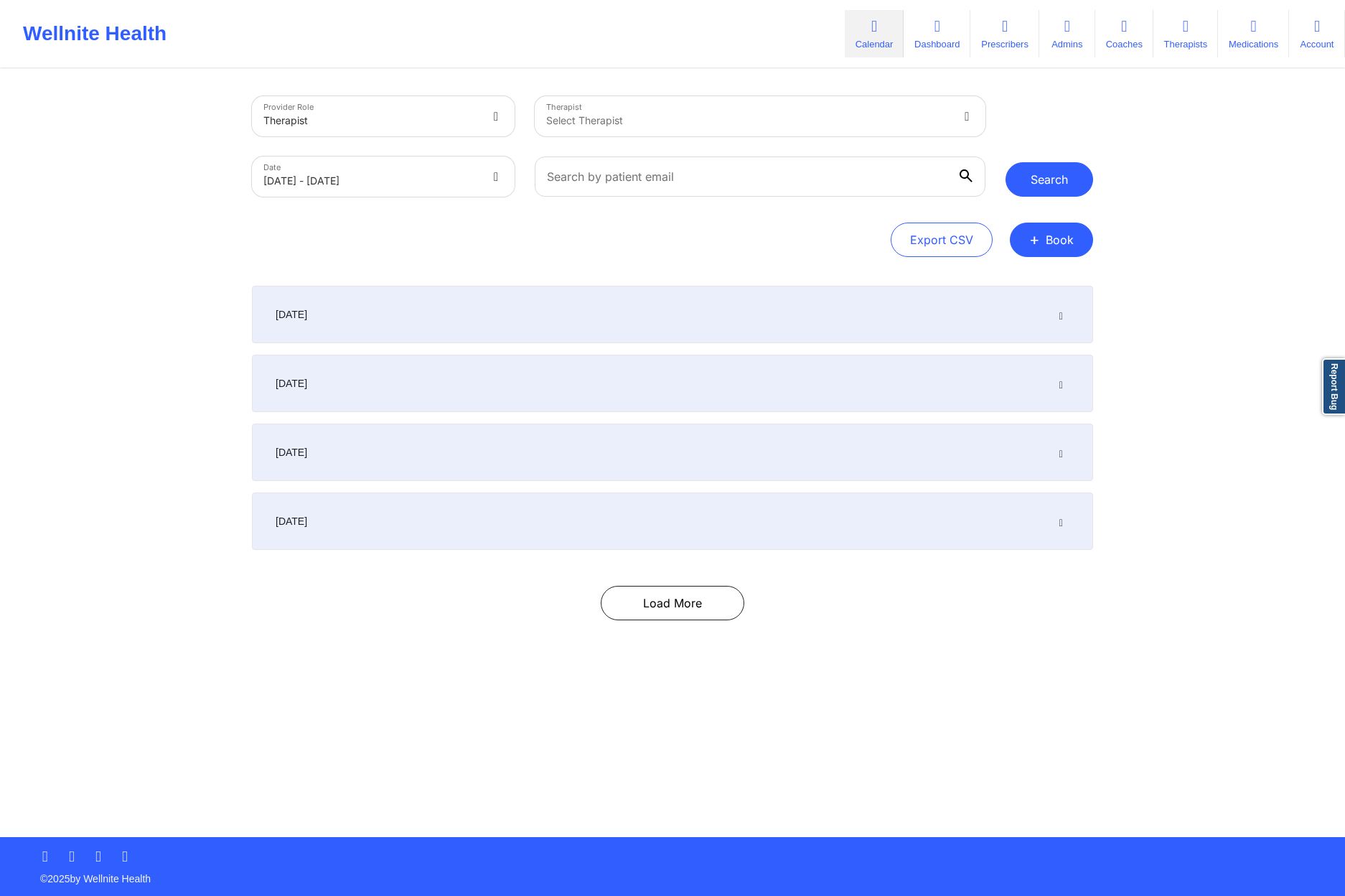
click at [1063, 189] on button "Search" at bounding box center [1050, 180] width 88 height 35
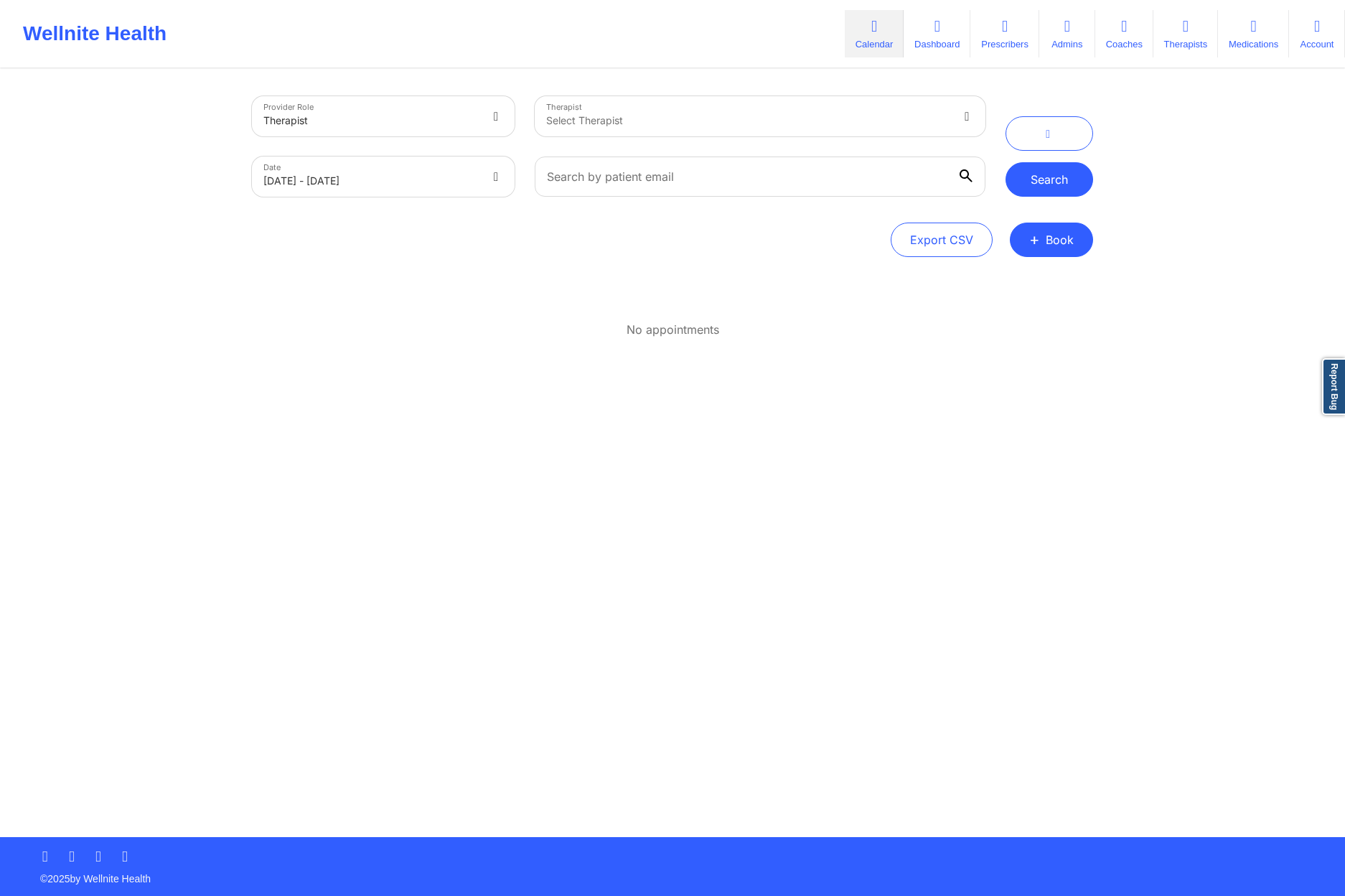
click at [1042, 191] on button "Search" at bounding box center [1050, 180] width 88 height 35
click at [475, 179] on body "Wellnite Health Calendar Dashboard Prescribers Admins Coaches Therapists Medica…" at bounding box center [672, 448] width 1345 height 896
select select "2025-8"
select select "2025-9"
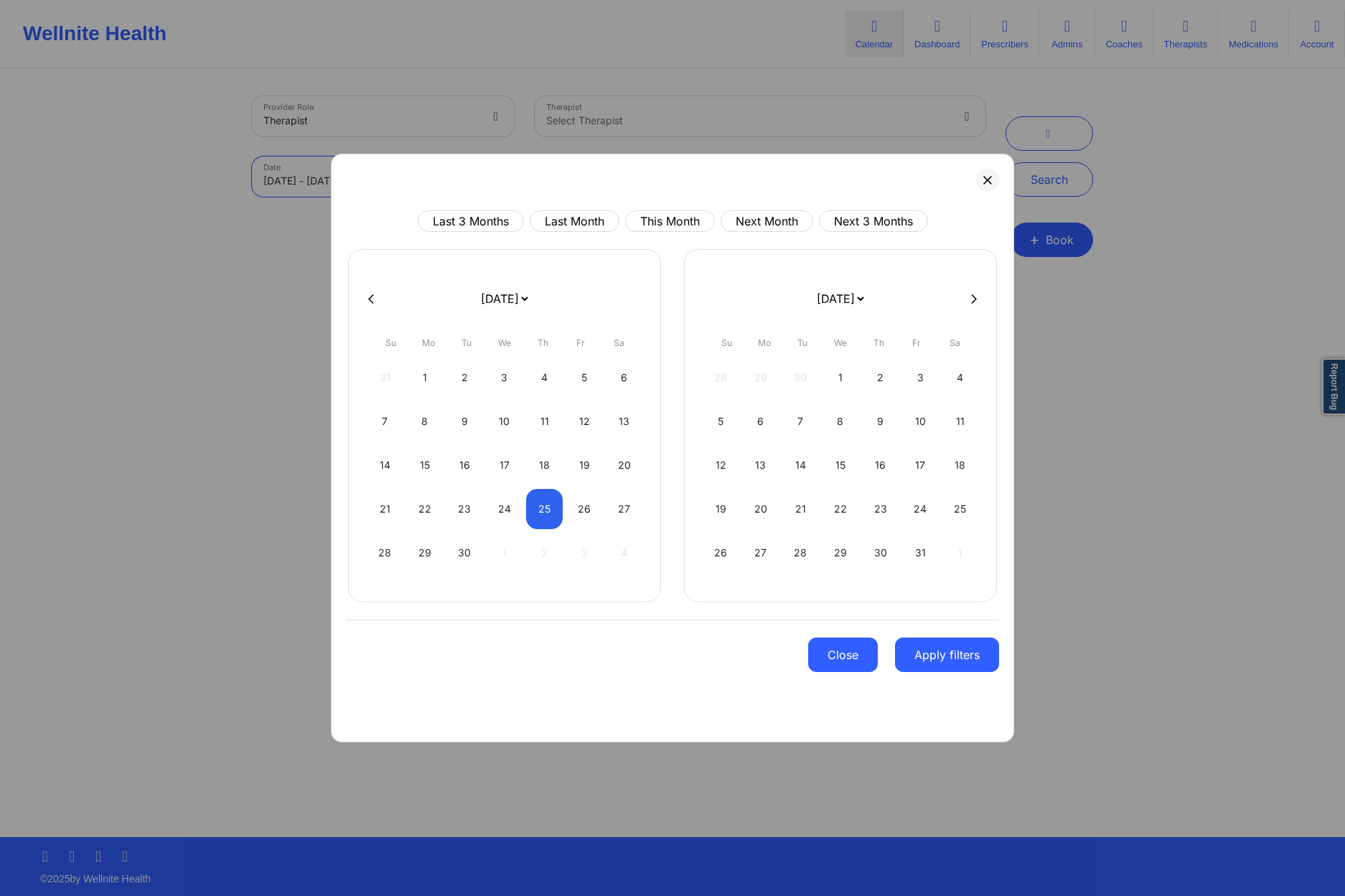
click at [849, 666] on button "Close" at bounding box center [843, 655] width 70 height 35
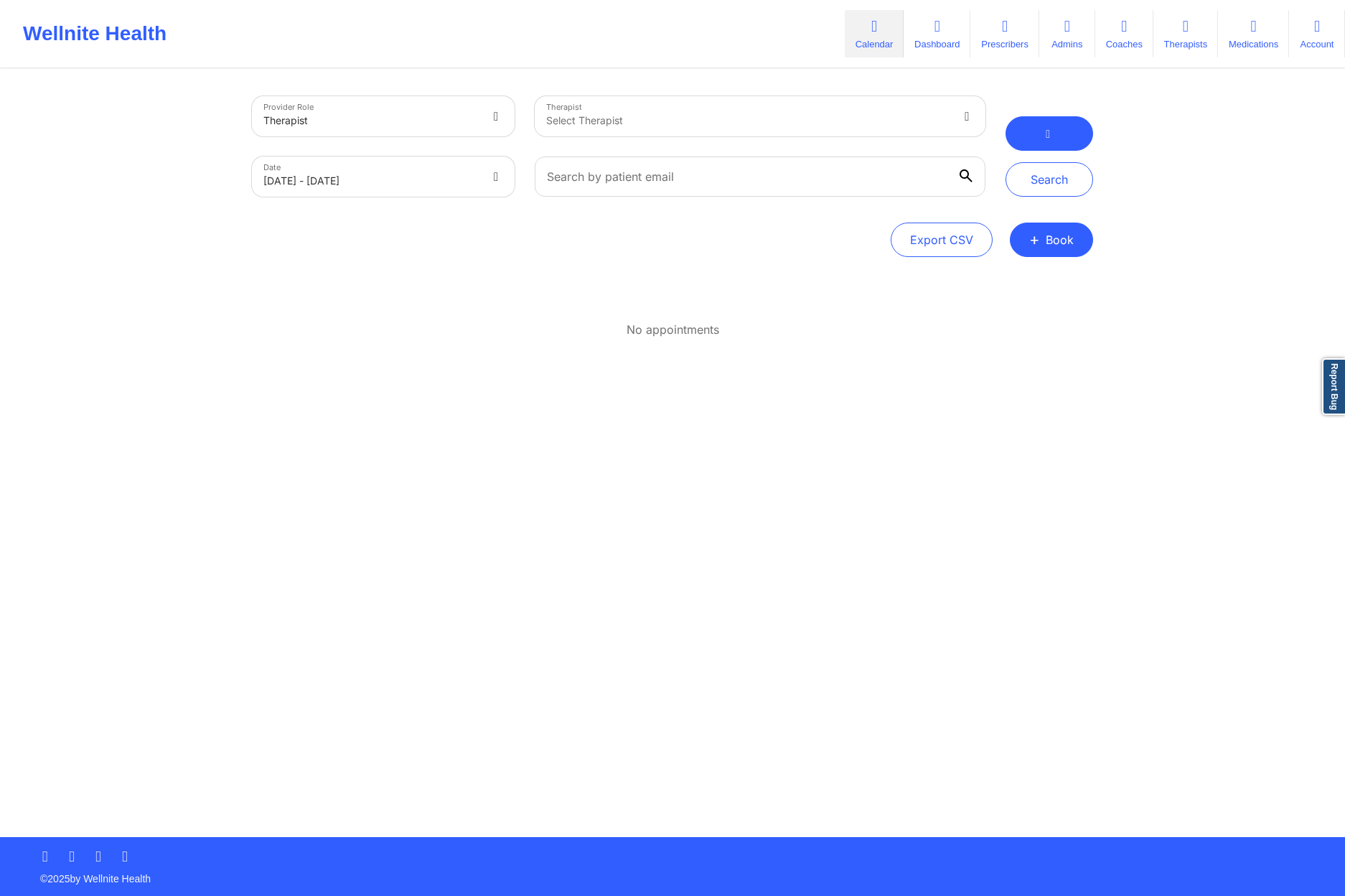
click at [1027, 147] on button "button" at bounding box center [1050, 133] width 88 height 35
click at [709, 179] on input "text" at bounding box center [760, 177] width 451 height 41
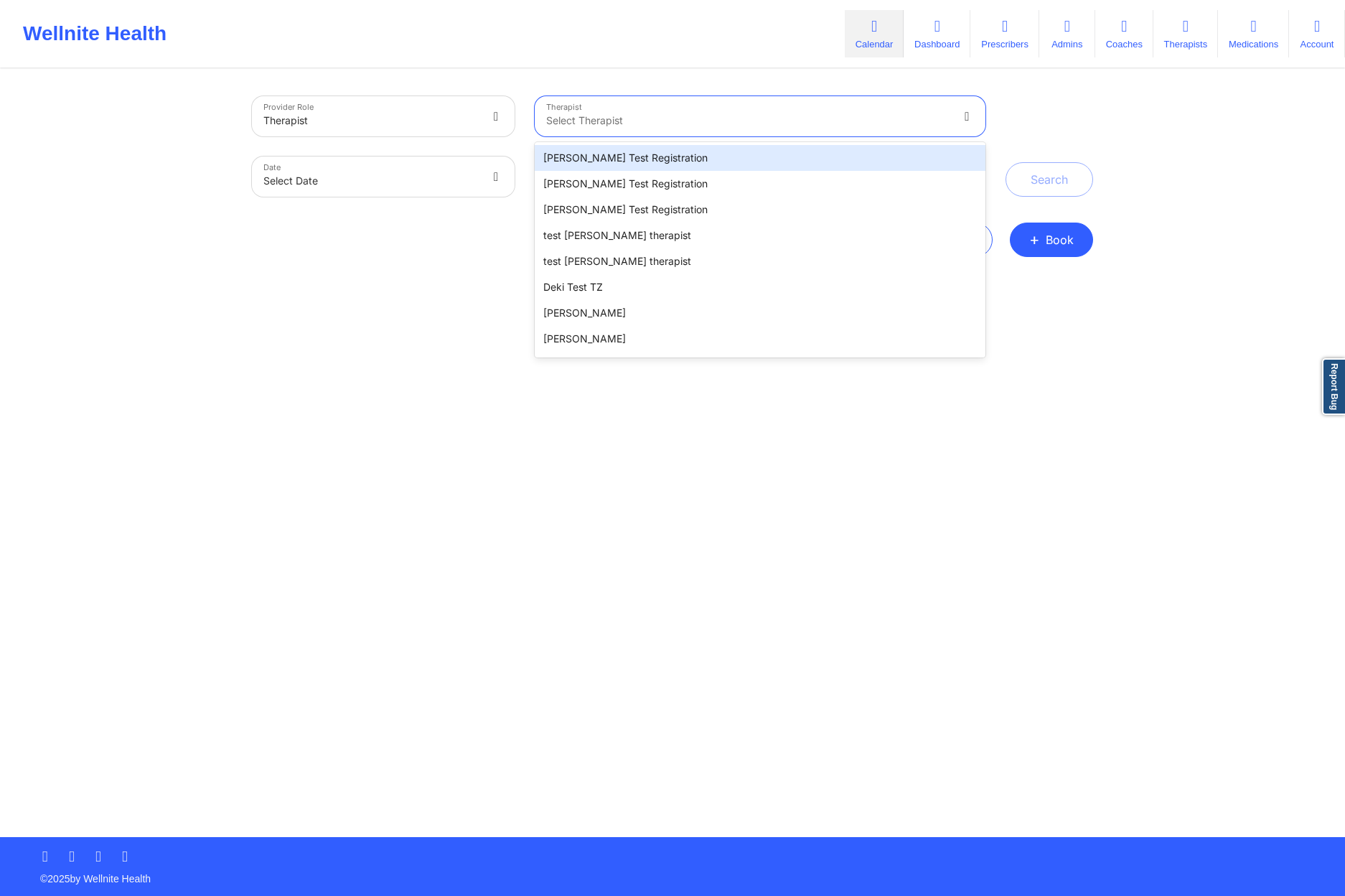
click at [695, 115] on div at bounding box center [748, 120] width 404 height 17
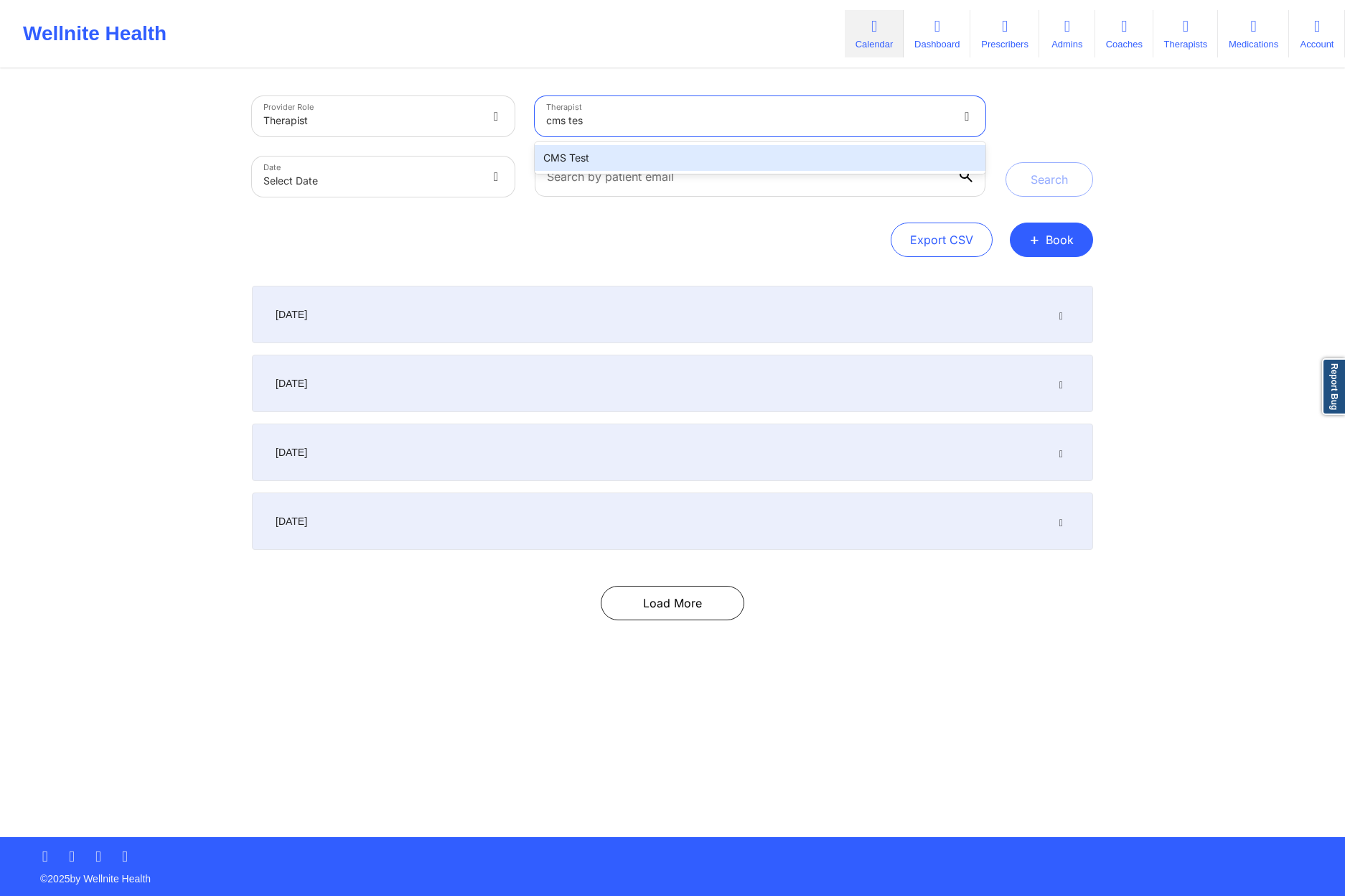
type input "cms test"
click at [711, 160] on div "CMS Test" at bounding box center [760, 157] width 451 height 26
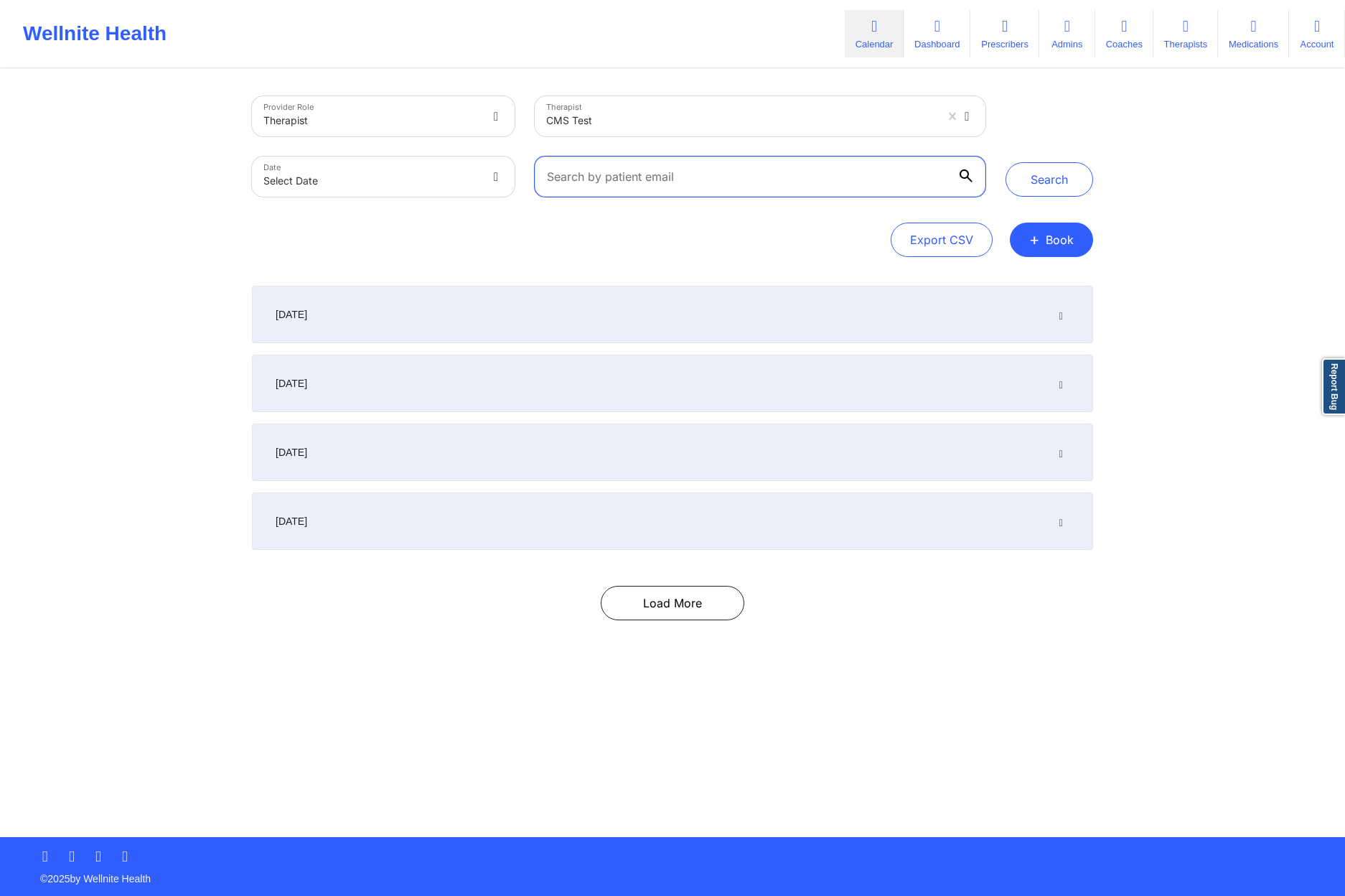
click at [692, 178] on input "text" at bounding box center [760, 177] width 451 height 41
click at [665, 179] on input "acuity pa" at bounding box center [760, 177] width 451 height 41
type input "acuity patient"
click at [1006, 162] on button "Search" at bounding box center [1050, 180] width 88 height 35
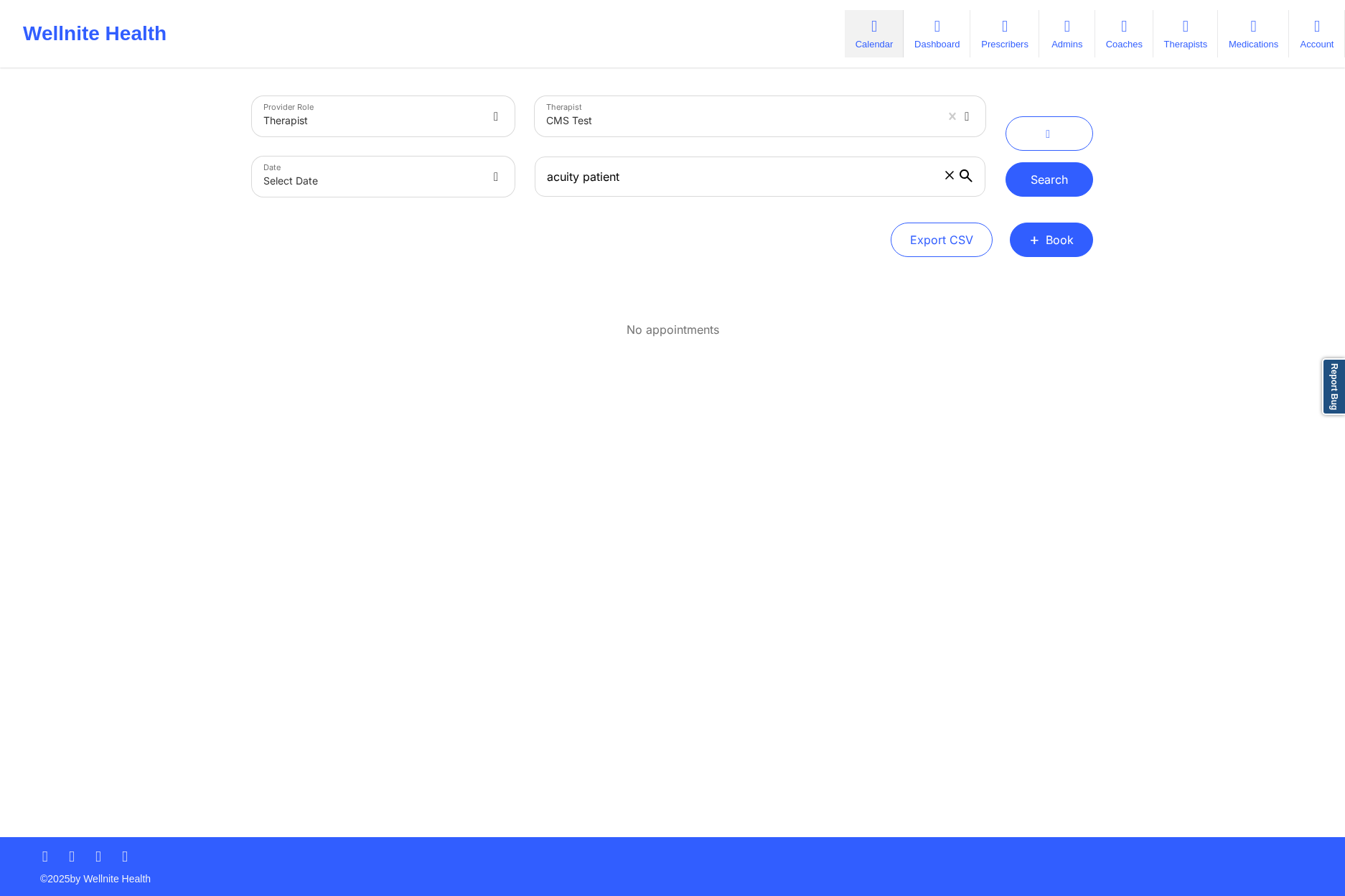
click at [1067, 185] on button "Search" at bounding box center [1050, 180] width 88 height 35
click at [946, 172] on icon at bounding box center [950, 175] width 8 height 8
click at [946, 172] on input "acuity patient" at bounding box center [760, 177] width 451 height 41
click at [1047, 130] on icon "button" at bounding box center [1048, 136] width 13 height 12
click at [1048, 140] on icon "button" at bounding box center [1048, 136] width 13 height 12
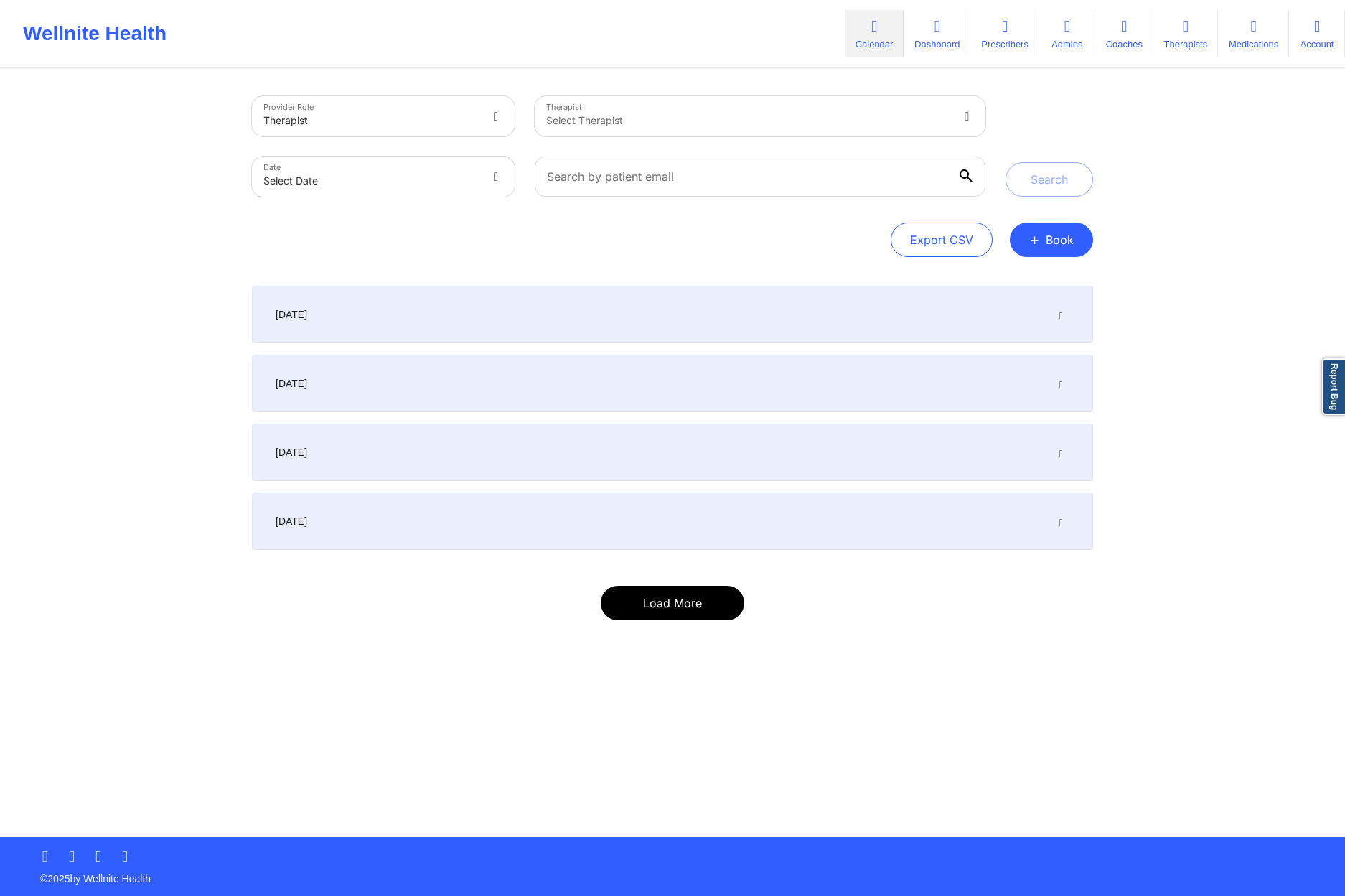
click at [682, 617] on button "Load More" at bounding box center [672, 603] width 143 height 35
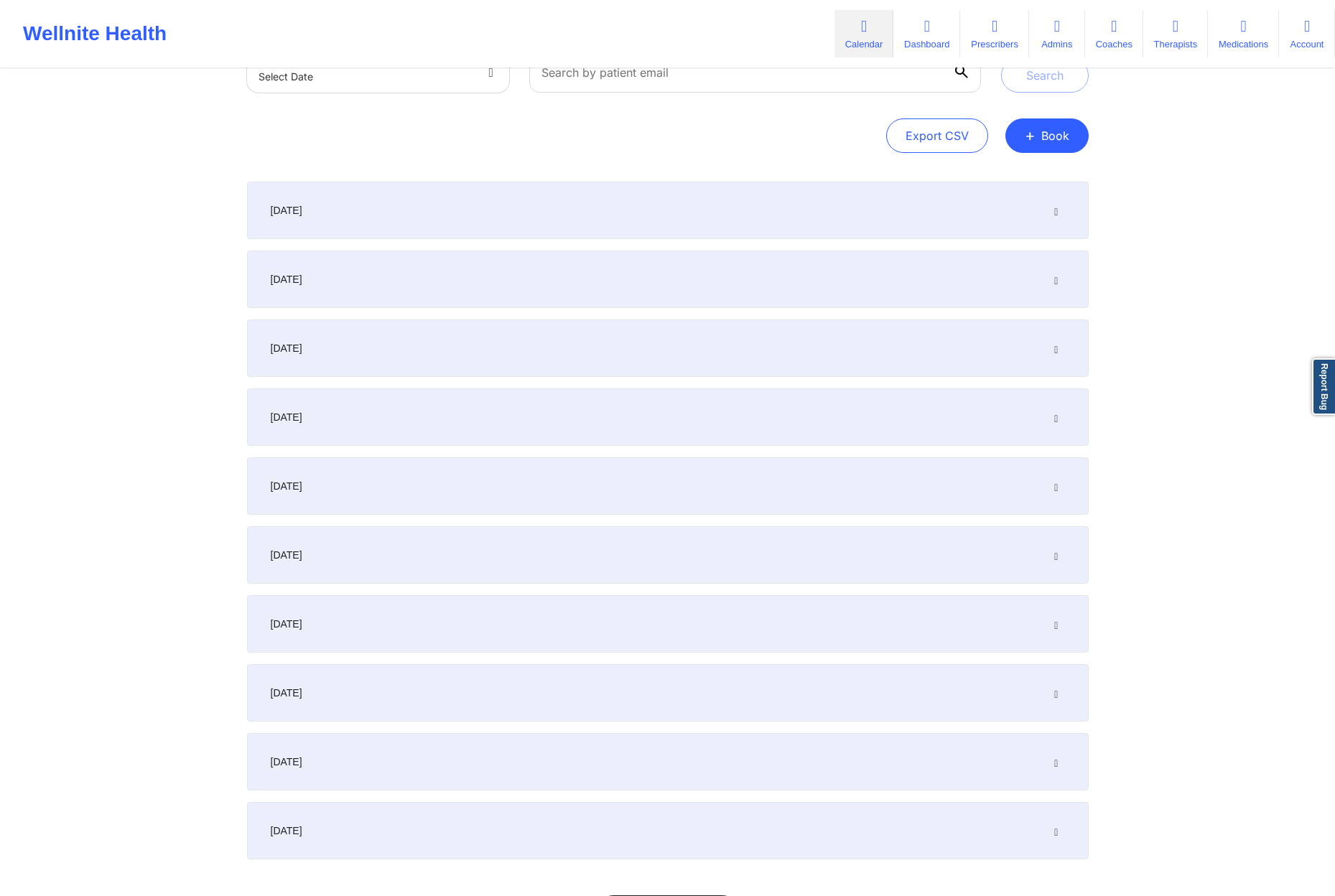
scroll to position [110, 0]
click at [954, 563] on div "[DATE]" at bounding box center [668, 548] width 842 height 57
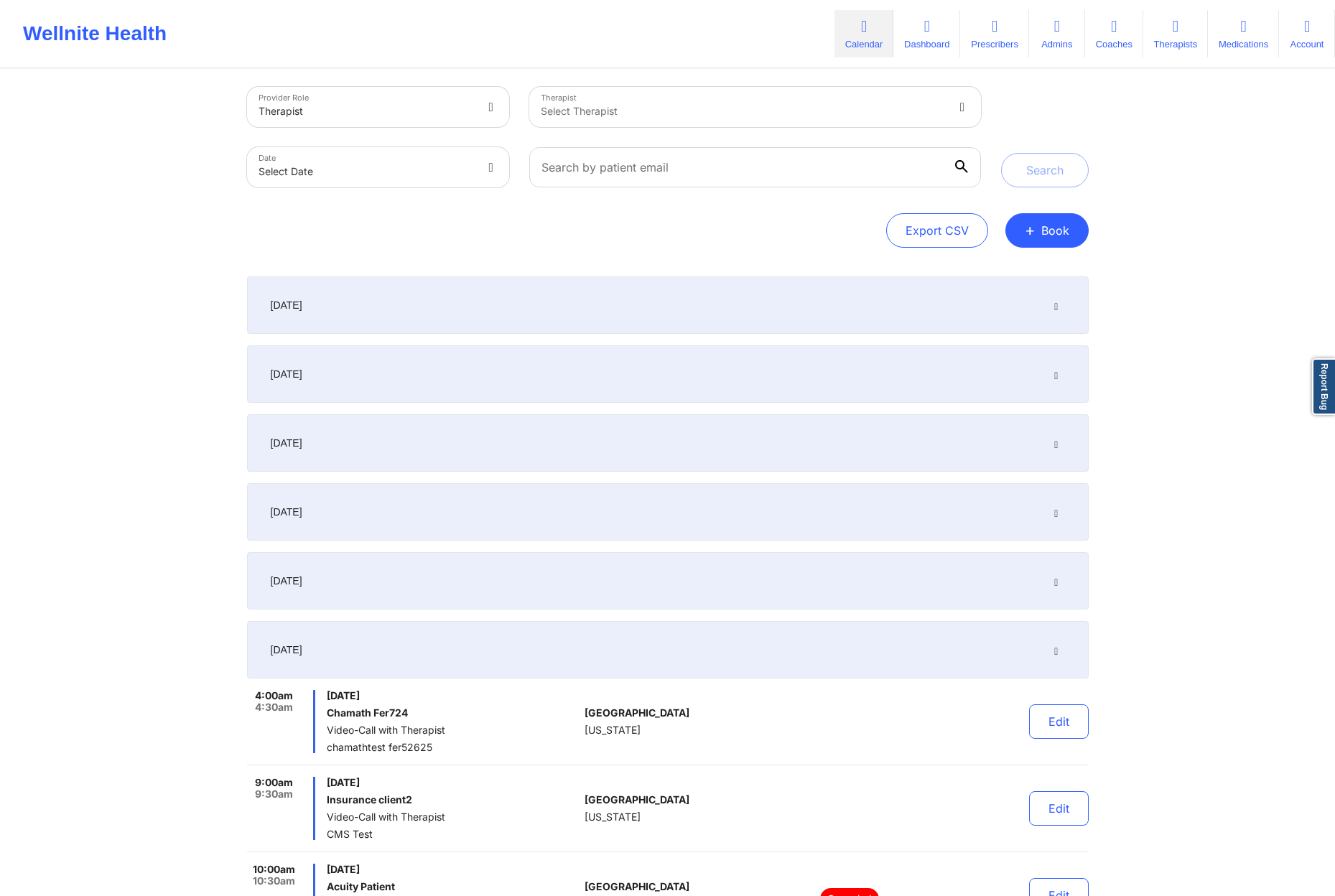
scroll to position [0, 0]
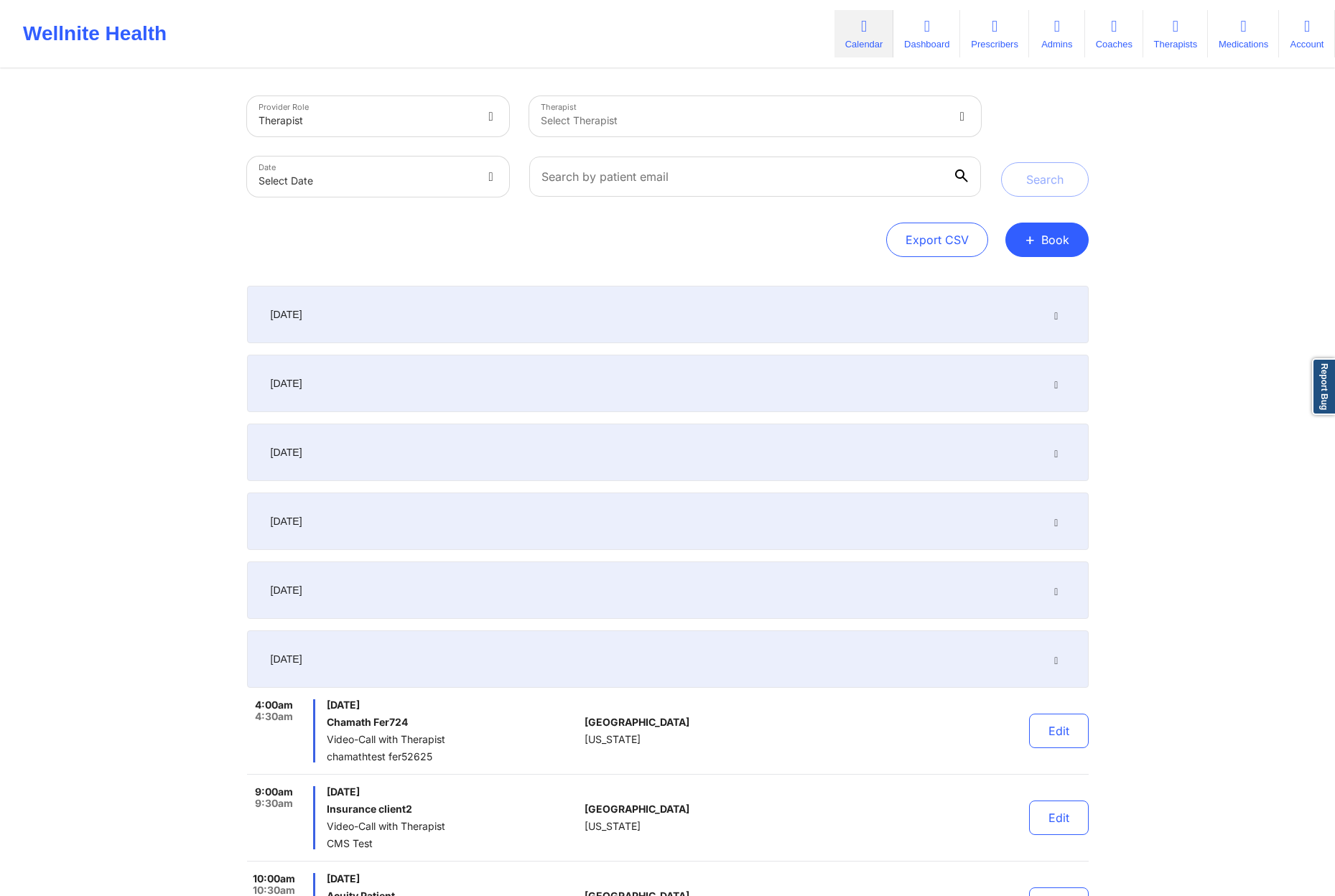
click at [527, 665] on div "[DATE]" at bounding box center [668, 659] width 842 height 57
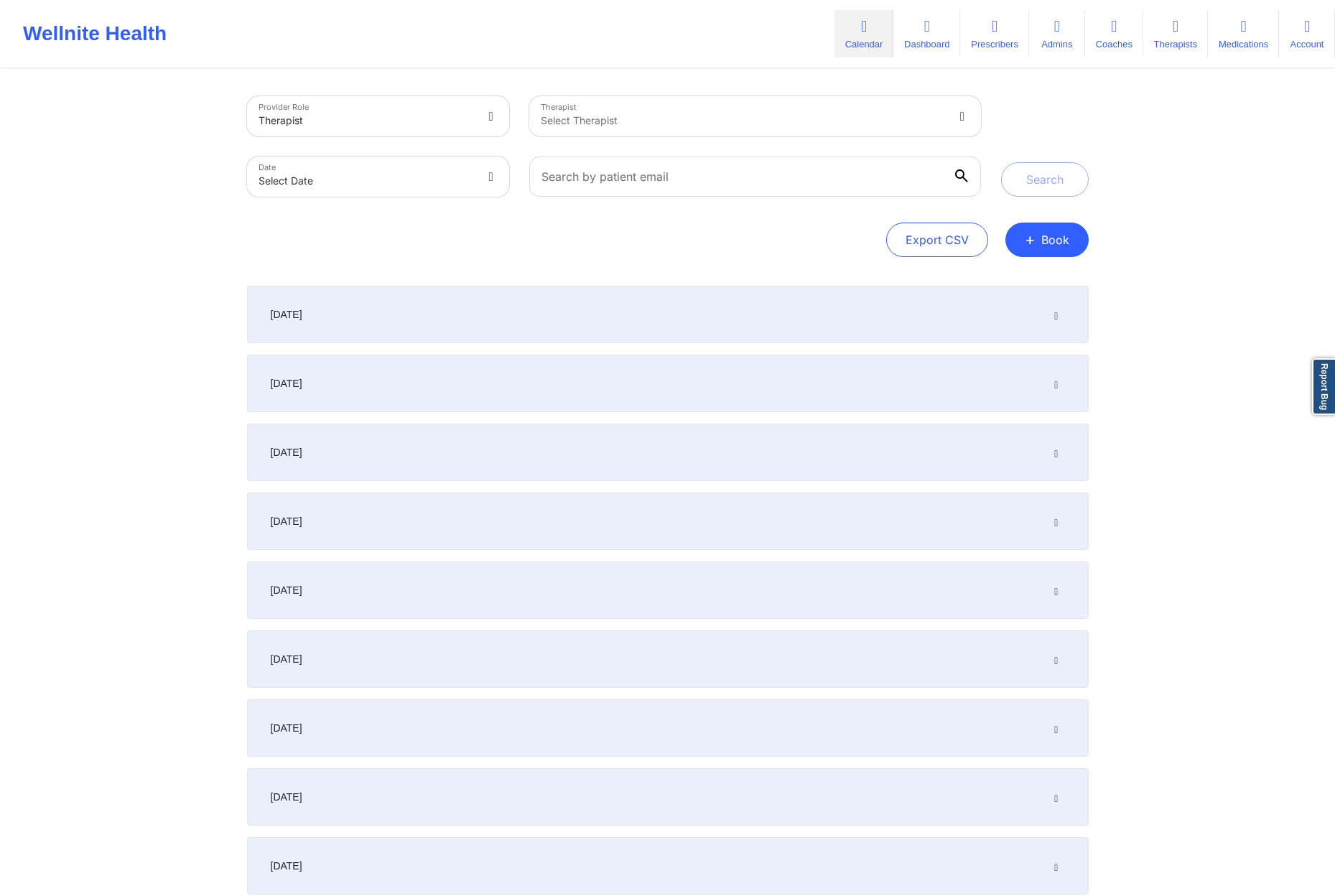
click at [522, 614] on div "[DATE]" at bounding box center [668, 589] width 842 height 57
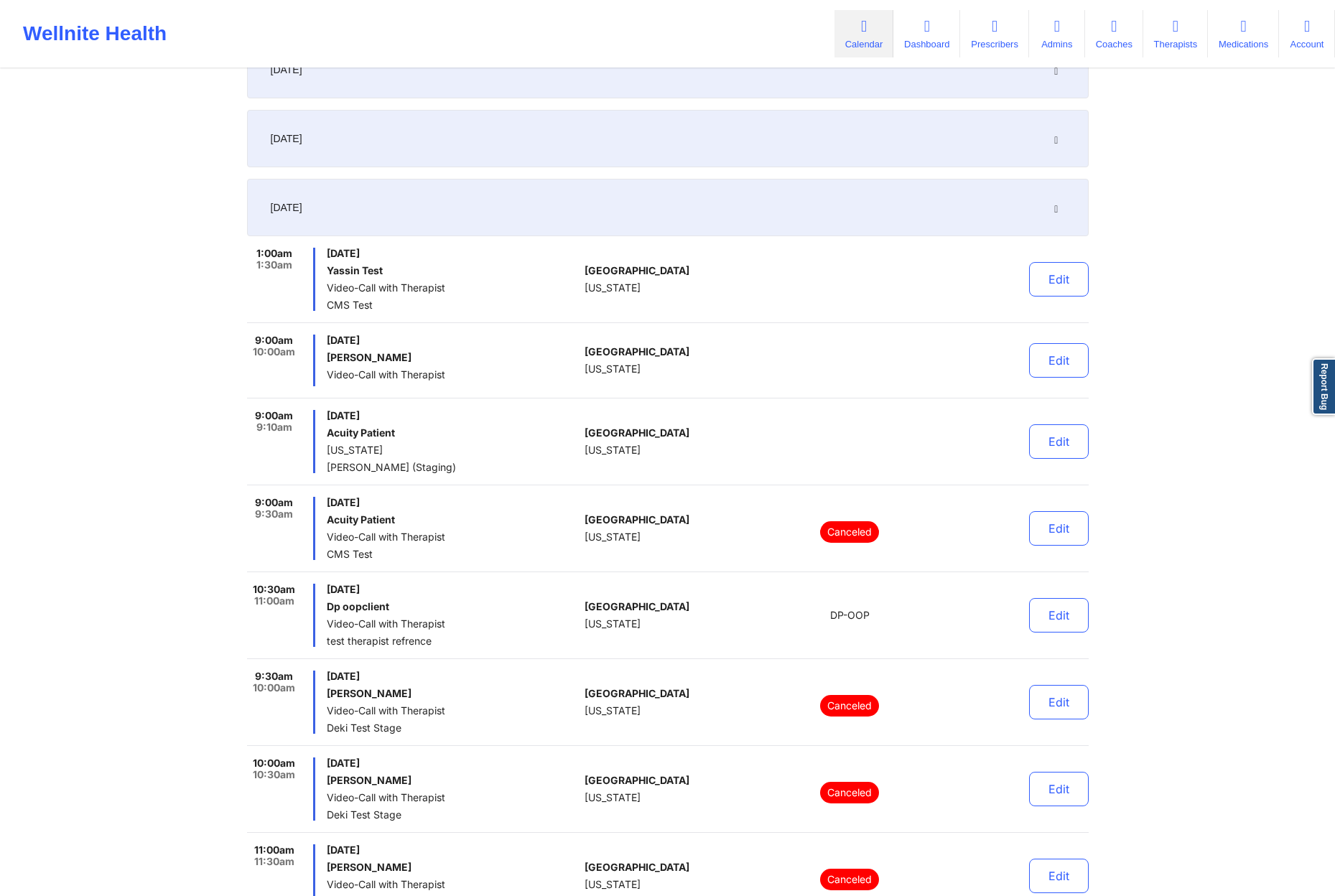
scroll to position [402, 0]
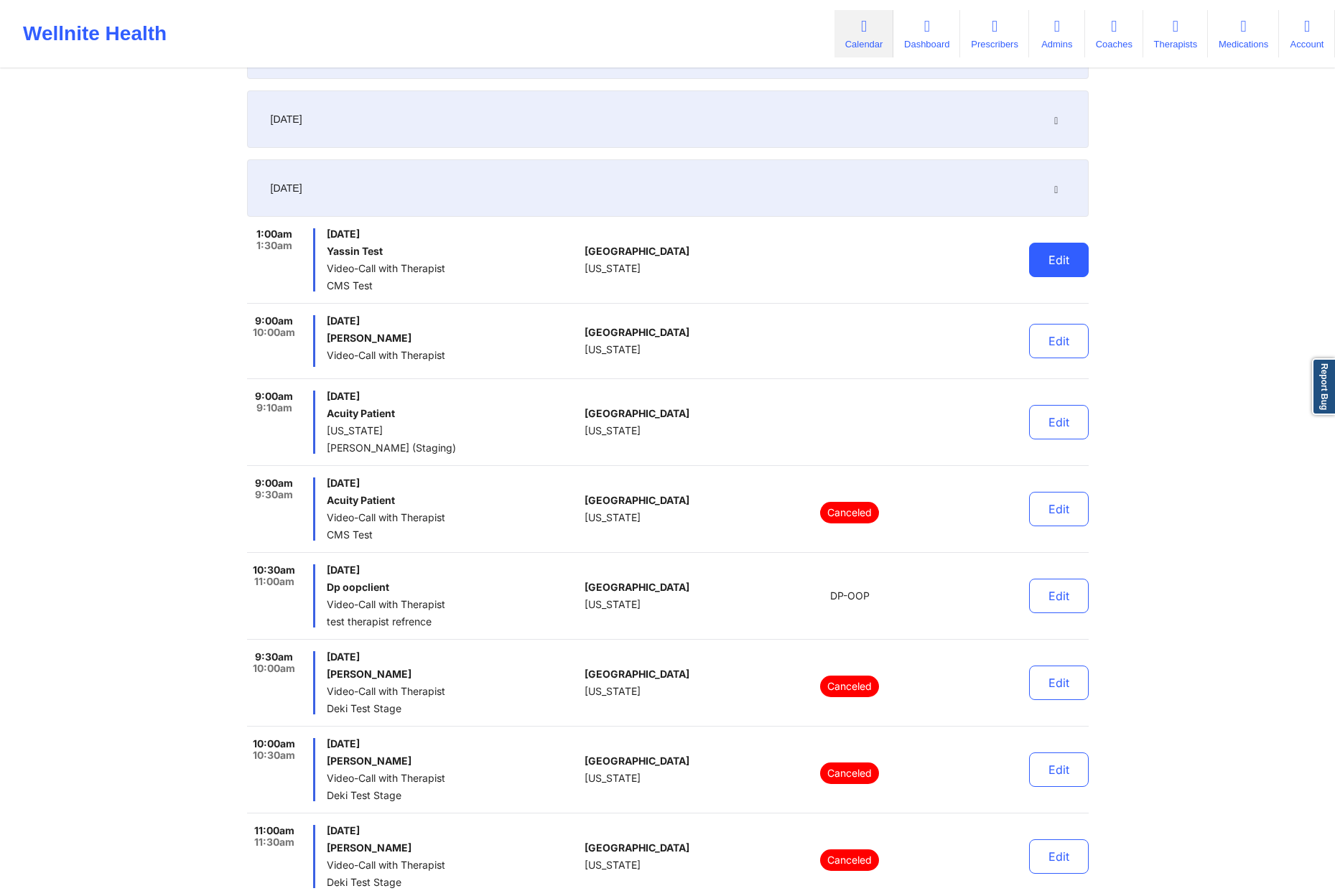
click at [1084, 258] on button "Edit" at bounding box center [1059, 260] width 60 height 35
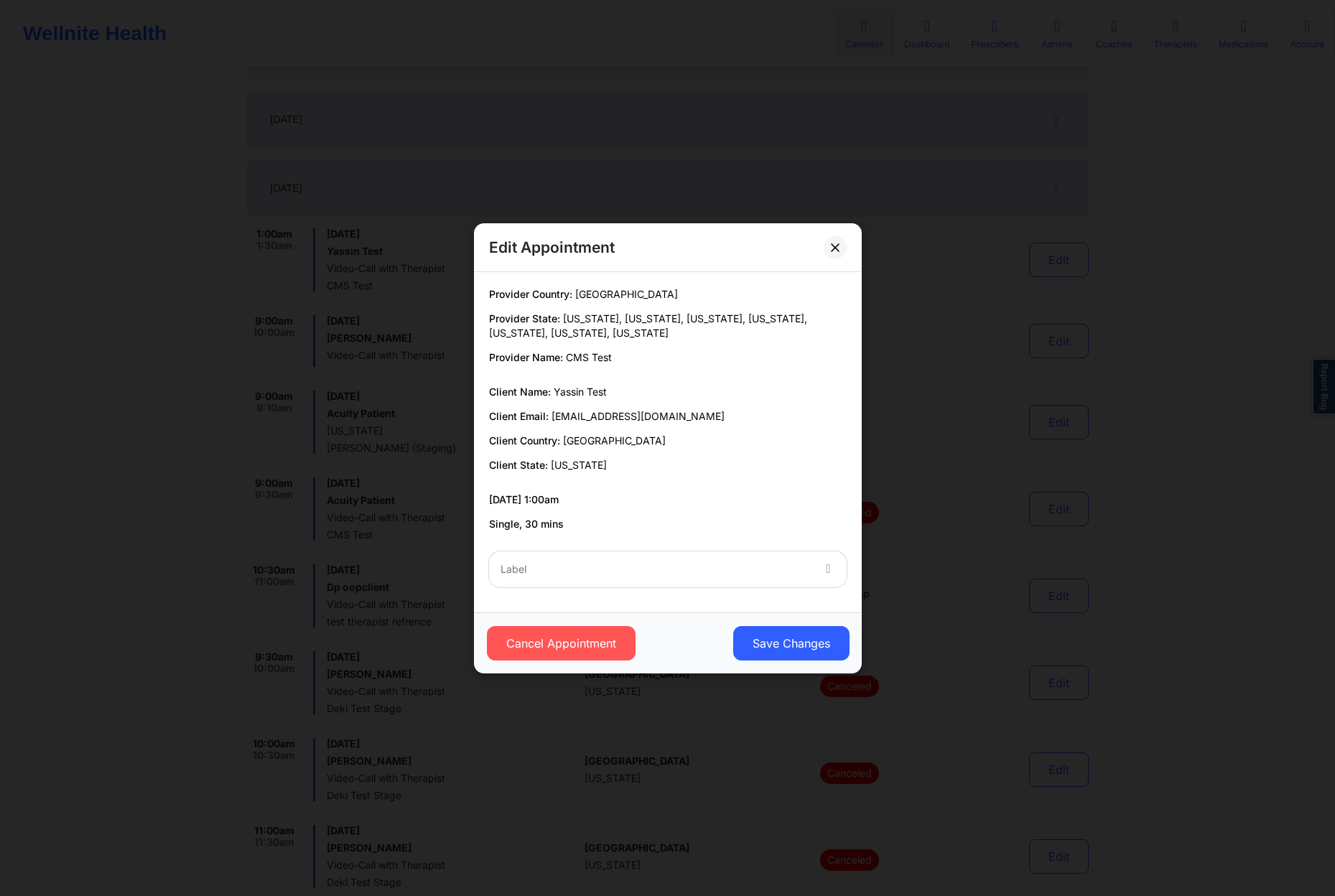
click at [732, 553] on div "Label" at bounding box center [651, 569] width 323 height 36
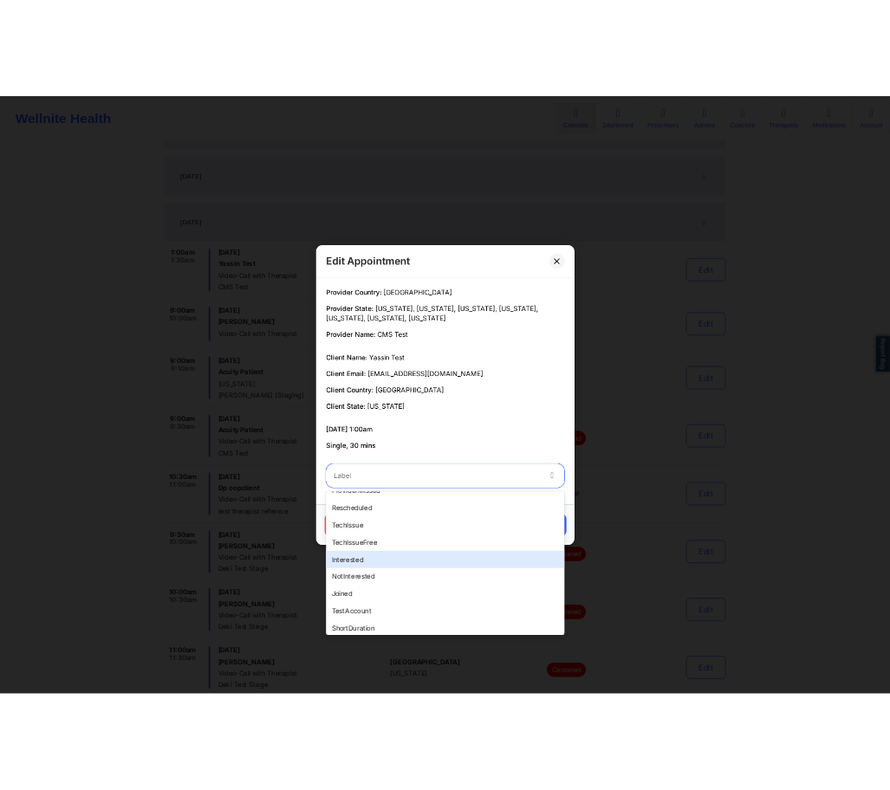
scroll to position [433, 0]
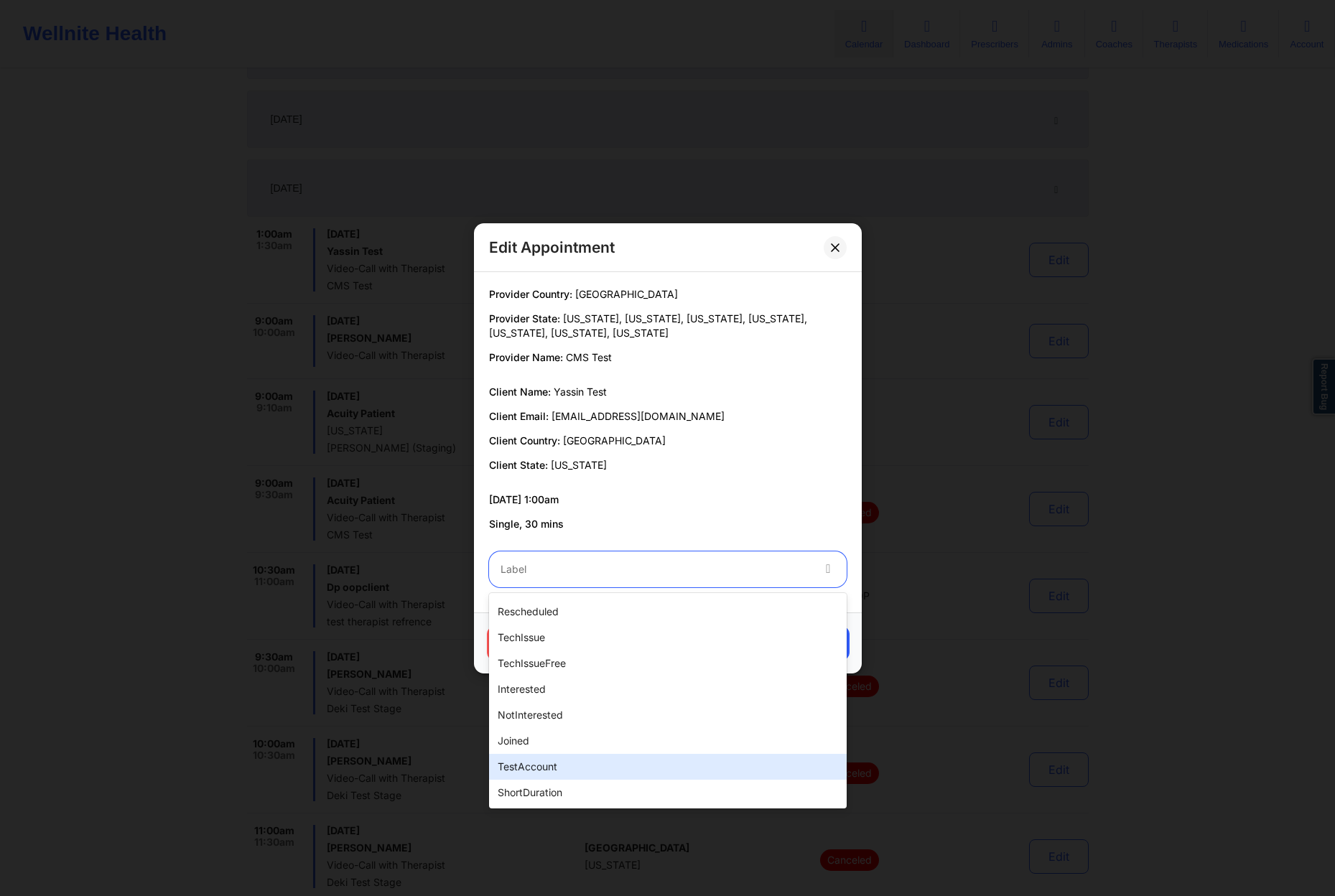
click at [595, 770] on div "testAccount" at bounding box center [668, 766] width 357 height 26
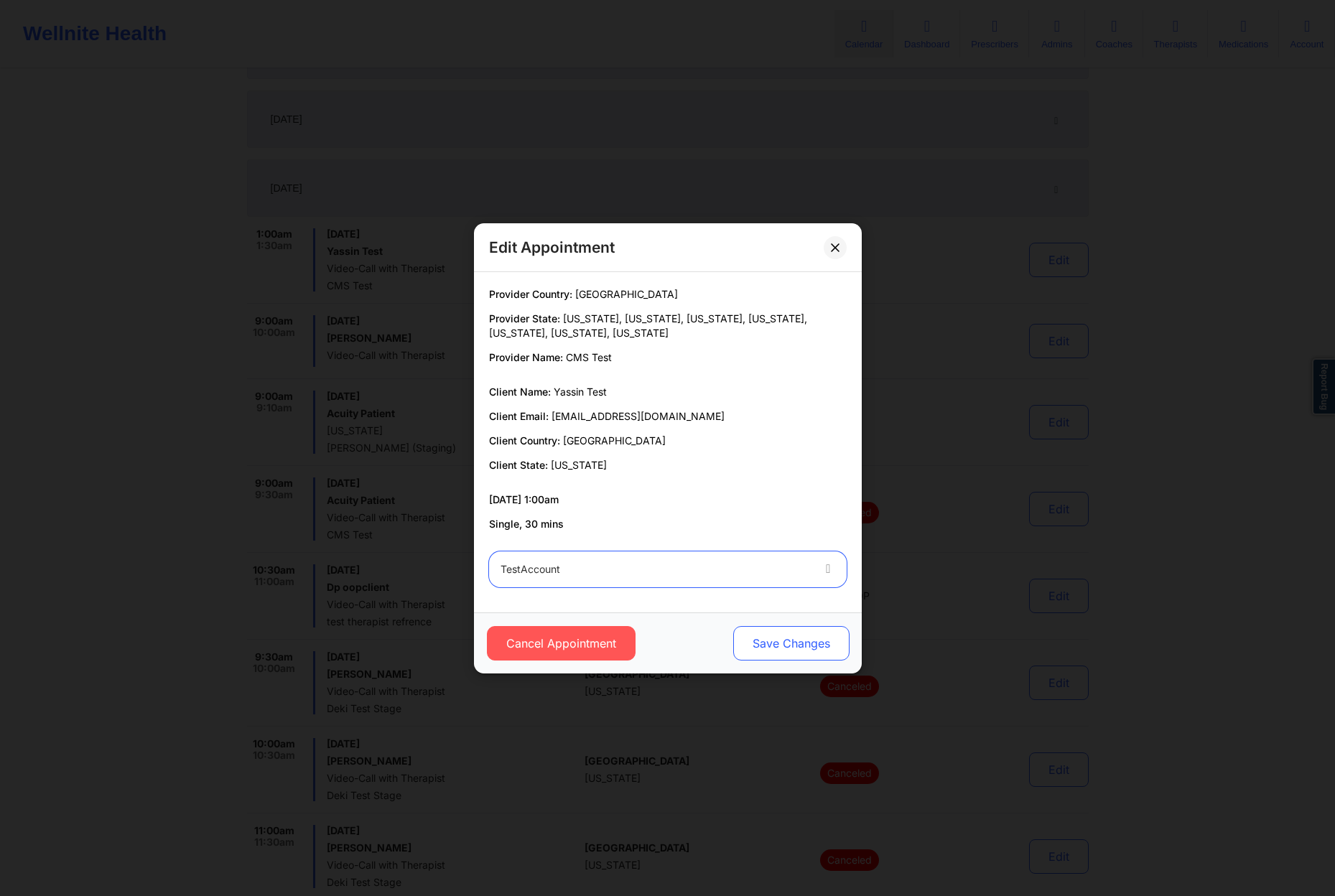
click at [780, 649] on button "Save Changes" at bounding box center [791, 643] width 116 height 35
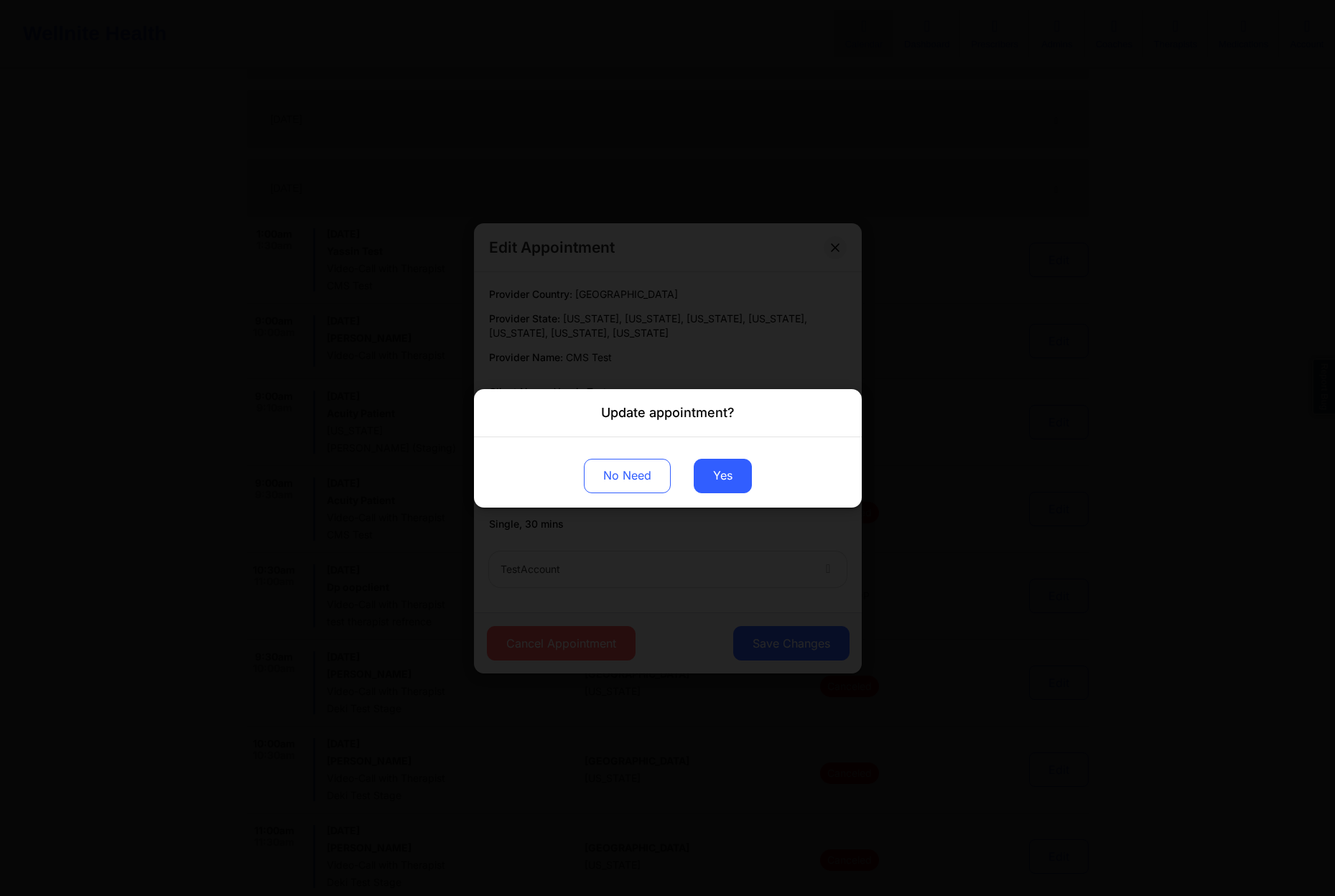
click at [722, 456] on div "No Need Yes" at bounding box center [668, 472] width 388 height 70
click at [726, 467] on button "Yes" at bounding box center [723, 476] width 58 height 35
